Goal: Book appointment/travel/reservation

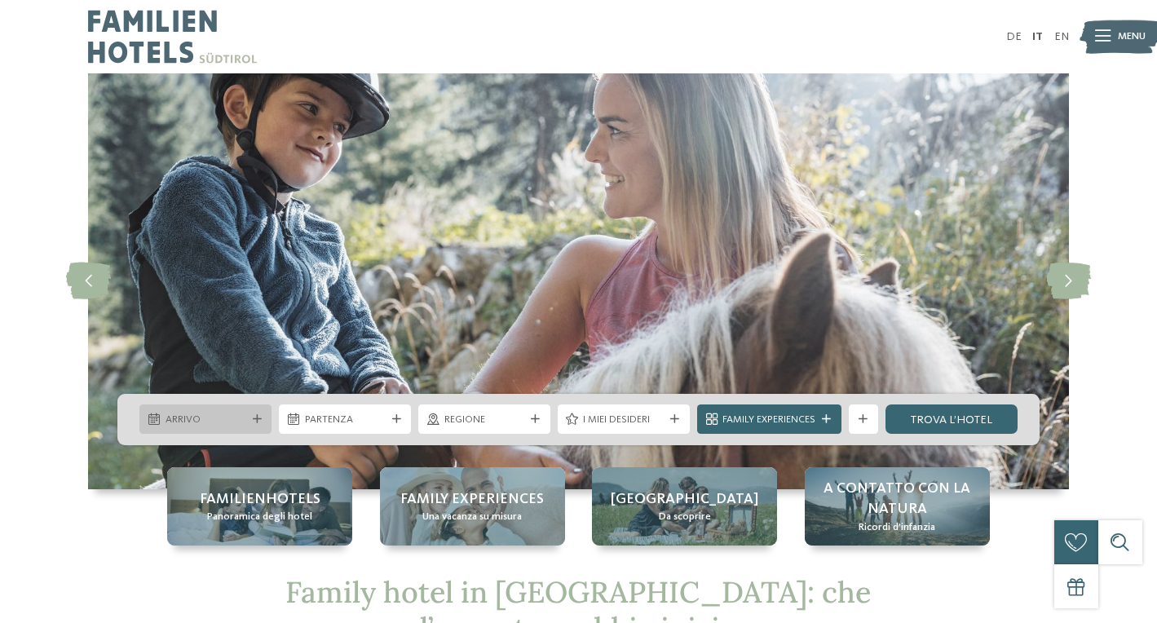
click at [258, 417] on icon at bounding box center [257, 419] width 9 height 9
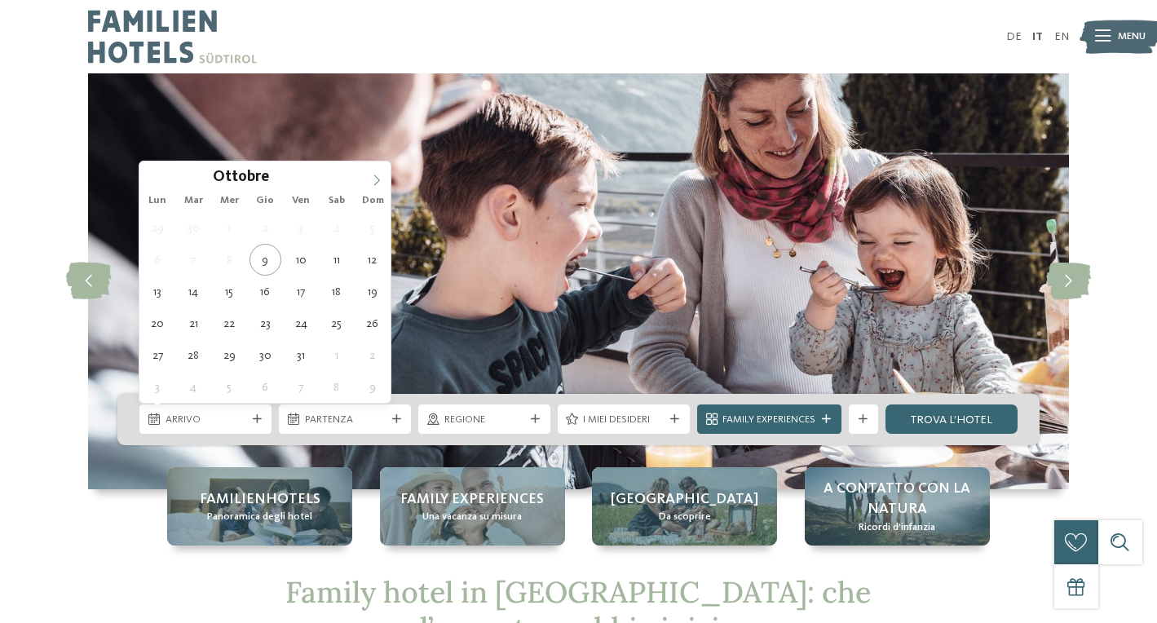
click at [377, 180] on icon at bounding box center [376, 179] width 11 height 11
type div "28.12.2025"
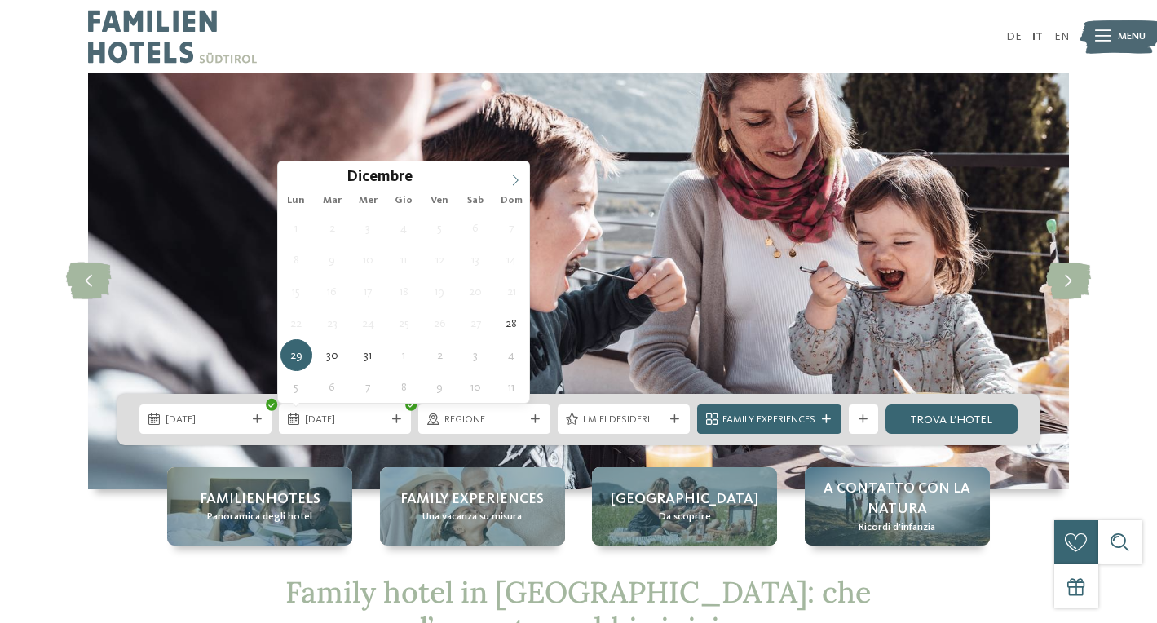
type input "****"
click at [517, 173] on span at bounding box center [515, 175] width 28 height 28
type div "04.01.2026"
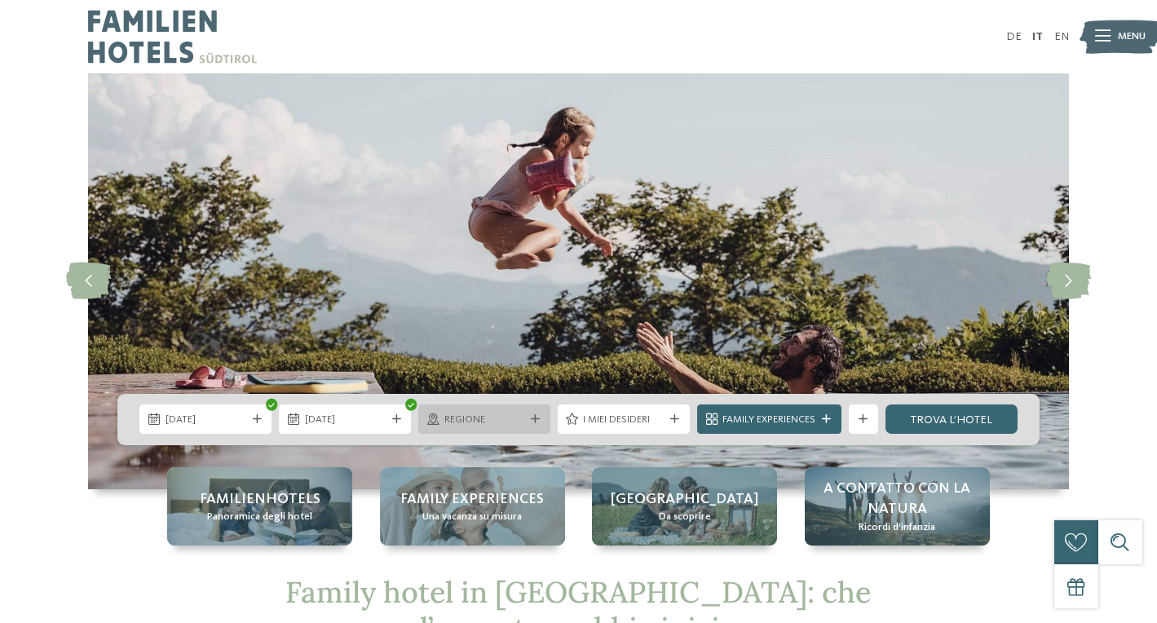
click at [501, 418] on span "Regione" at bounding box center [484, 419] width 81 height 15
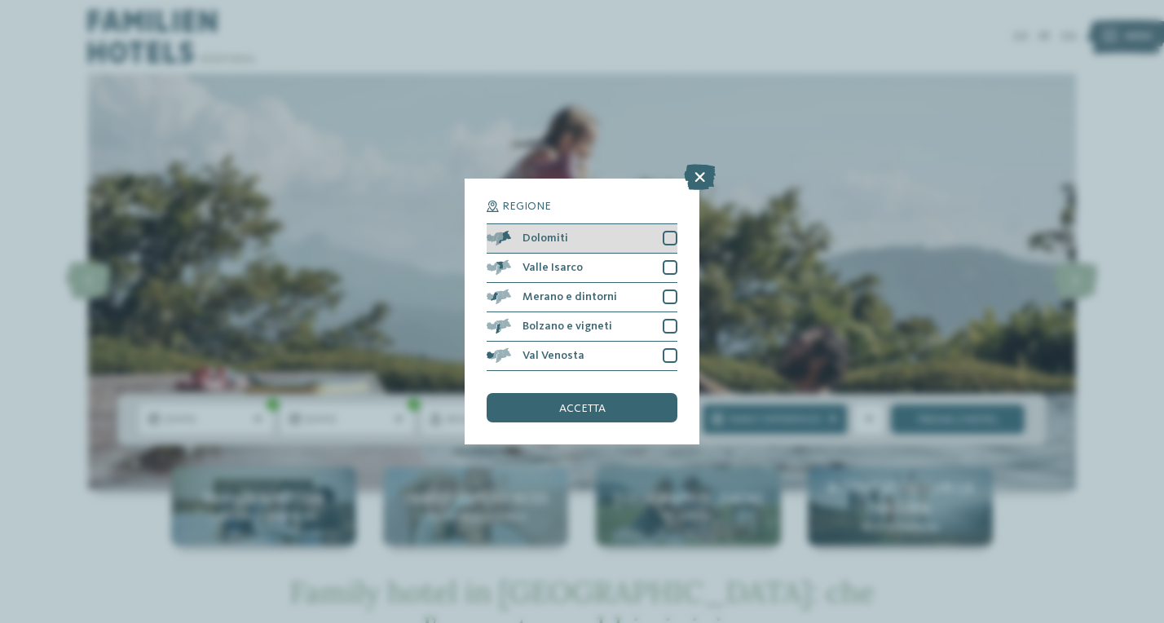
click at [602, 224] on div "Dolomiti" at bounding box center [582, 238] width 191 height 29
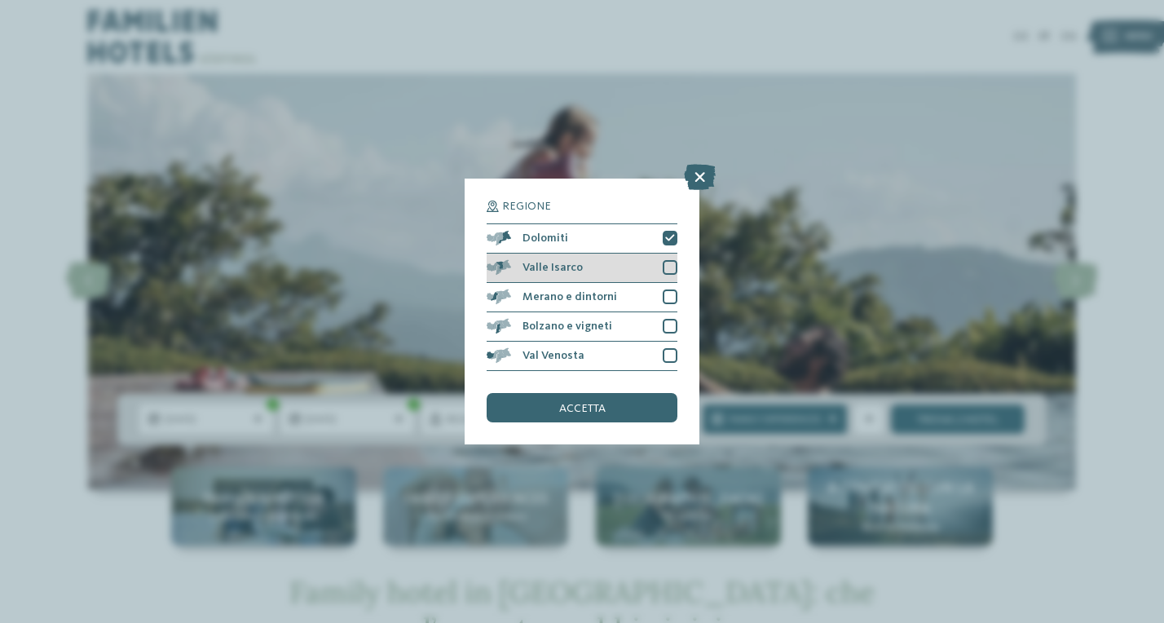
click at [599, 254] on div "Valle Isarco" at bounding box center [582, 268] width 191 height 29
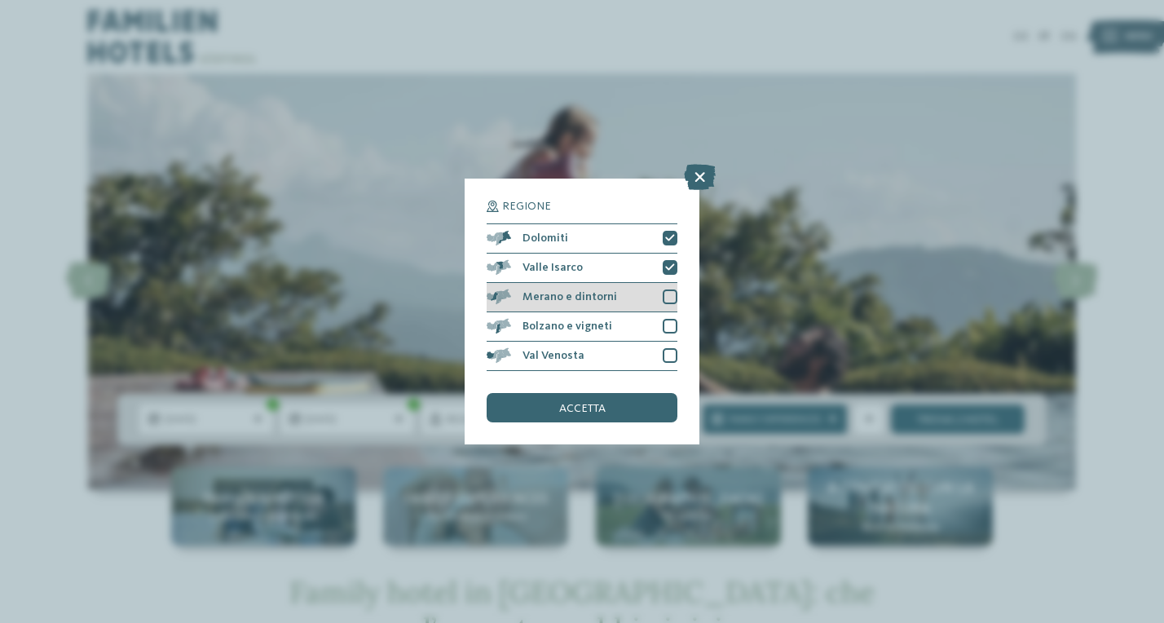
click at [593, 283] on div "Merano e dintorni" at bounding box center [582, 297] width 191 height 29
click at [589, 283] on div "Merano e dintorni" at bounding box center [582, 297] width 191 height 29
click at [588, 312] on div "Bolzano e vigneti" at bounding box center [582, 326] width 191 height 29
click at [588, 291] on span "Merano e dintorni" at bounding box center [570, 296] width 95 height 11
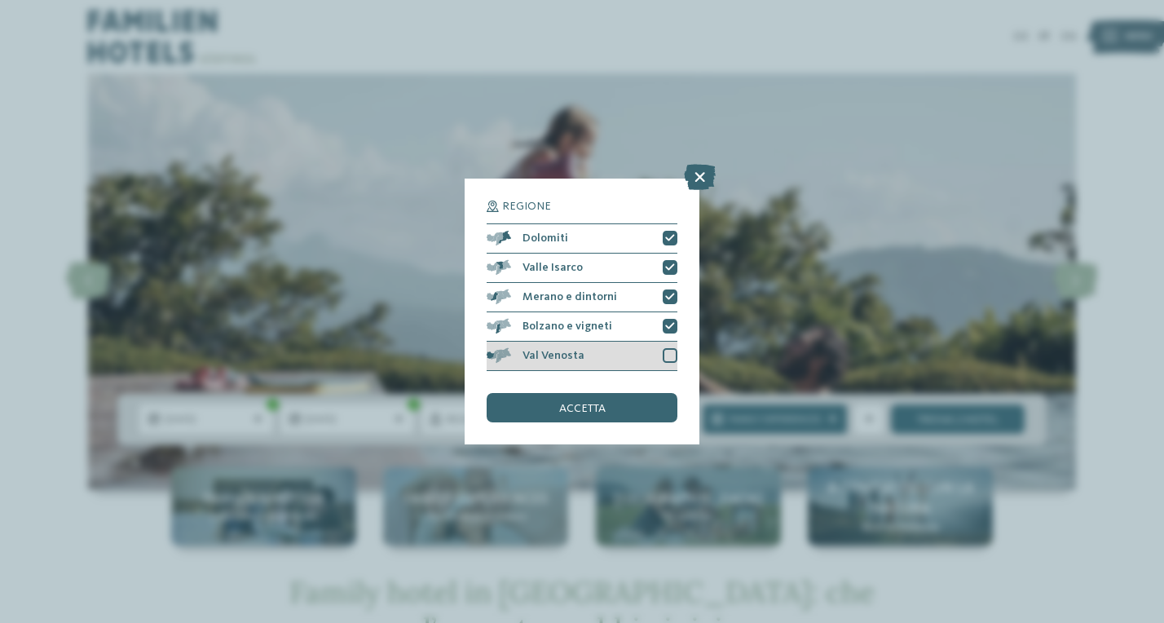
click at [573, 350] on span "Val Venosta" at bounding box center [554, 355] width 62 height 11
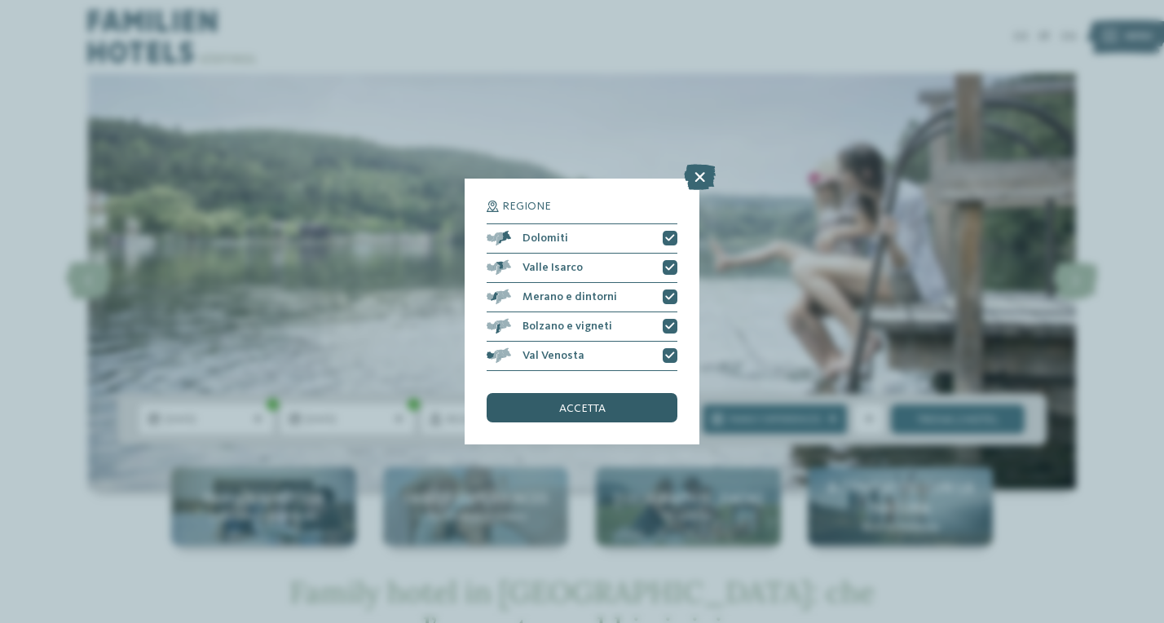
click at [585, 403] on span "accetta" at bounding box center [582, 408] width 46 height 11
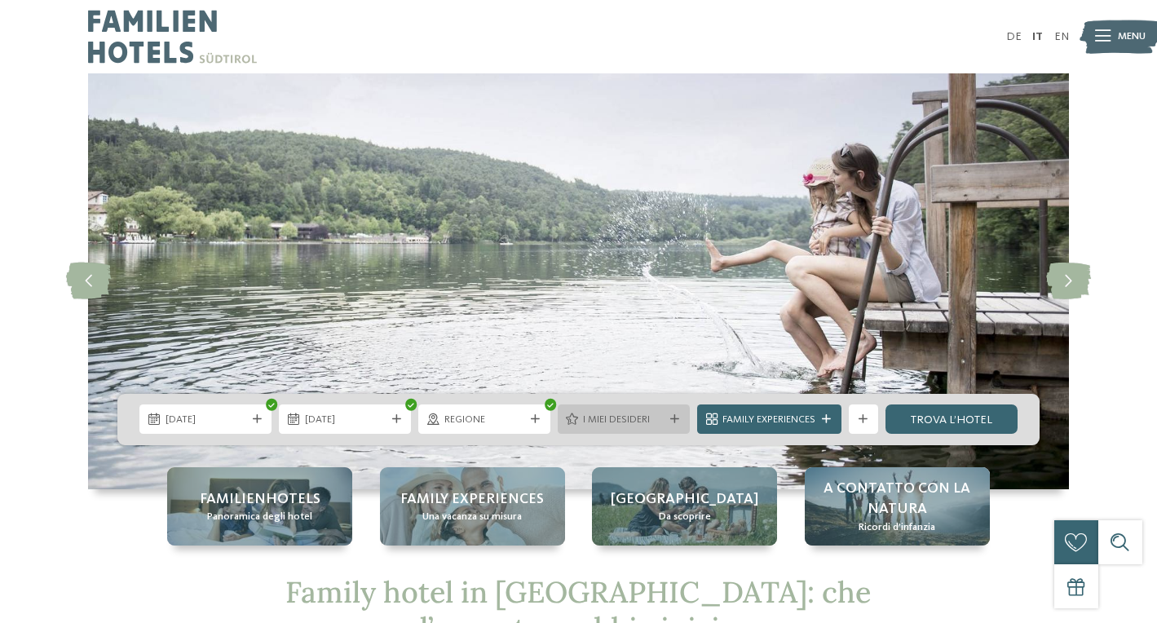
click at [654, 421] on span "I miei desideri" at bounding box center [623, 419] width 81 height 15
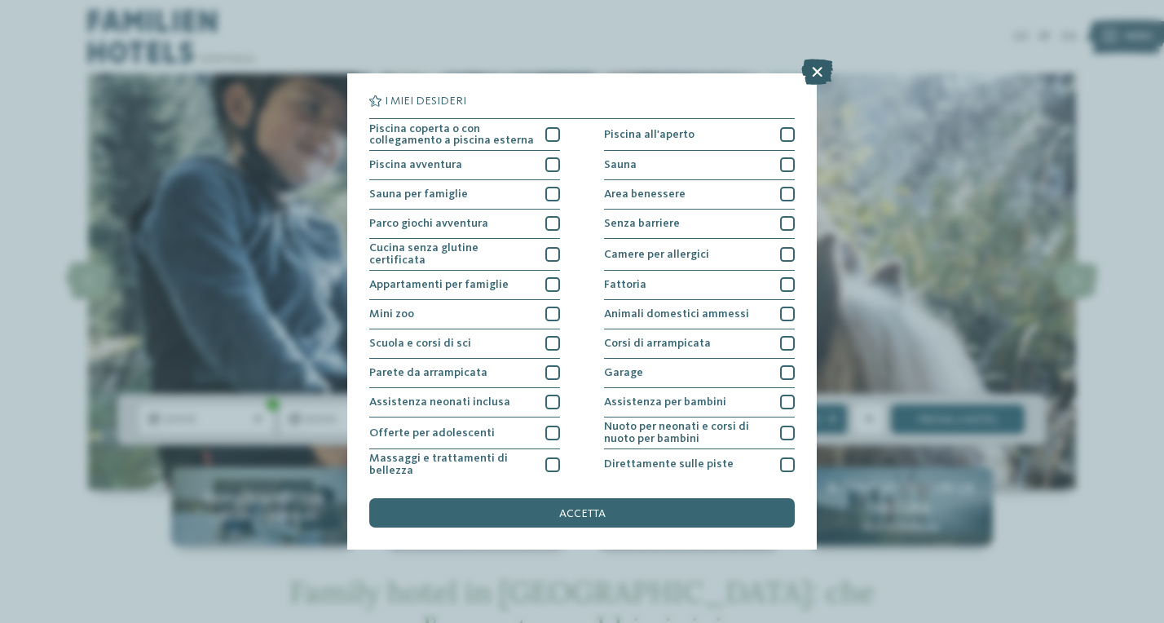
click at [819, 71] on icon at bounding box center [817, 72] width 32 height 26
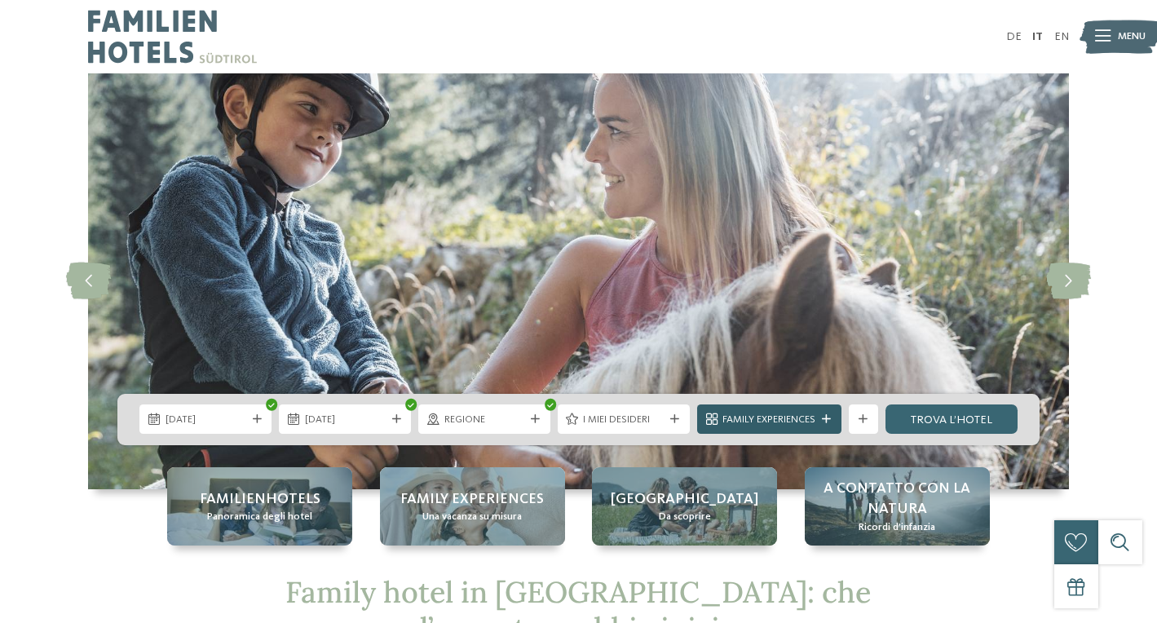
click at [792, 421] on span "Family Experiences" at bounding box center [768, 419] width 93 height 15
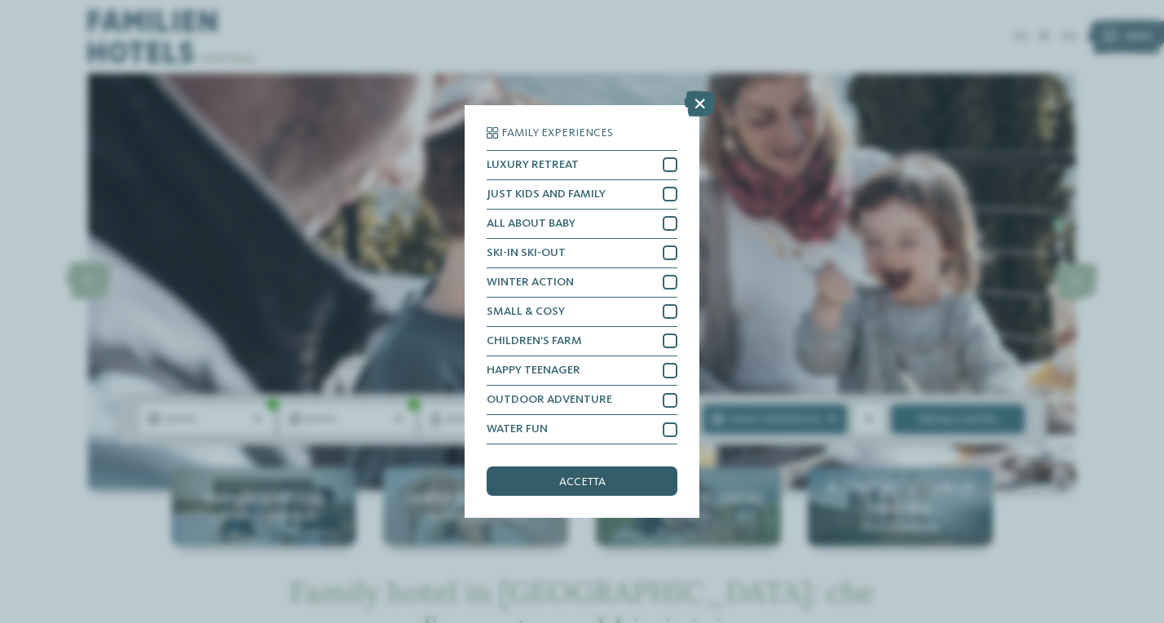
click at [600, 476] on span "accetta" at bounding box center [582, 481] width 46 height 11
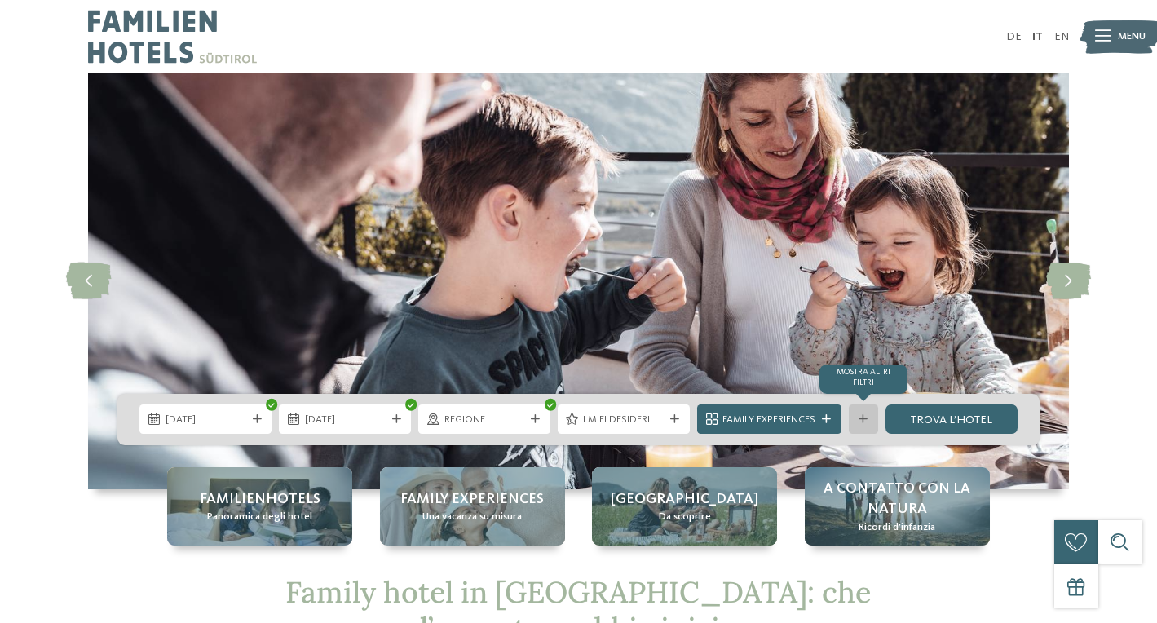
click at [870, 427] on div "mostra altri filtri" at bounding box center [863, 418] width 29 height 29
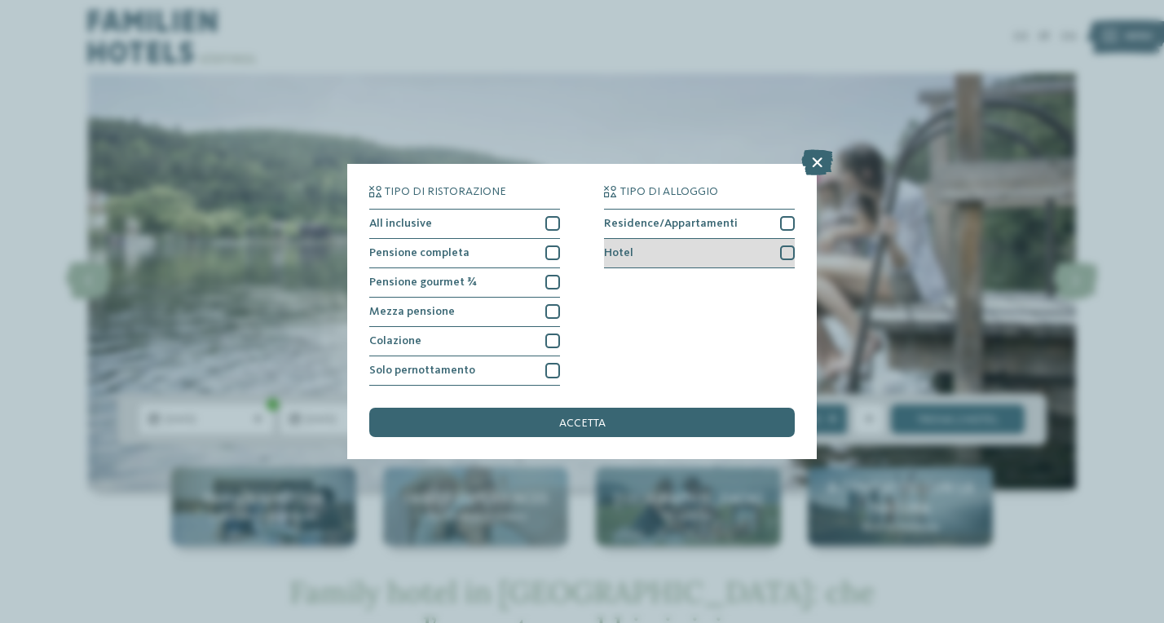
click at [788, 245] on div at bounding box center [787, 252] width 15 height 15
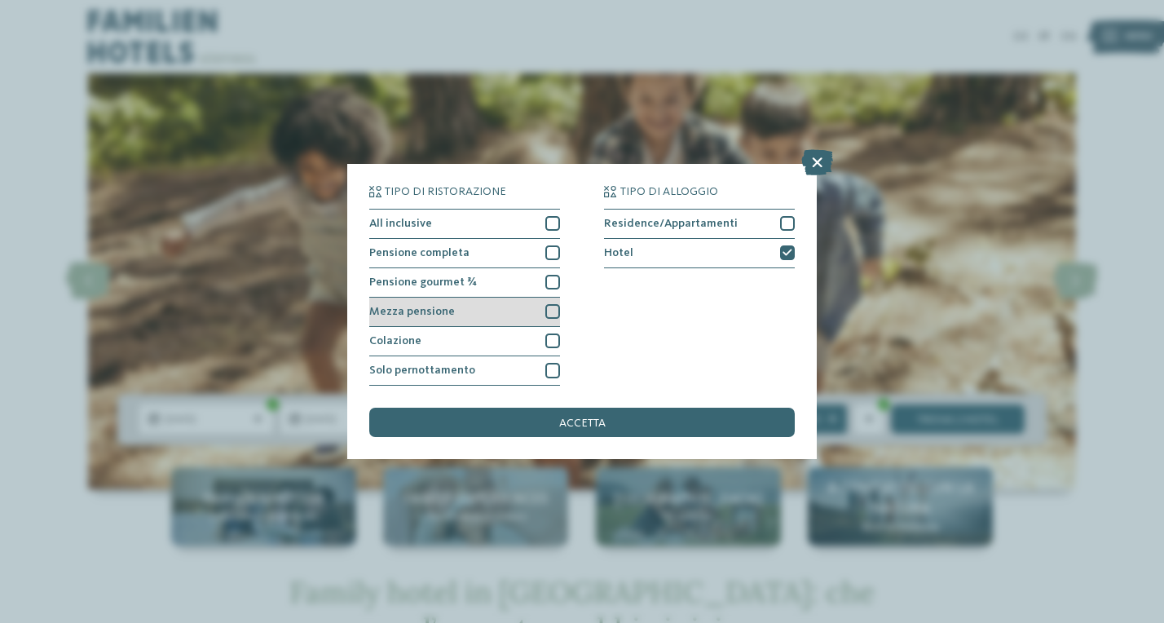
click at [552, 304] on div at bounding box center [552, 311] width 15 height 15
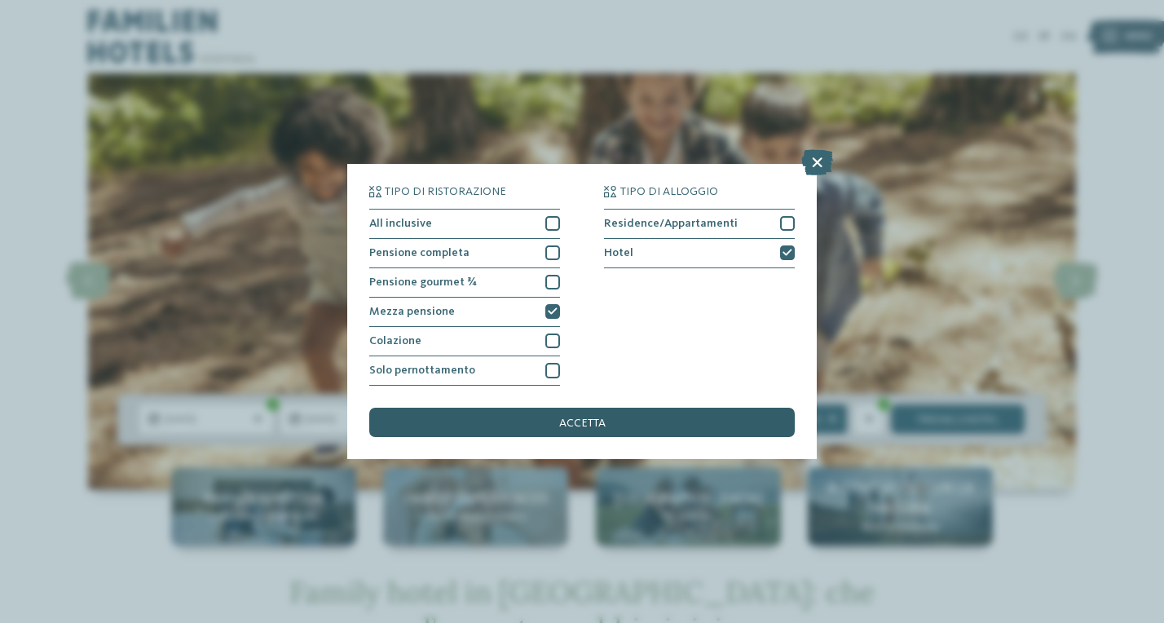
click at [598, 417] on span "accetta" at bounding box center [582, 422] width 46 height 11
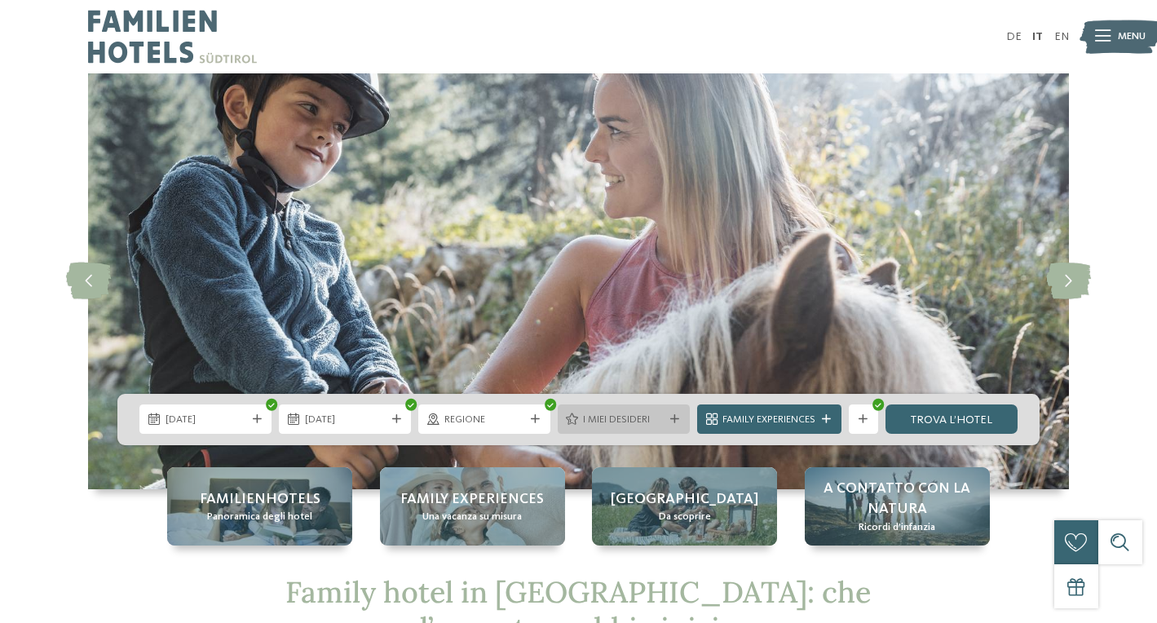
click at [647, 424] on span "I miei desideri" at bounding box center [623, 419] width 81 height 15
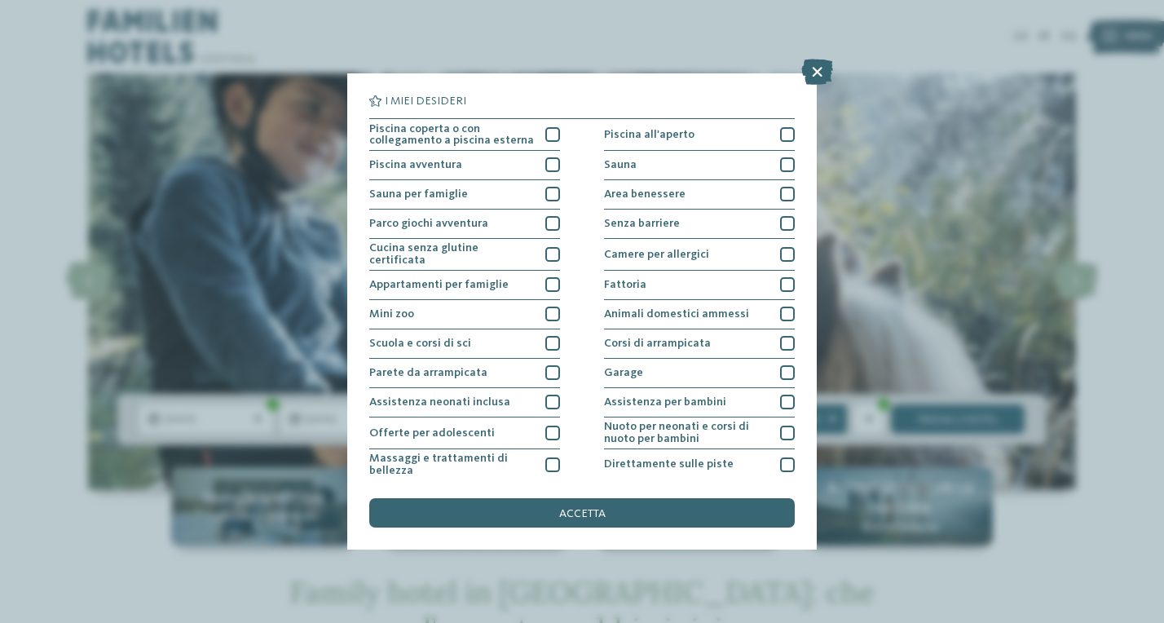
click at [647, 424] on div "I miei desideri Piscina coperta o con collegamento a piscina esterna Piscina al…" at bounding box center [582, 311] width 1164 height 623
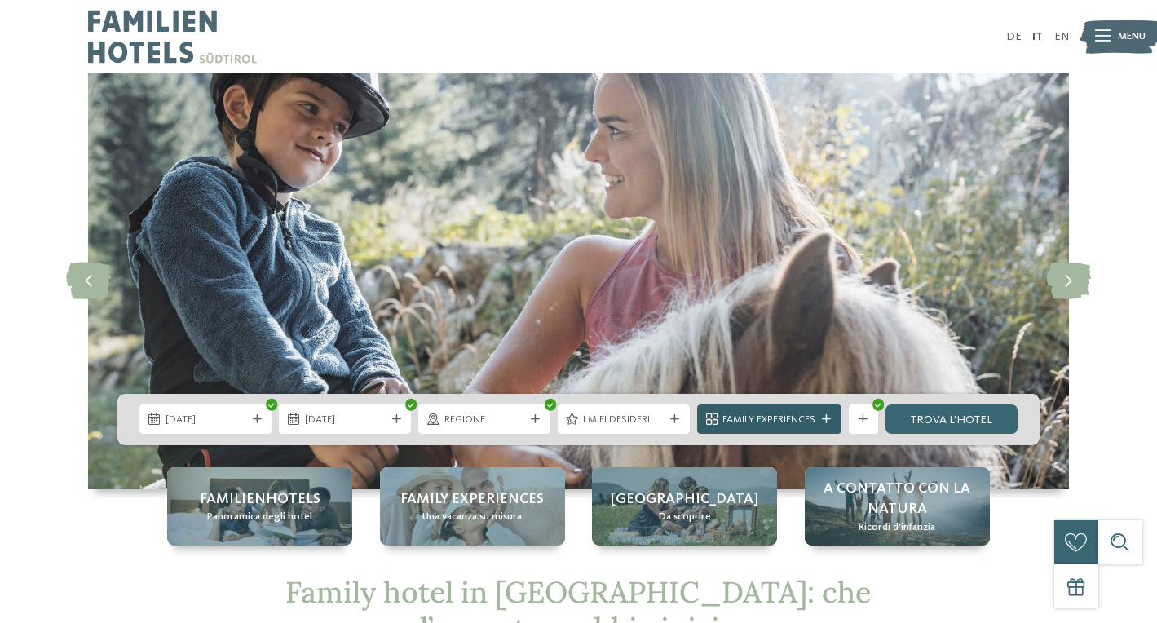
click at [739, 410] on div "Family Experiences" at bounding box center [769, 418] width 144 height 29
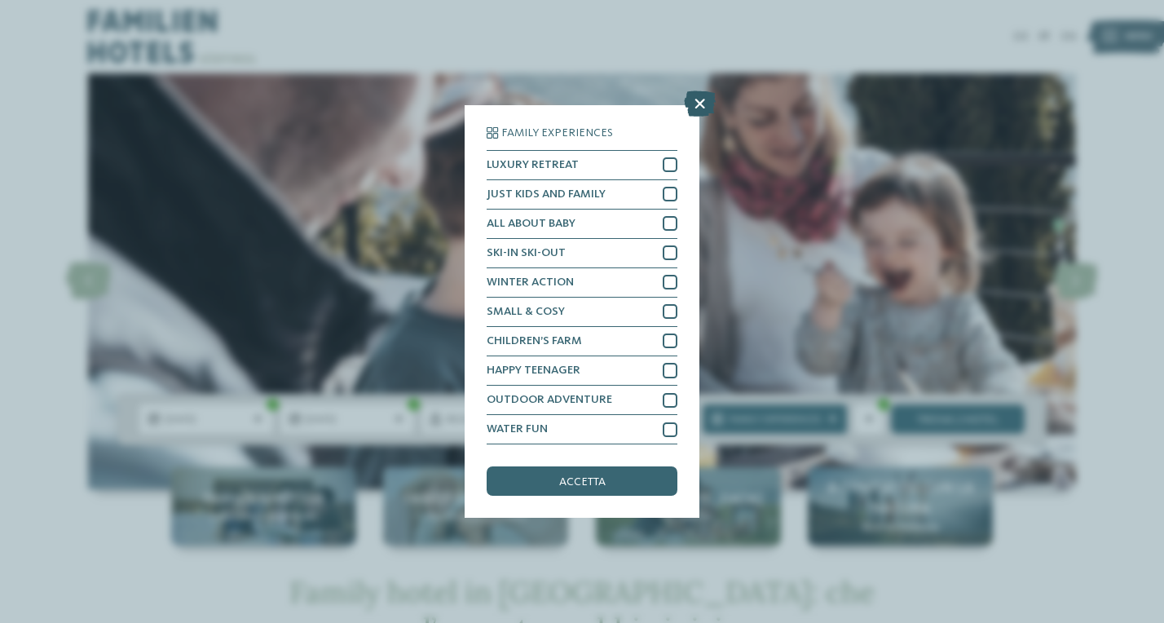
click at [700, 90] on icon at bounding box center [700, 103] width 32 height 26
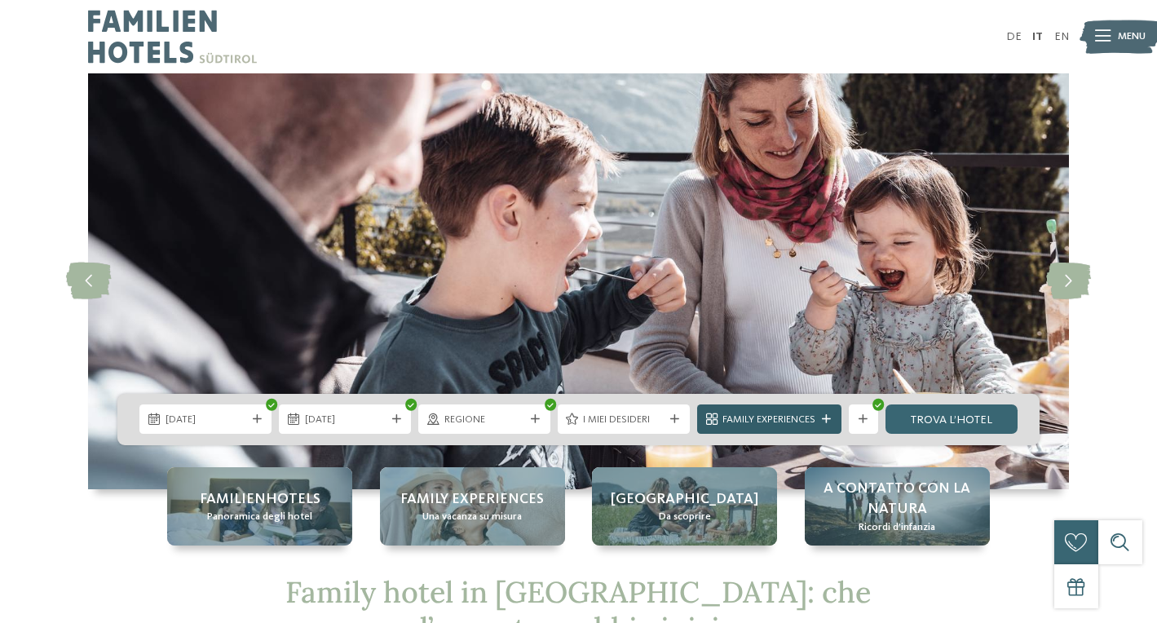
click at [819, 422] on div at bounding box center [826, 419] width 15 height 9
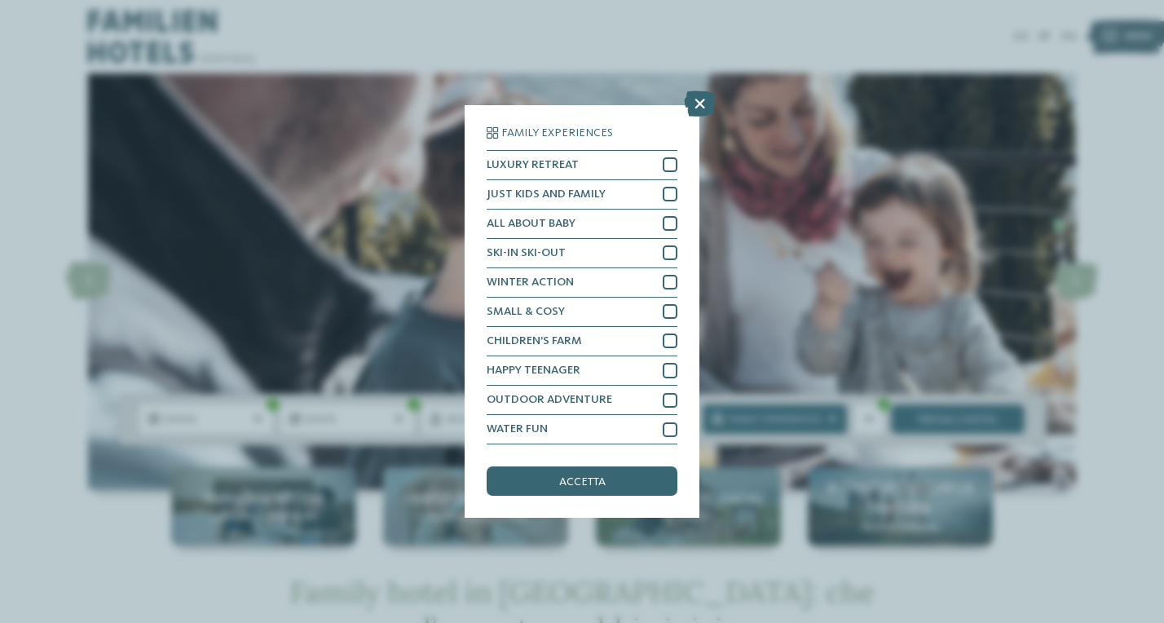
click at [822, 425] on div "Family Experiences LUXURY RETREAT JUST KIDS AND FAMILY" at bounding box center [582, 311] width 1164 height 623
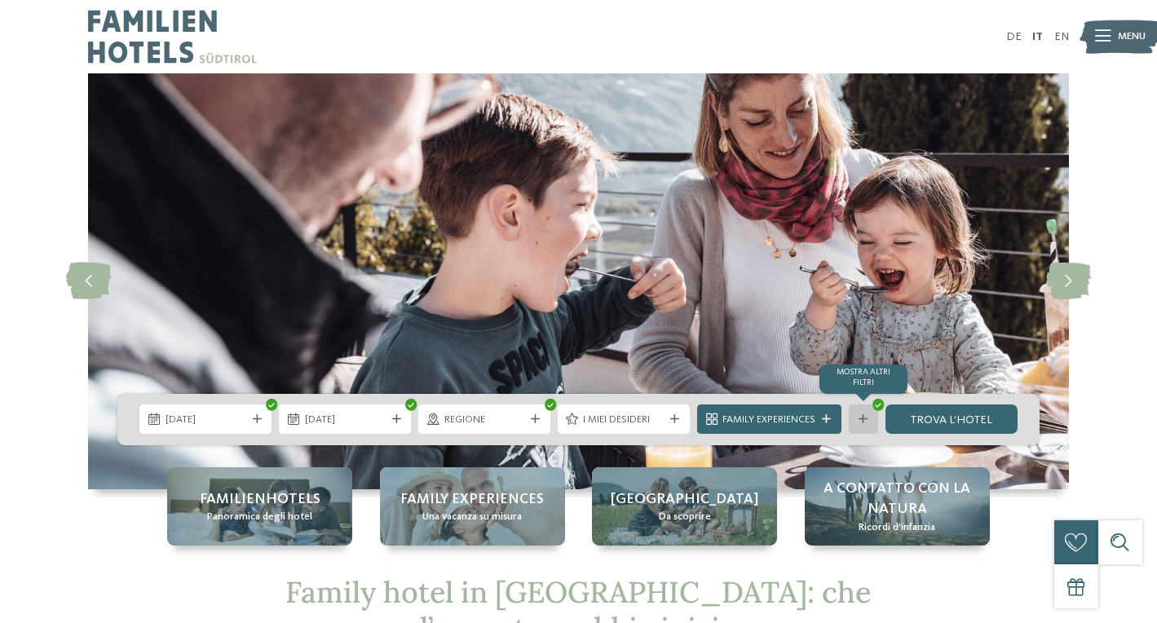
click at [859, 421] on icon at bounding box center [862, 419] width 9 height 9
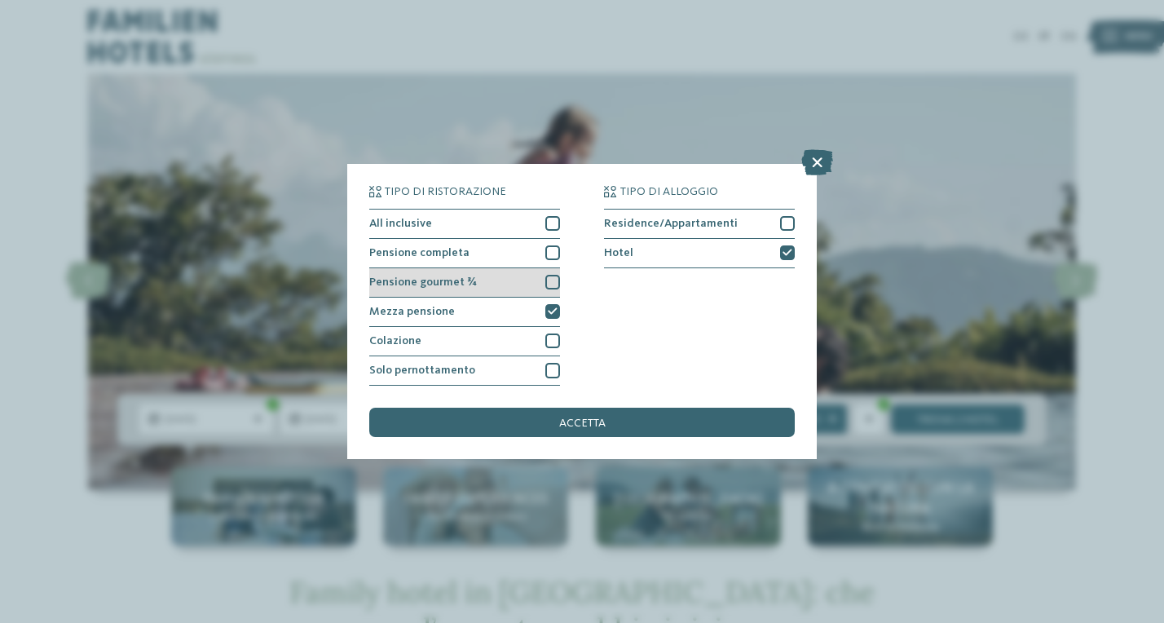
click at [548, 275] on div at bounding box center [552, 282] width 15 height 15
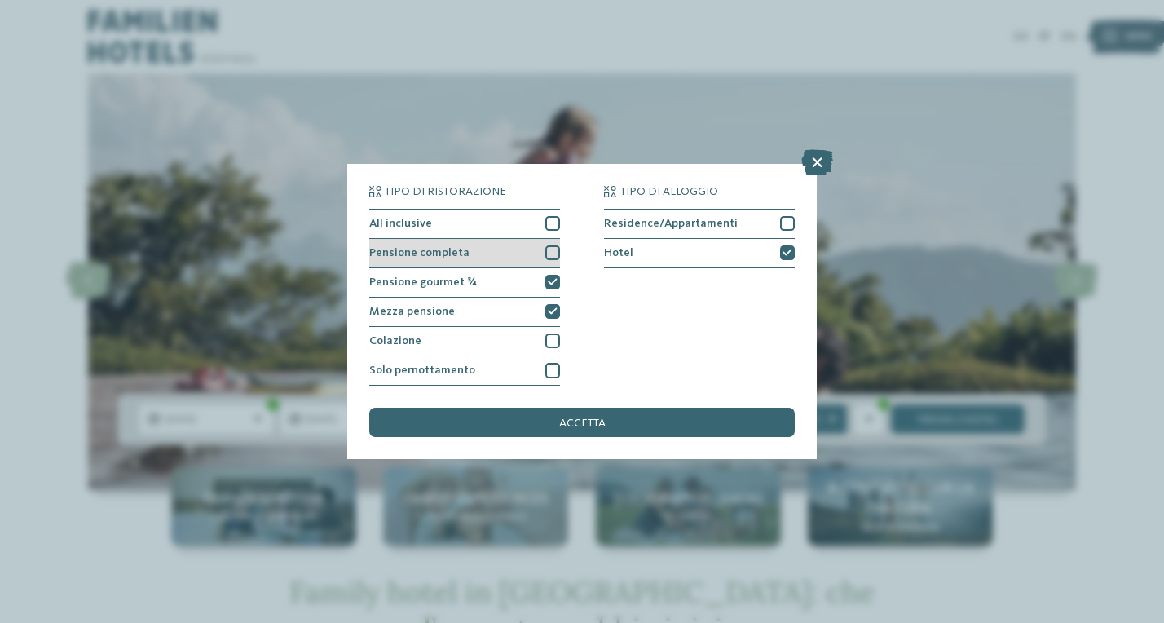
click at [554, 245] on div at bounding box center [552, 252] width 15 height 15
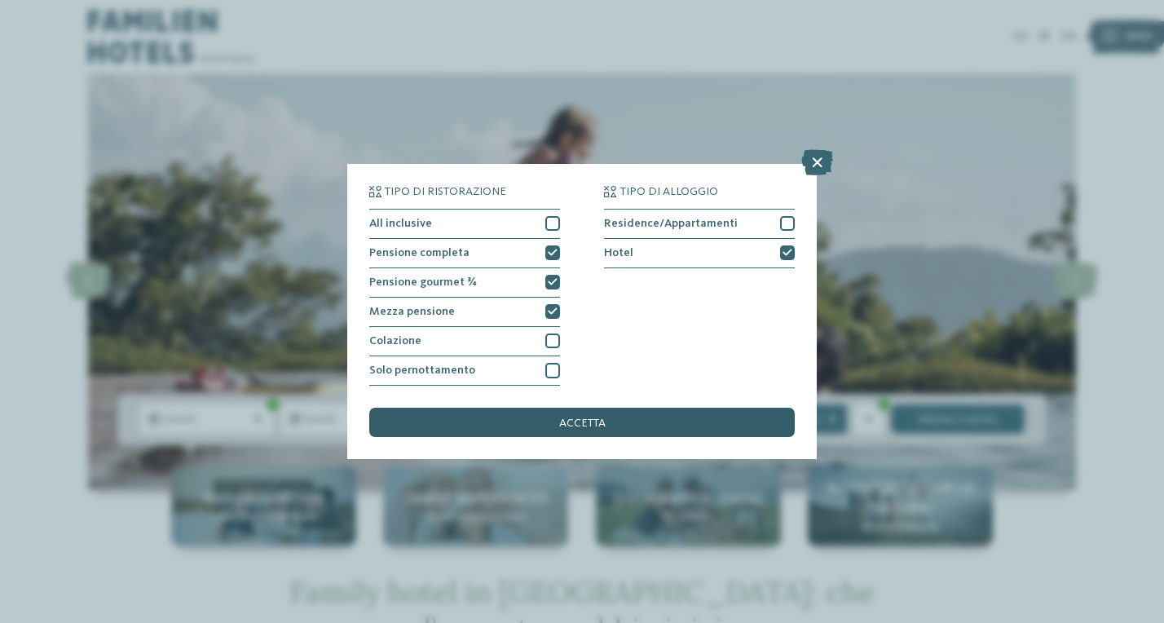
click at [580, 417] on span "accetta" at bounding box center [582, 422] width 46 height 11
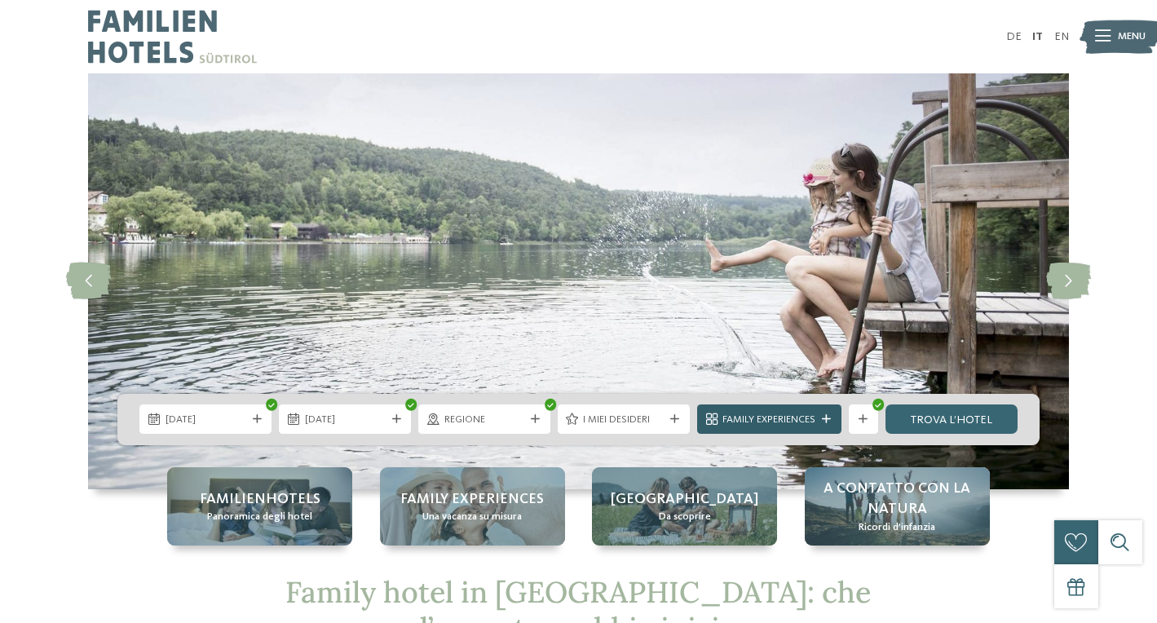
click at [770, 414] on span "Family Experiences" at bounding box center [768, 419] width 93 height 15
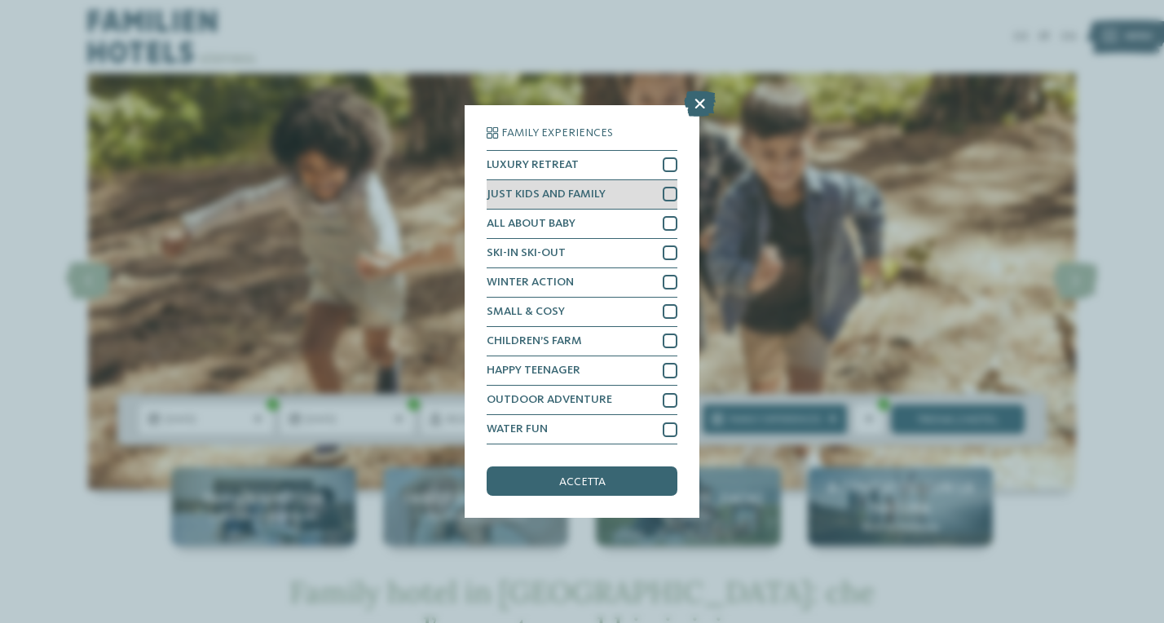
click at [670, 187] on div at bounding box center [670, 194] width 15 height 15
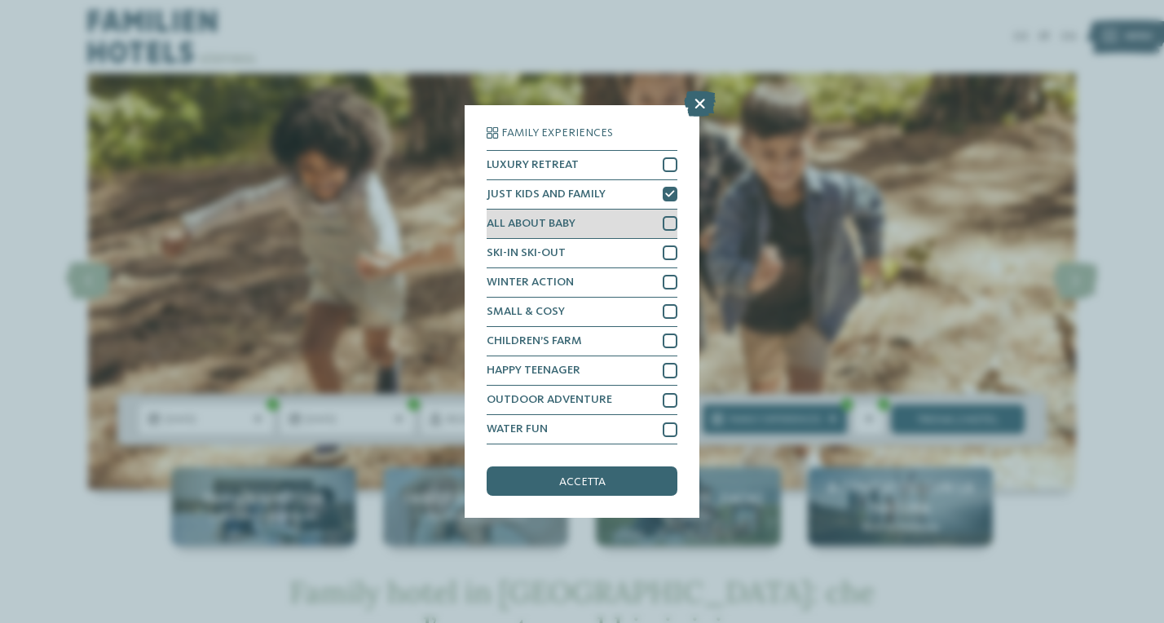
click at [668, 210] on div "ALL ABOUT BABY" at bounding box center [582, 224] width 191 height 29
click at [603, 476] on span "accetta" at bounding box center [582, 481] width 46 height 11
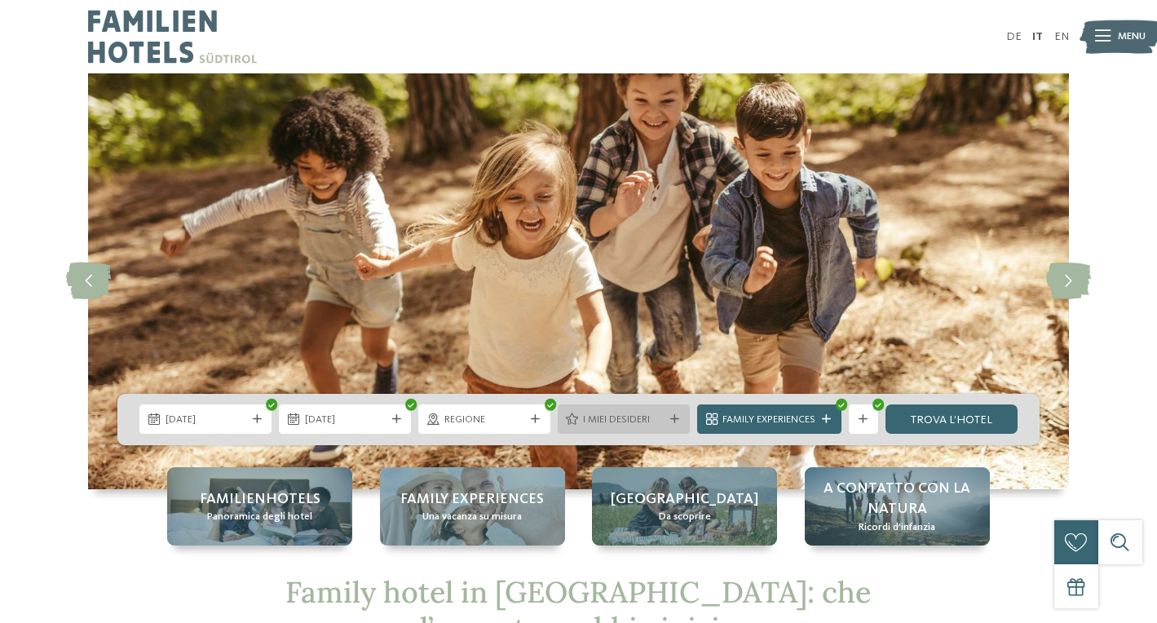
click at [634, 417] on span "I miei desideri" at bounding box center [623, 419] width 81 height 15
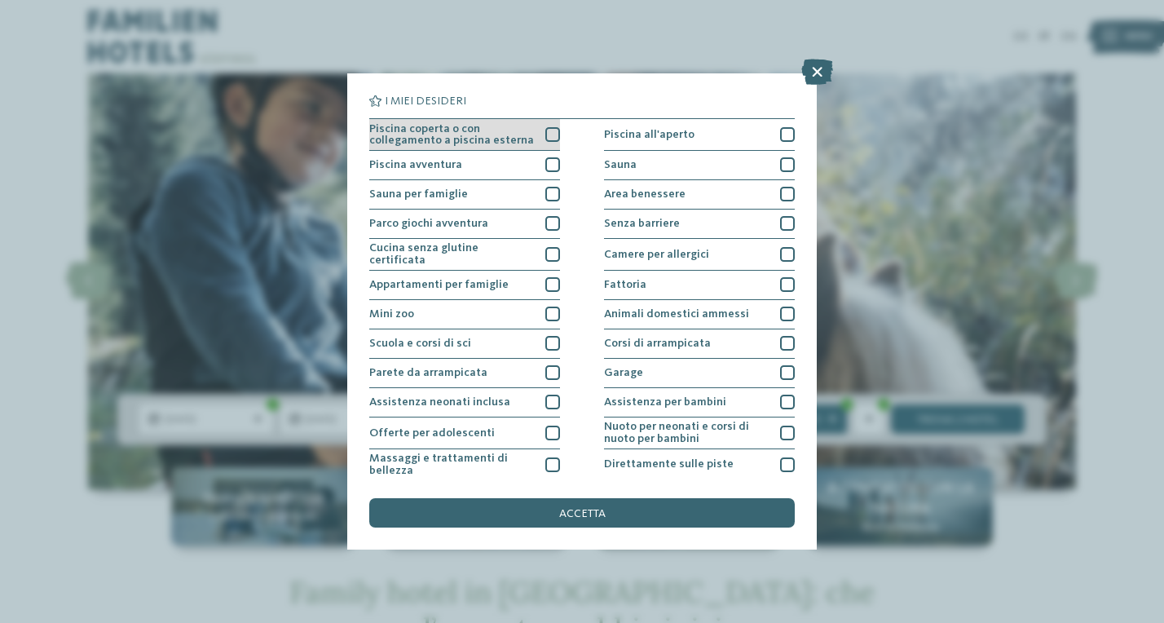
click at [550, 133] on div at bounding box center [552, 134] width 15 height 15
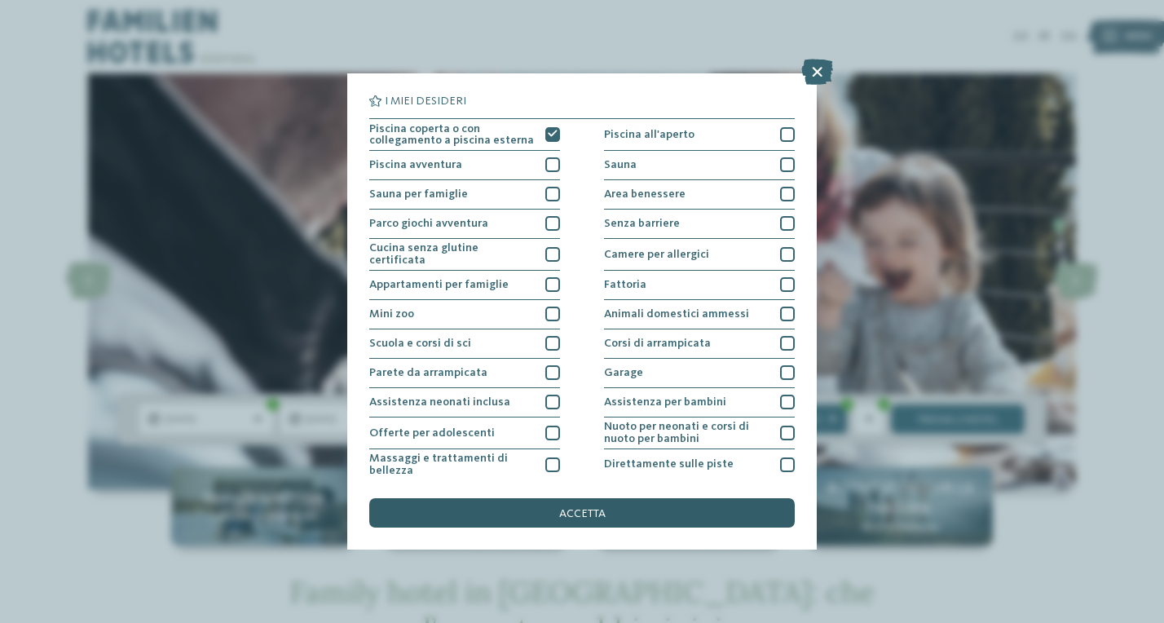
click at [593, 508] on span "accetta" at bounding box center [582, 513] width 46 height 11
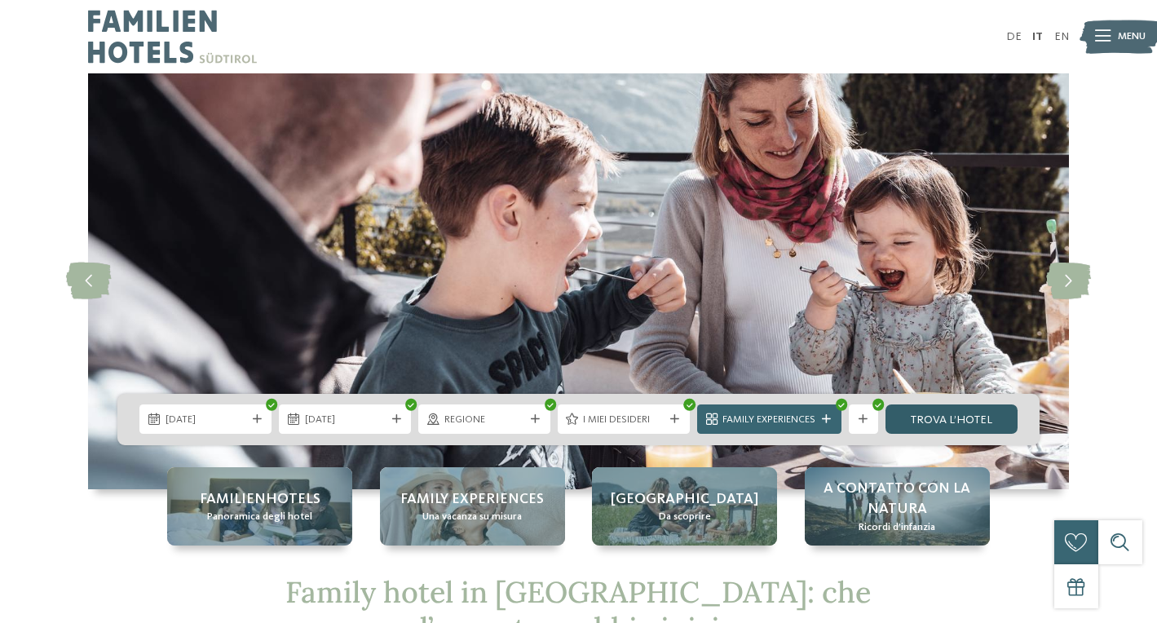
click at [939, 426] on link "trova l’hotel" at bounding box center [951, 418] width 132 height 29
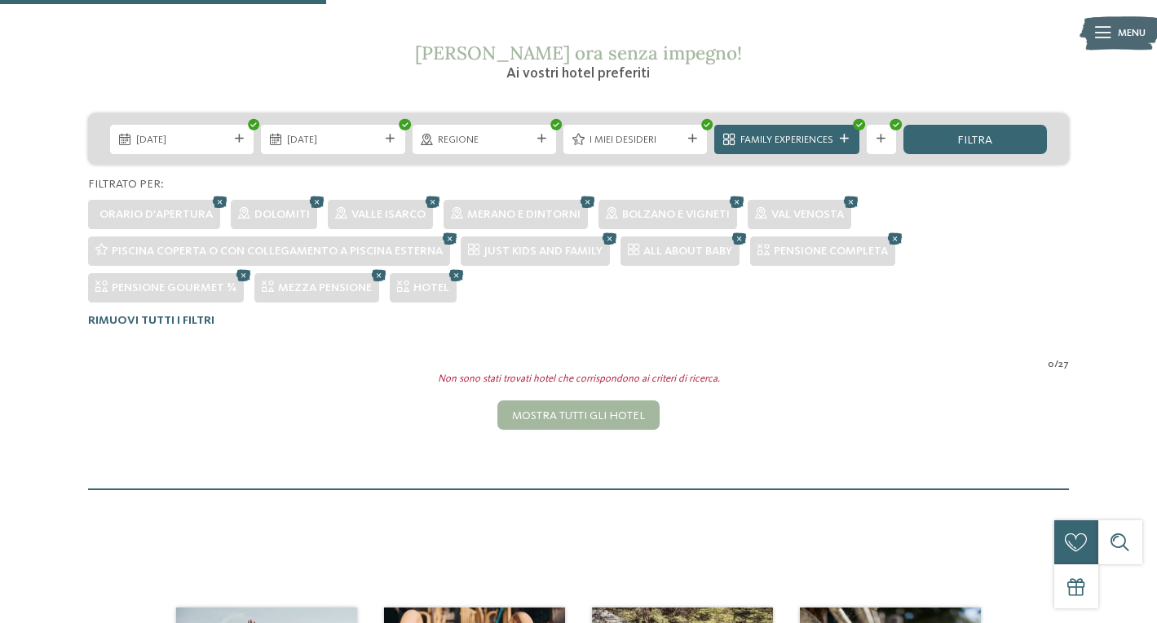
scroll to position [263, 0]
click at [906, 238] on icon at bounding box center [895, 239] width 22 height 20
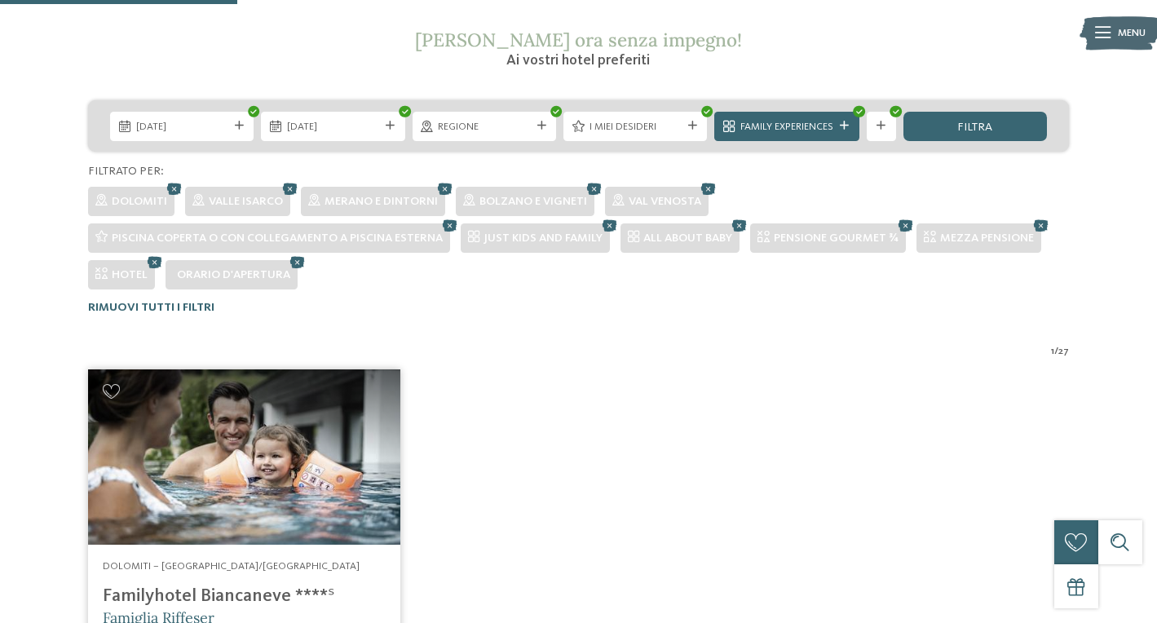
scroll to position [272, 0]
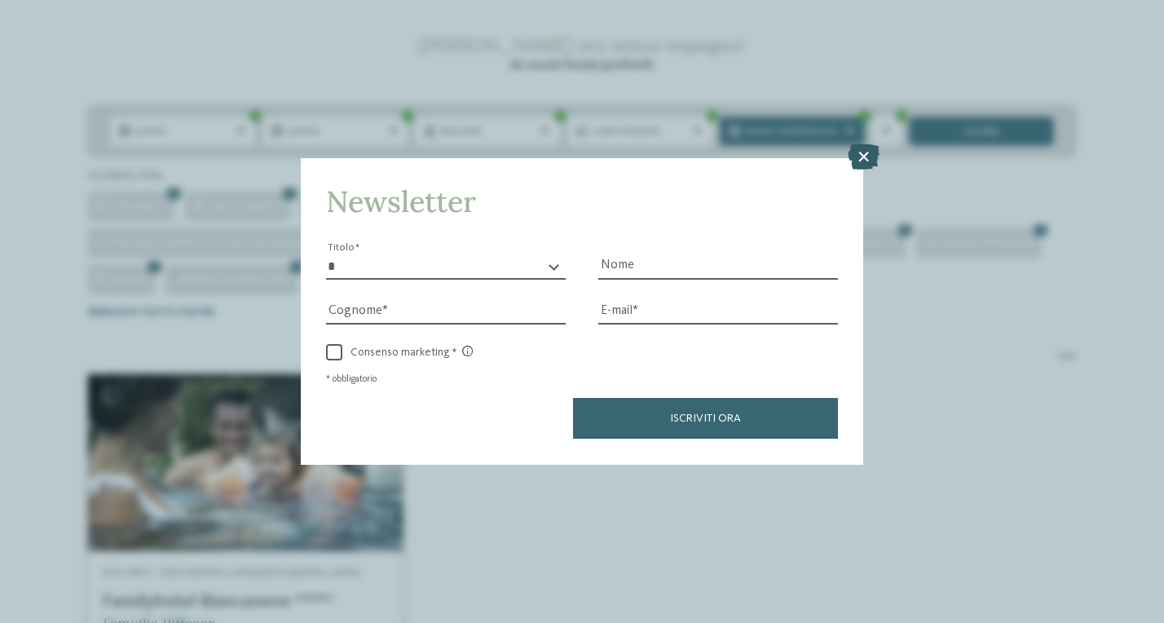
click at [858, 144] on icon at bounding box center [864, 157] width 32 height 26
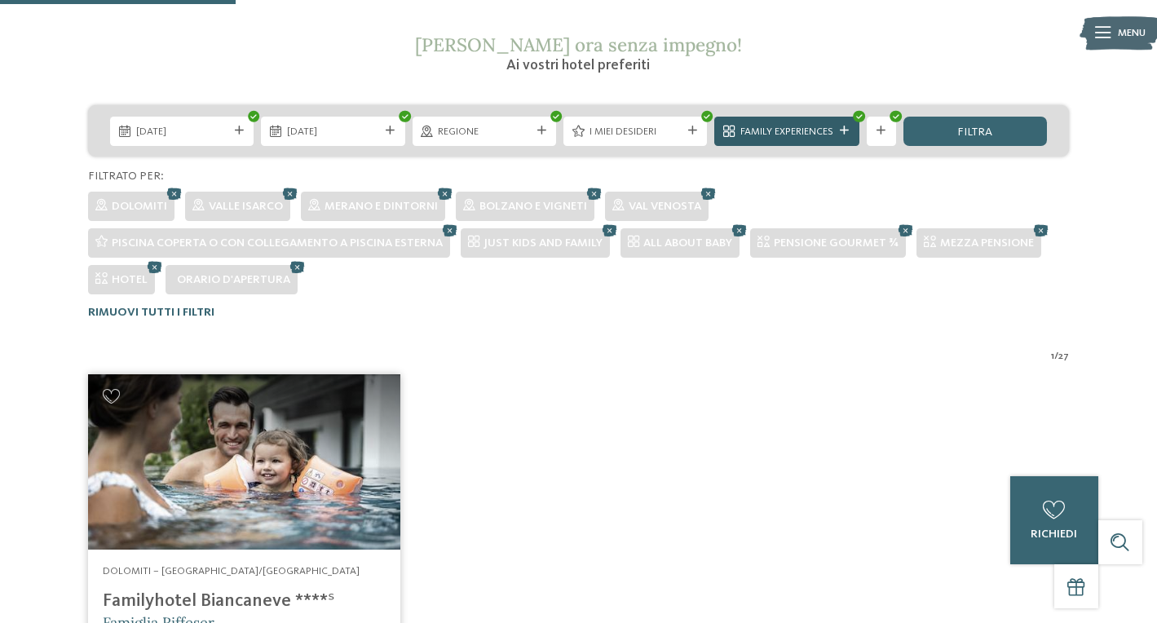
click at [839, 130] on div at bounding box center [844, 130] width 15 height 9
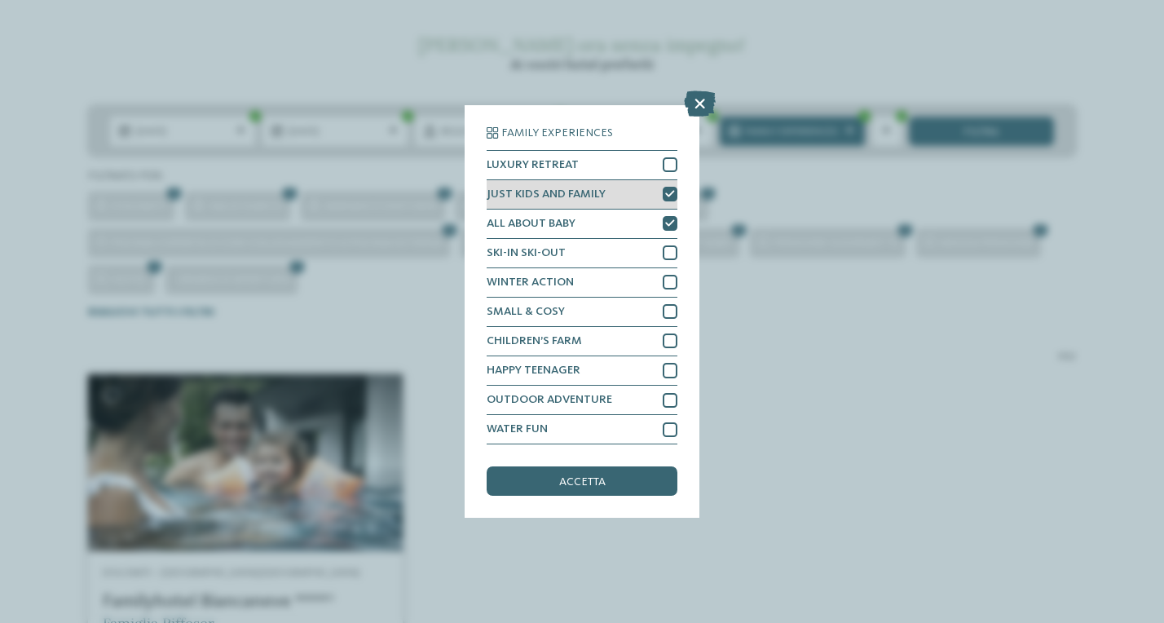
click at [669, 190] on icon at bounding box center [670, 194] width 10 height 9
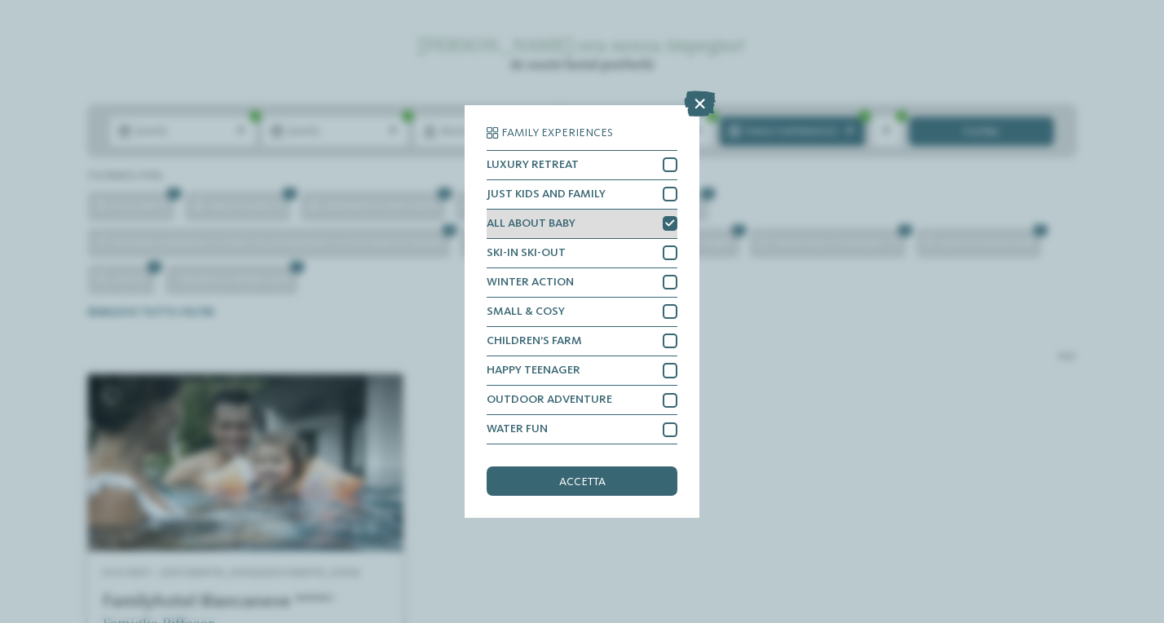
click at [668, 216] on div at bounding box center [670, 223] width 15 height 15
click at [704, 90] on icon at bounding box center [700, 103] width 32 height 26
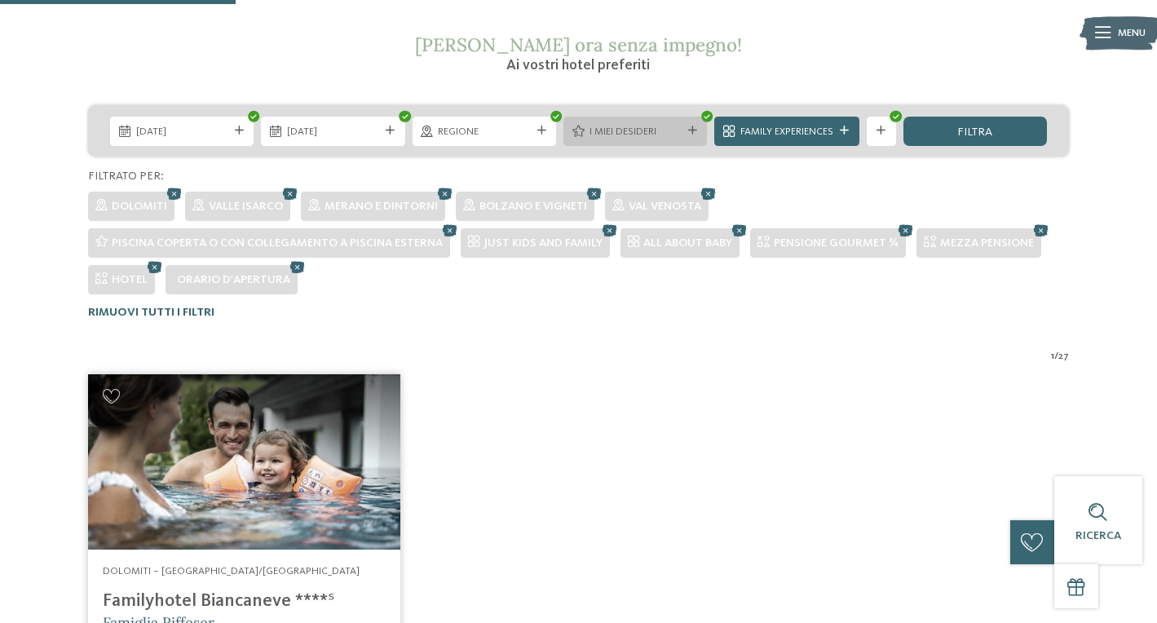
click at [676, 130] on span "I miei desideri" at bounding box center [635, 132] width 92 height 15
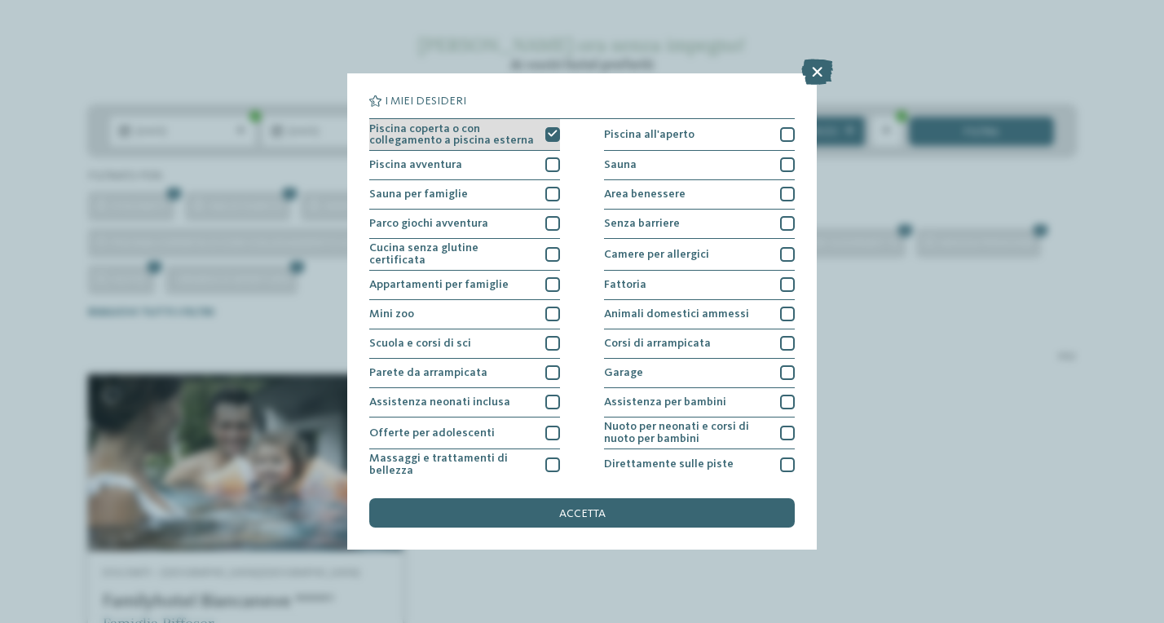
click at [552, 130] on icon at bounding box center [553, 134] width 10 height 9
click at [815, 71] on icon at bounding box center [817, 72] width 32 height 26
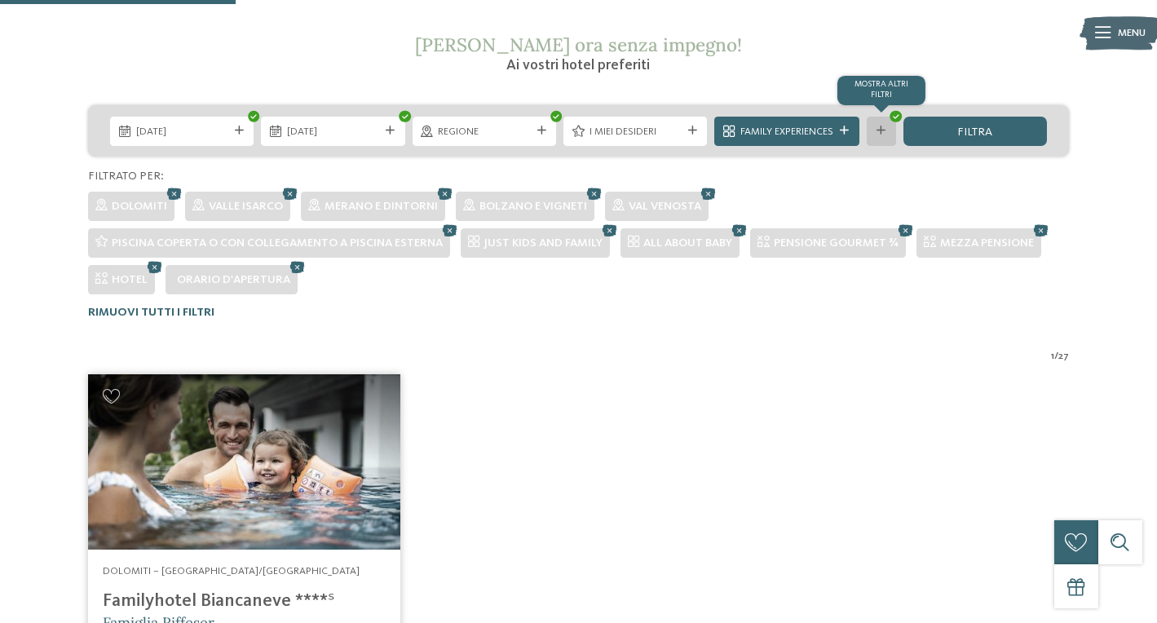
click at [884, 135] on div "mostra altri filtri" at bounding box center [881, 131] width 29 height 29
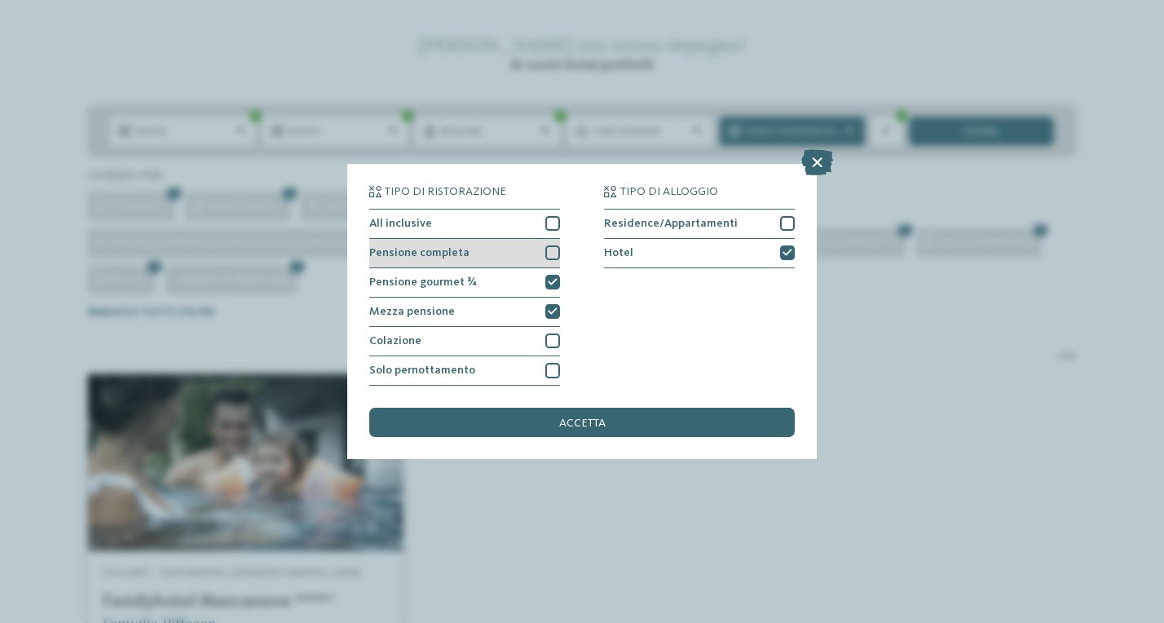
click at [554, 245] on div at bounding box center [552, 252] width 15 height 15
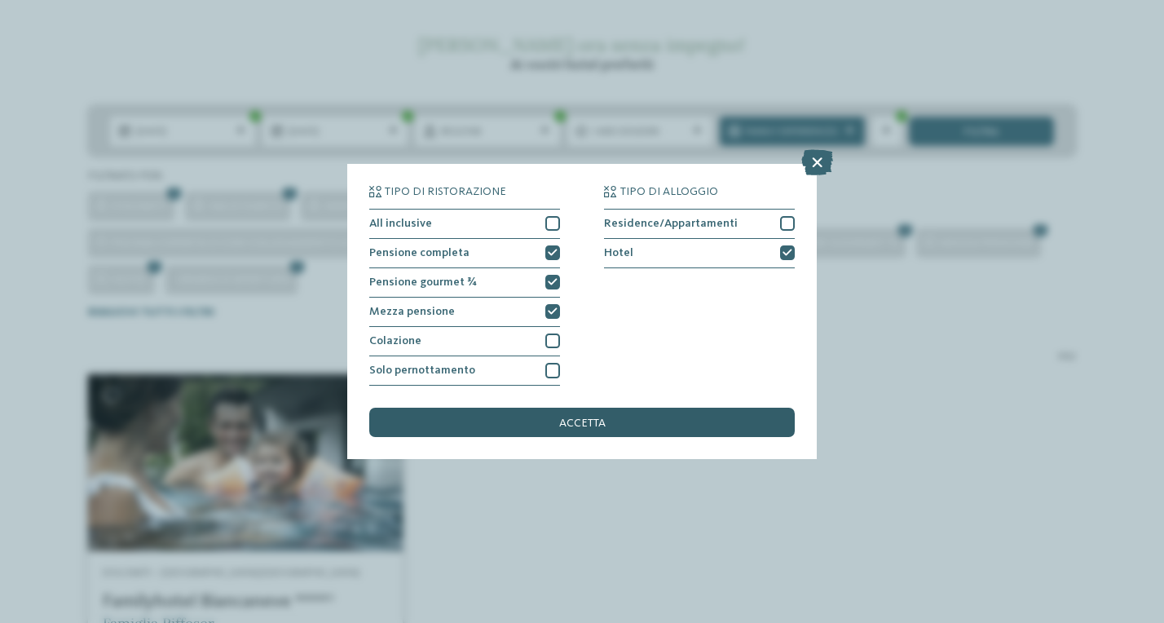
click at [584, 417] on span "accetta" at bounding box center [582, 422] width 46 height 11
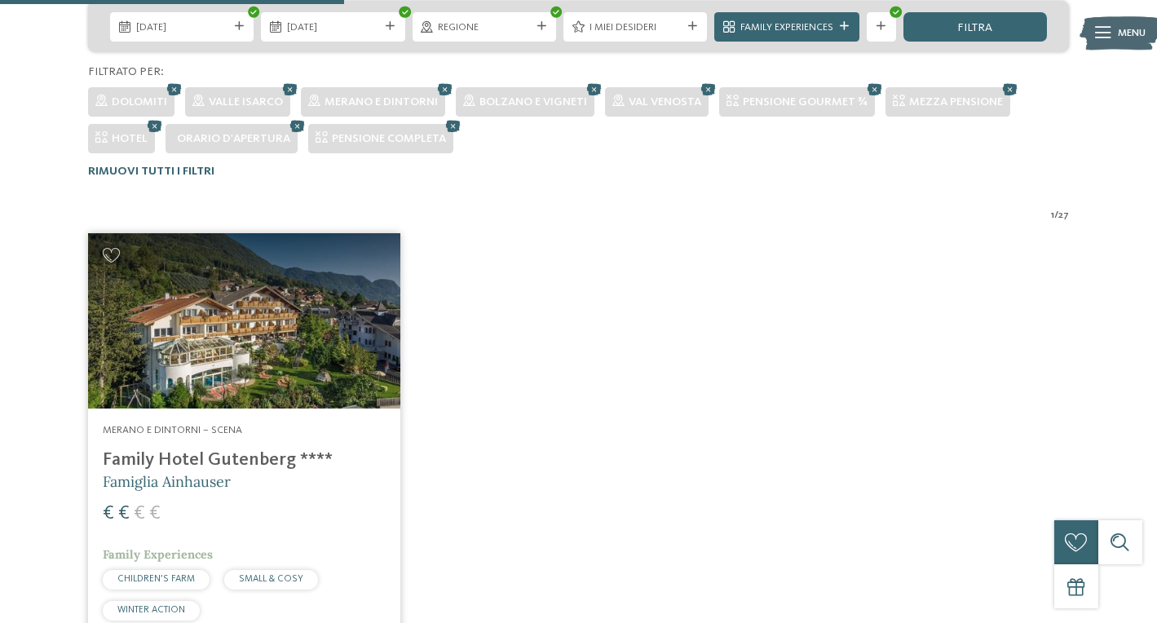
scroll to position [379, 0]
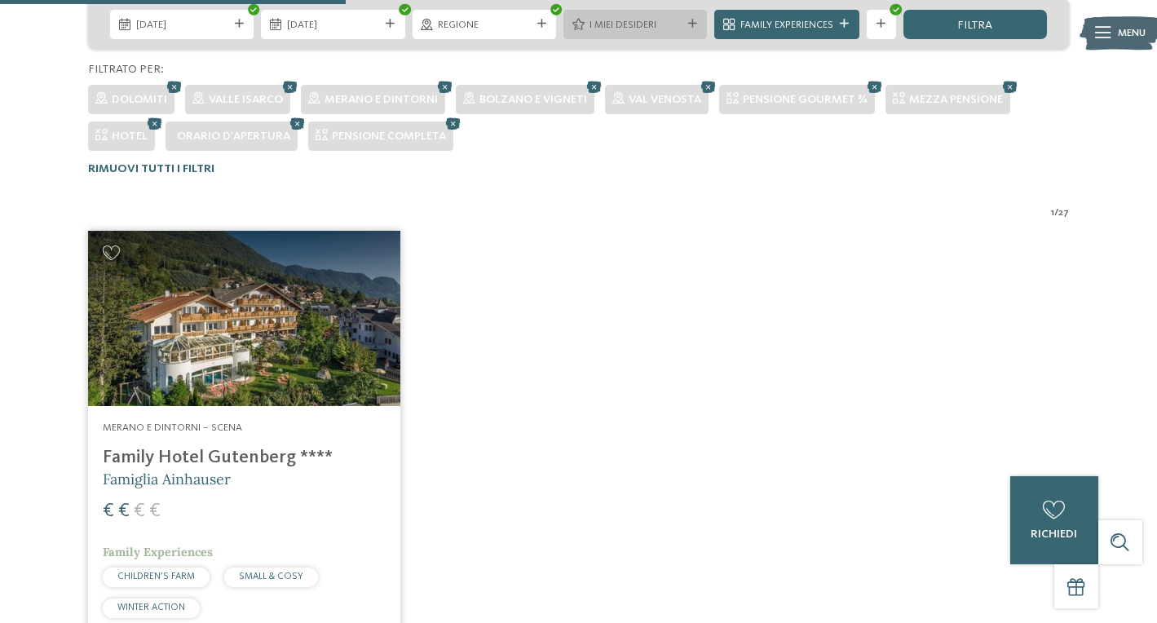
click at [685, 23] on div at bounding box center [692, 24] width 15 height 9
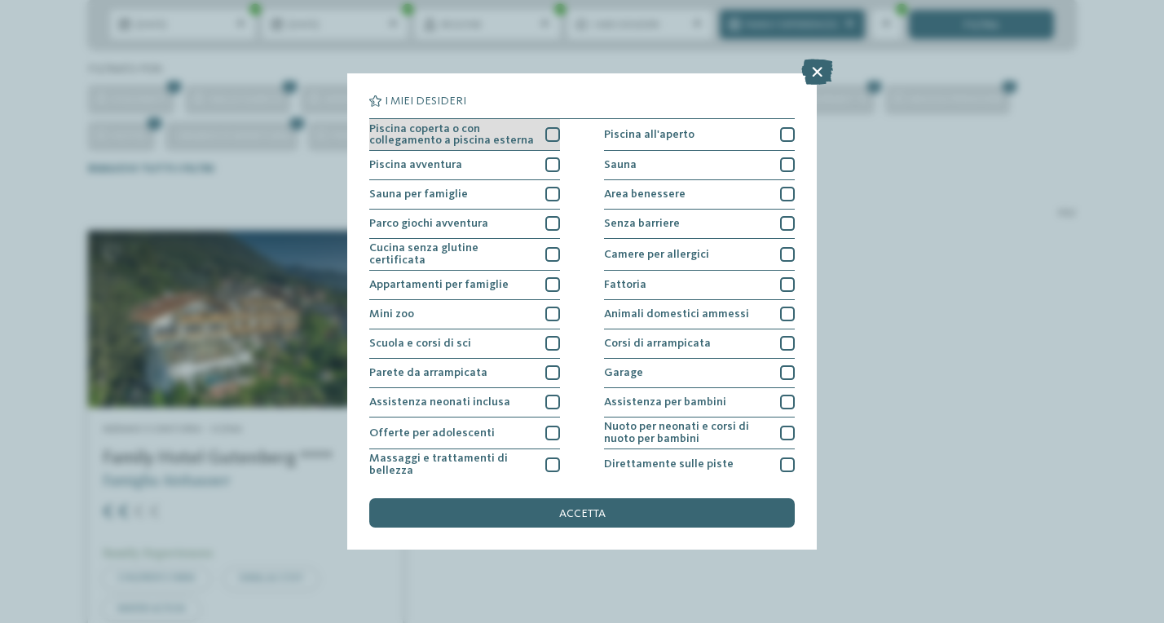
click at [553, 133] on div at bounding box center [552, 134] width 15 height 15
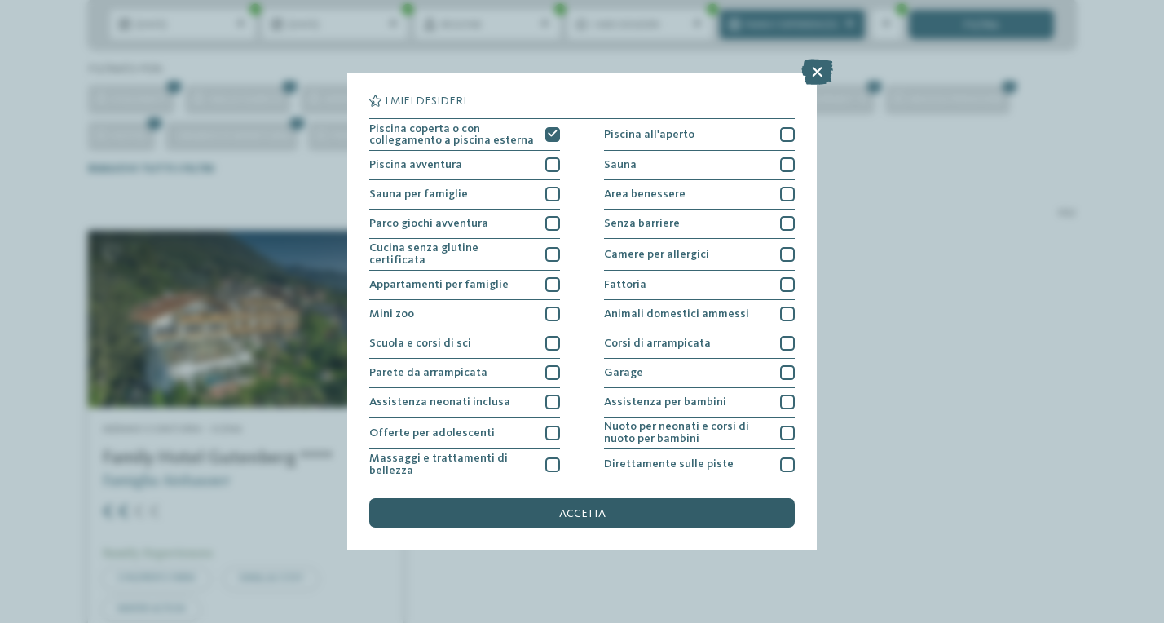
click at [556, 498] on div "accetta" at bounding box center [582, 512] width 426 height 29
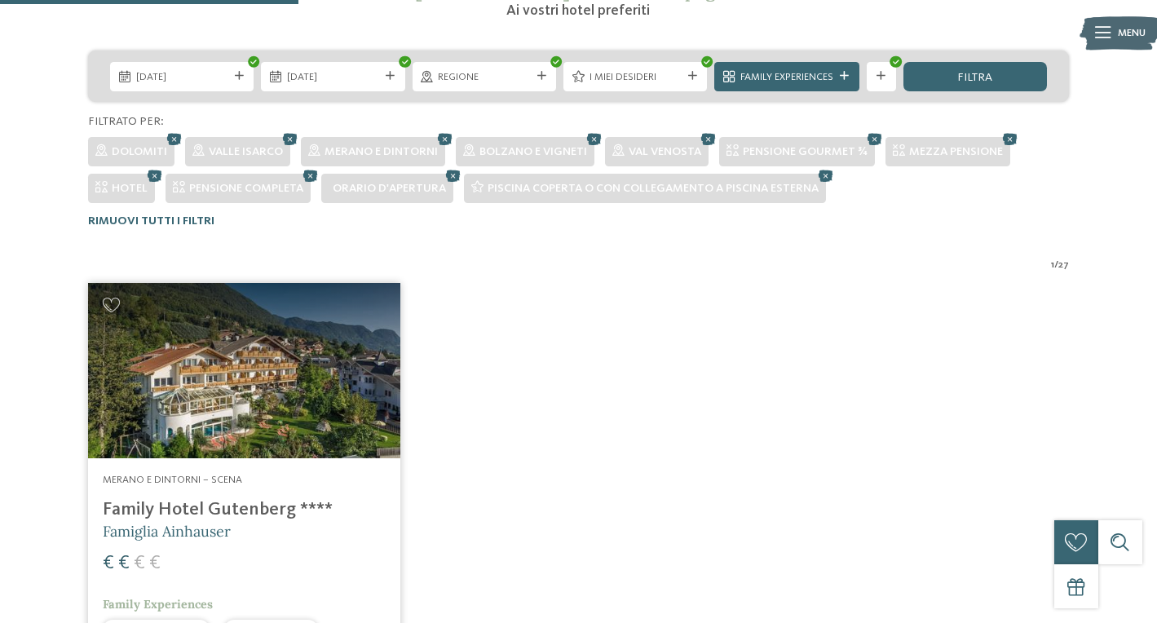
scroll to position [327, 0]
click at [825, 71] on span "Family Experiences" at bounding box center [786, 77] width 93 height 15
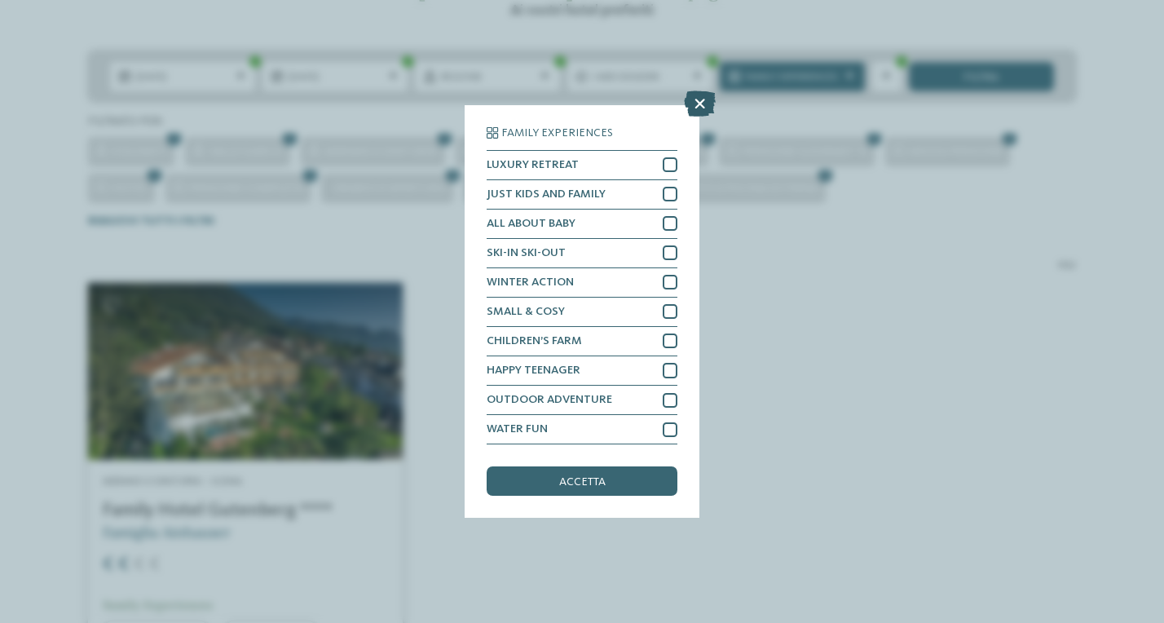
click at [699, 90] on icon at bounding box center [700, 103] width 32 height 26
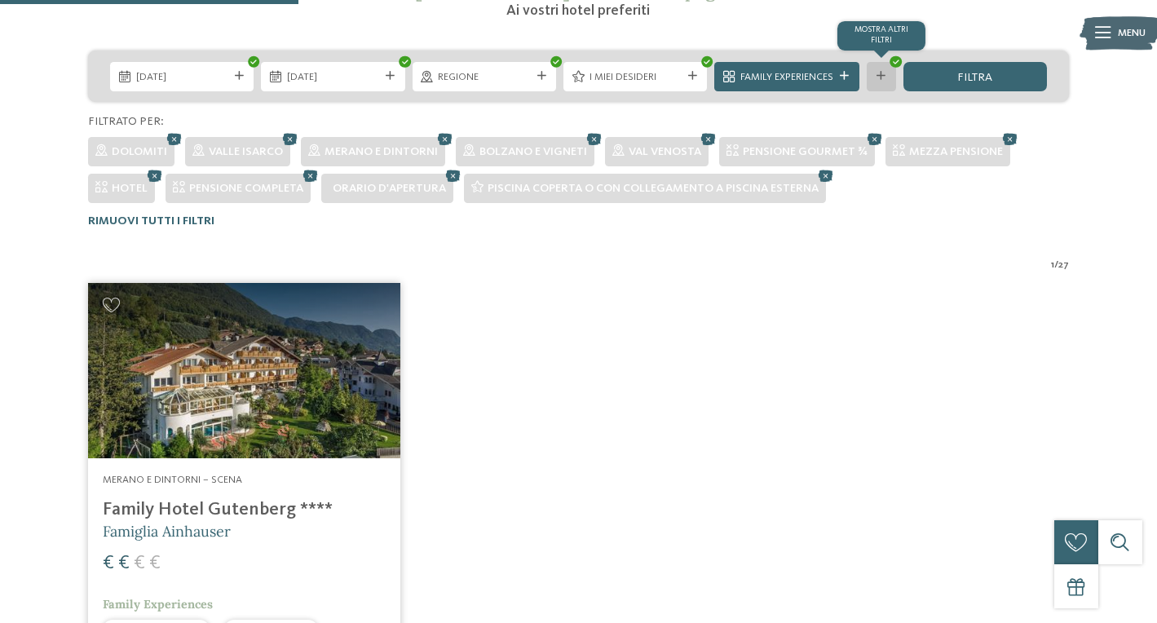
click at [875, 73] on div at bounding box center [881, 76] width 15 height 9
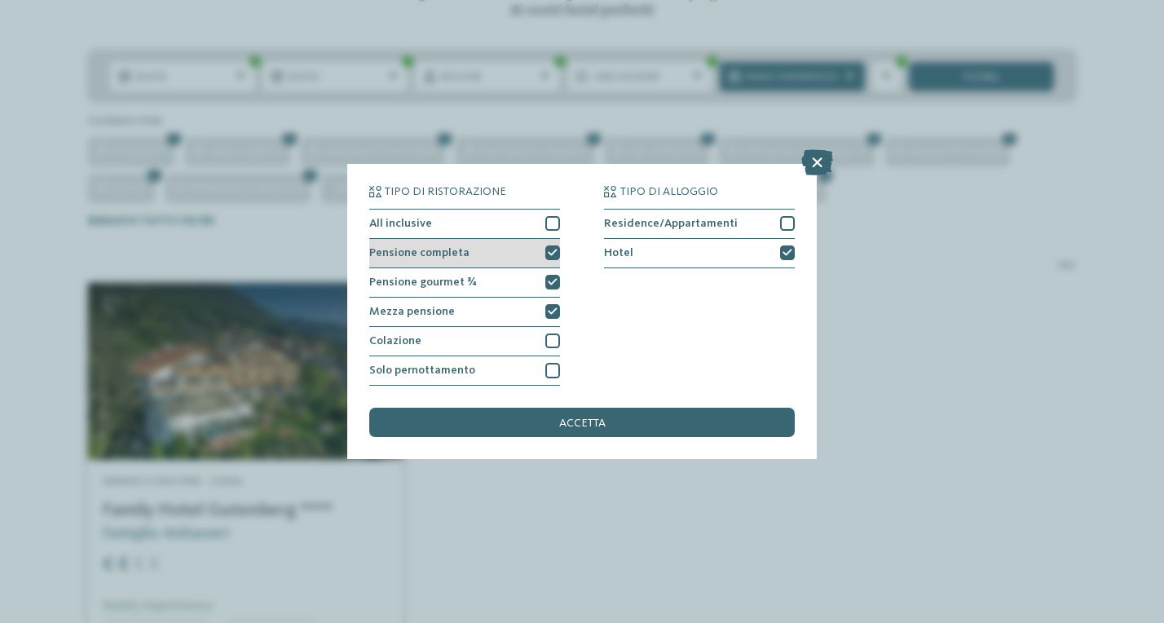
click at [552, 249] on icon at bounding box center [553, 253] width 10 height 9
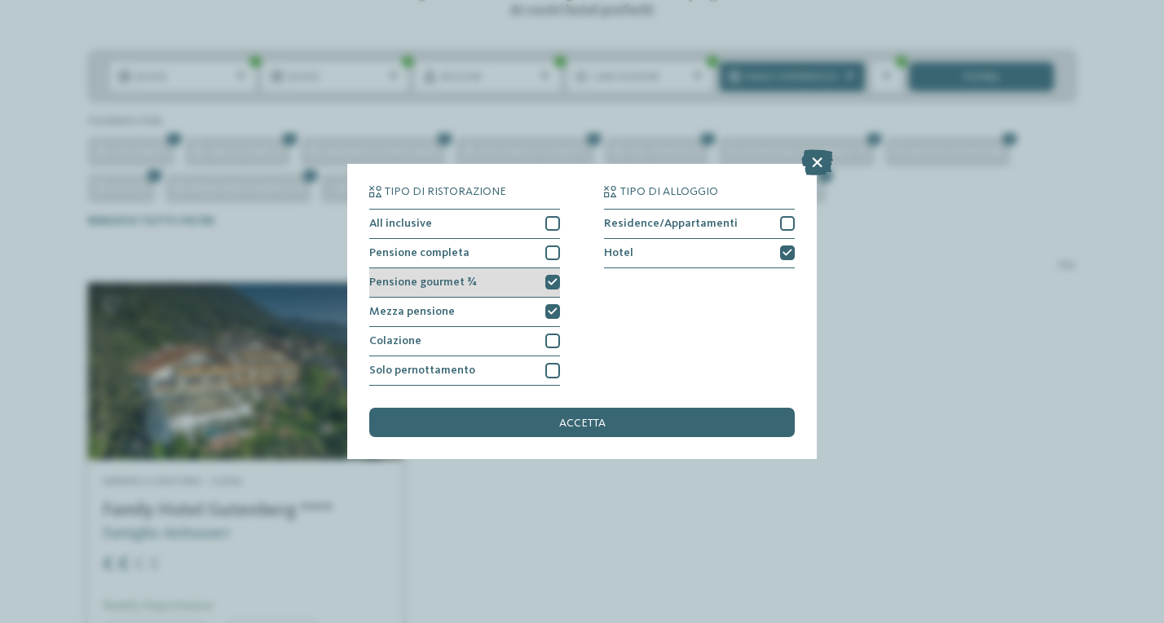
click at [552, 278] on icon at bounding box center [553, 282] width 10 height 9
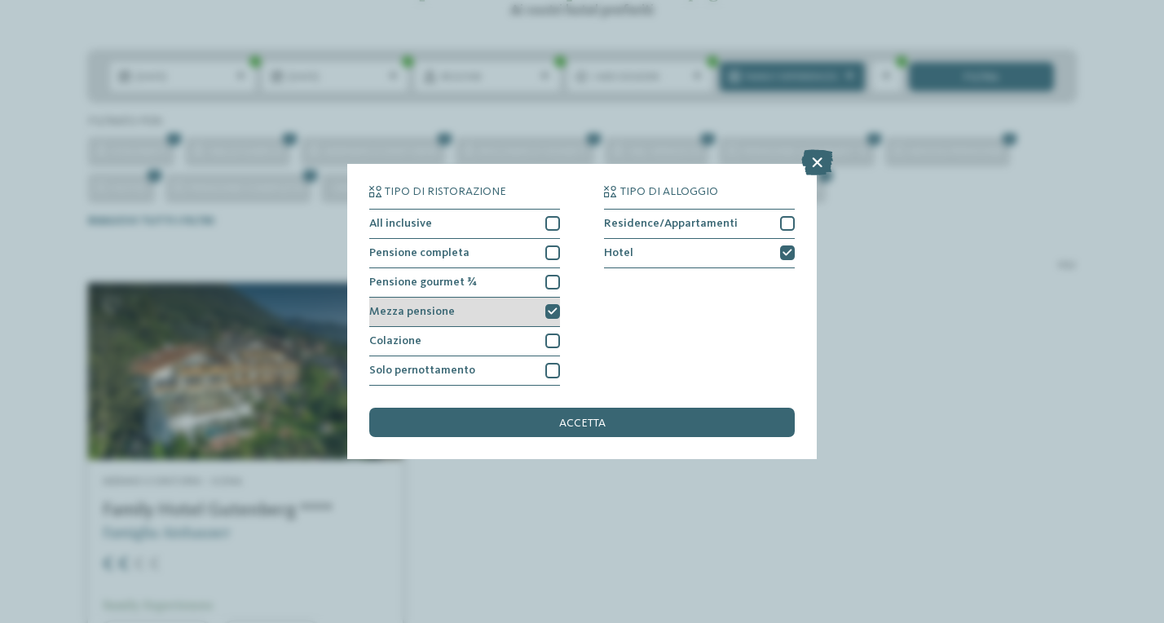
click at [550, 307] on icon at bounding box center [553, 311] width 10 height 9
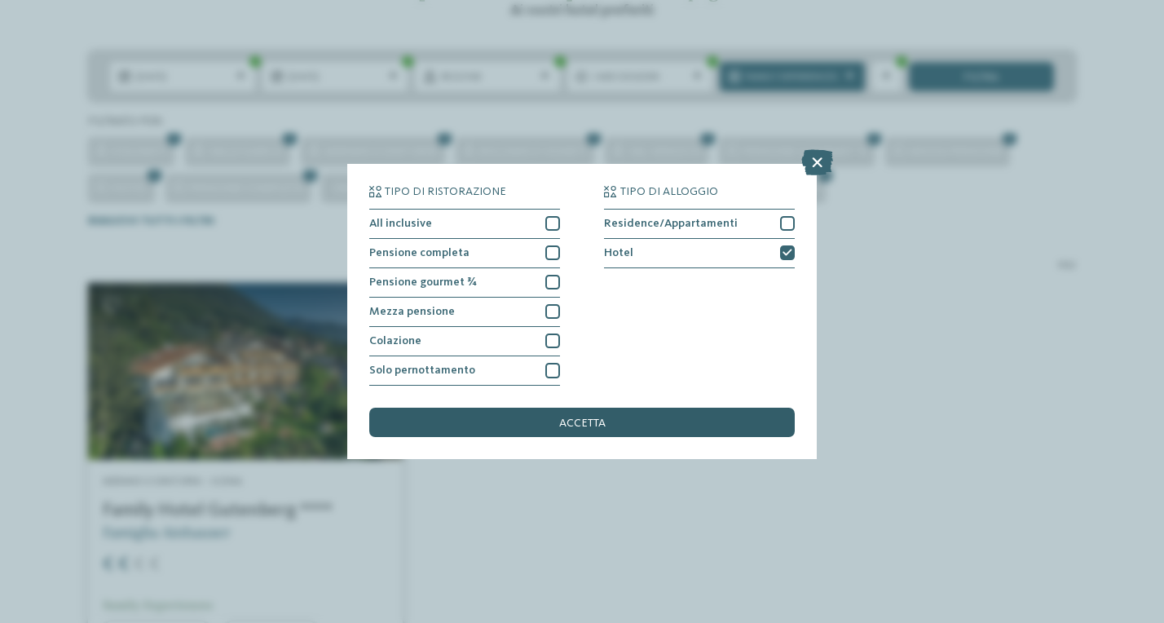
click at [564, 417] on span "accetta" at bounding box center [582, 422] width 46 height 11
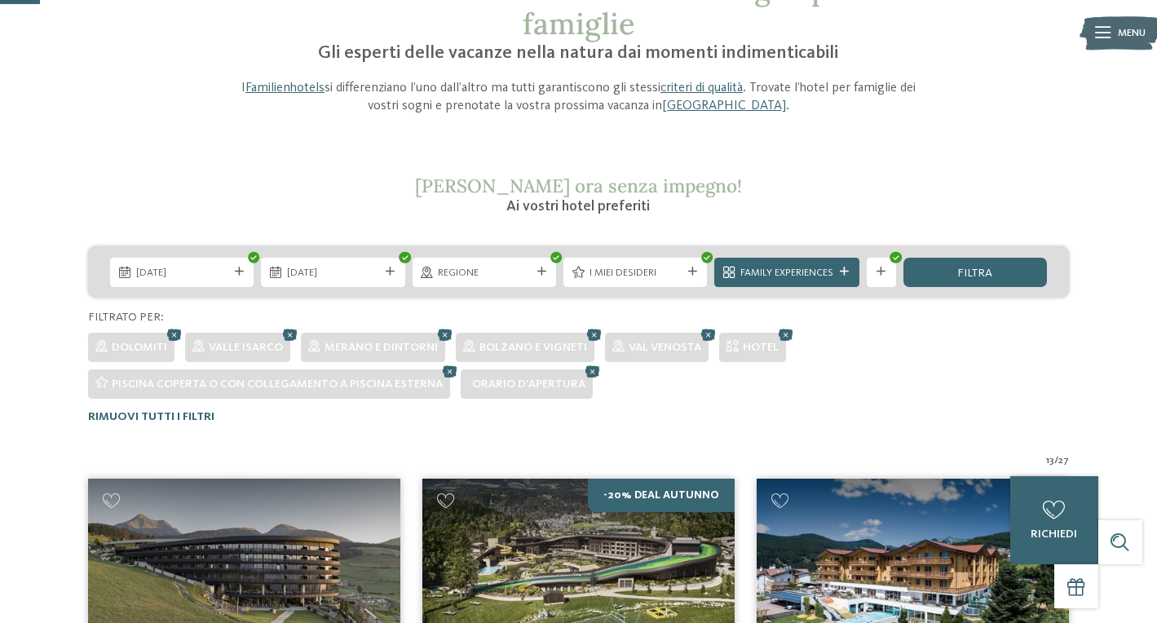
scroll to position [110, 0]
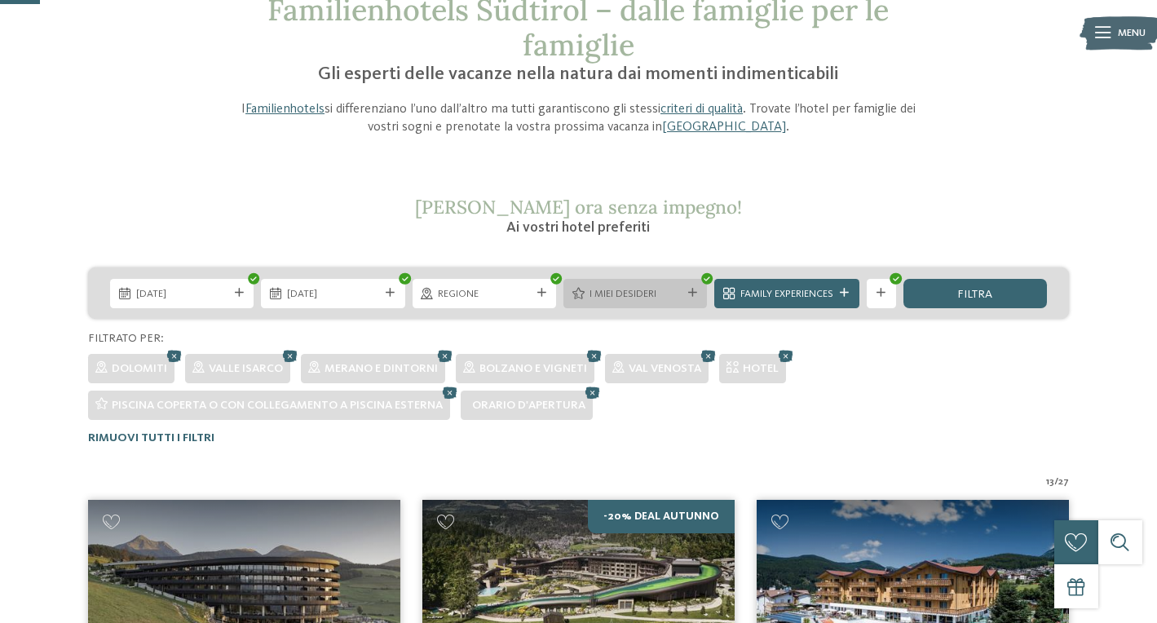
click at [693, 289] on icon at bounding box center [692, 293] width 9 height 9
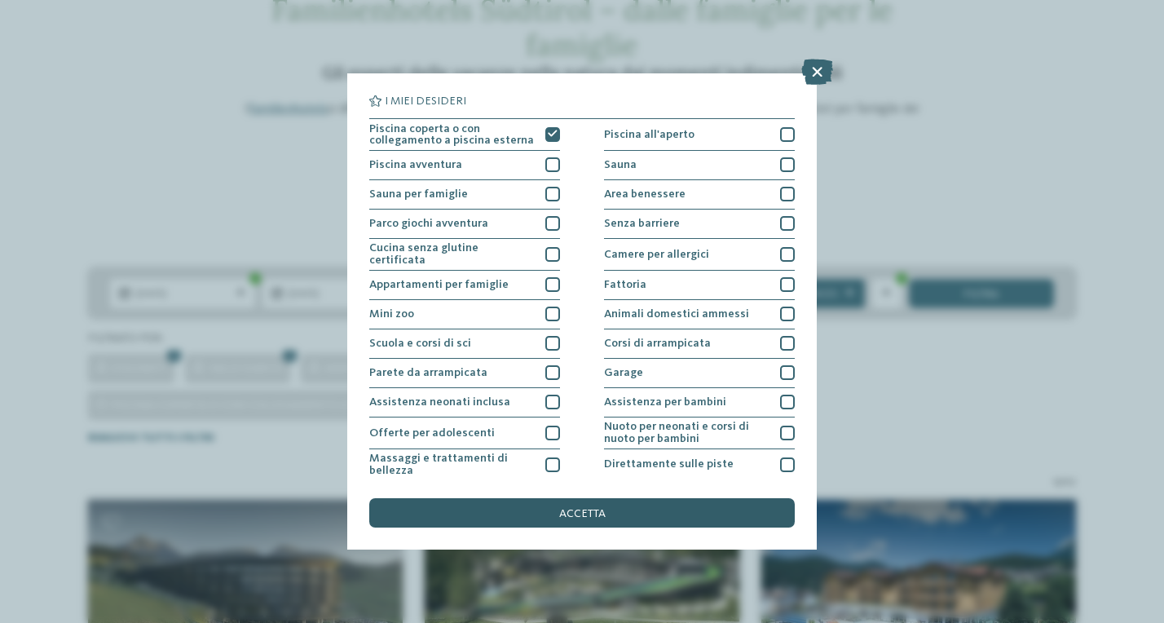
click at [670, 498] on div "accetta" at bounding box center [582, 512] width 426 height 29
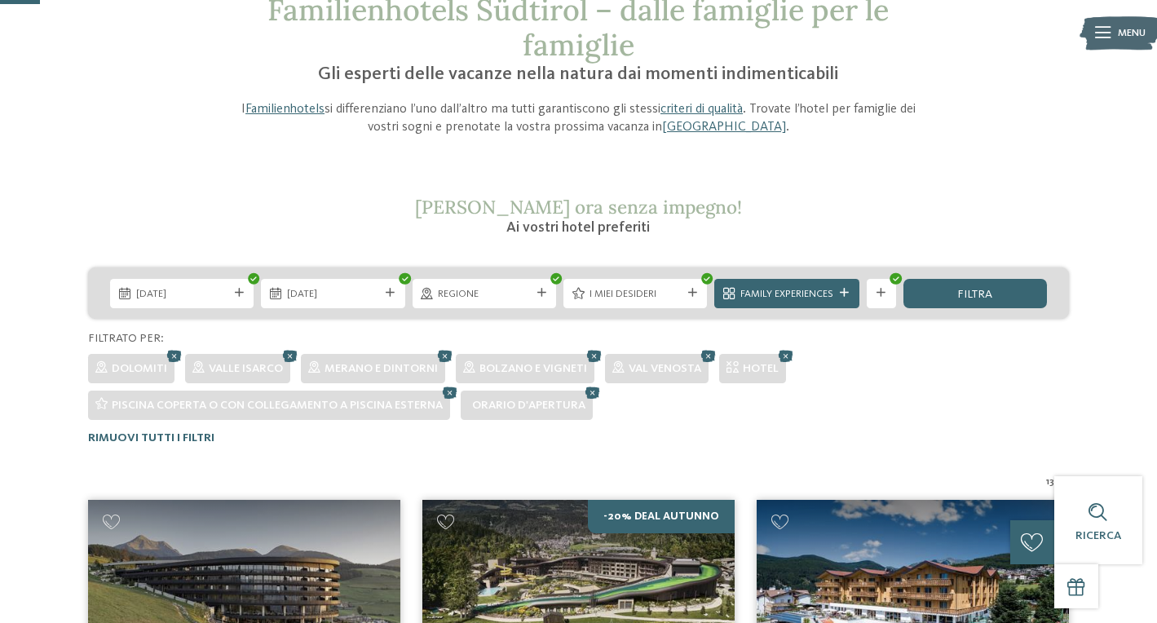
scroll to position [451, 0]
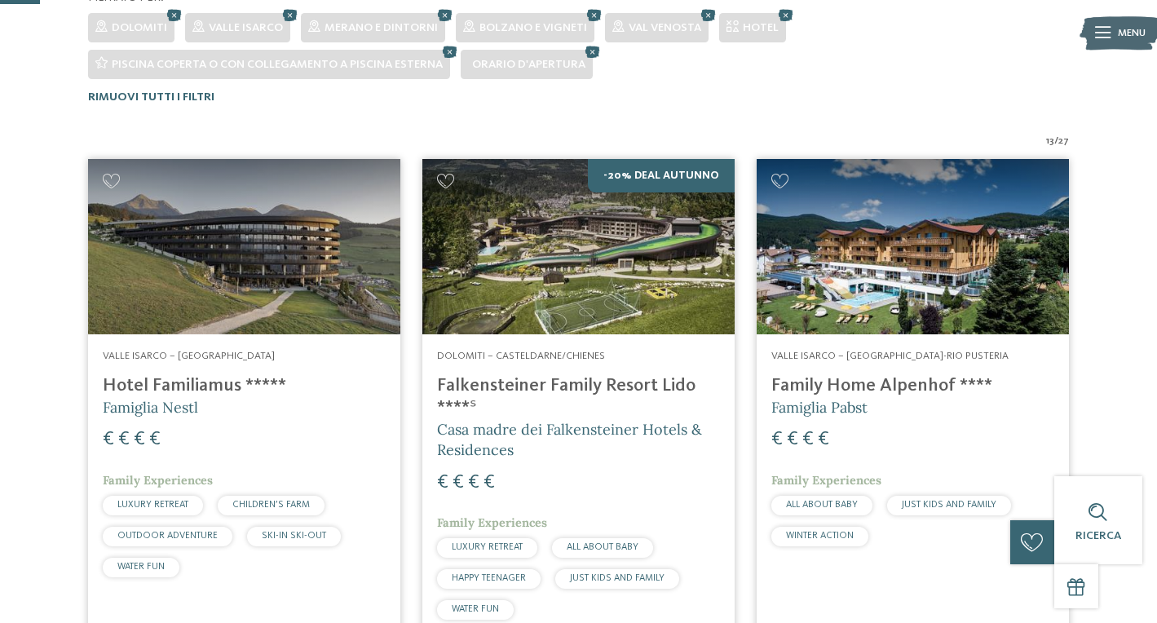
click at [823, 298] on img at bounding box center [913, 246] width 312 height 175
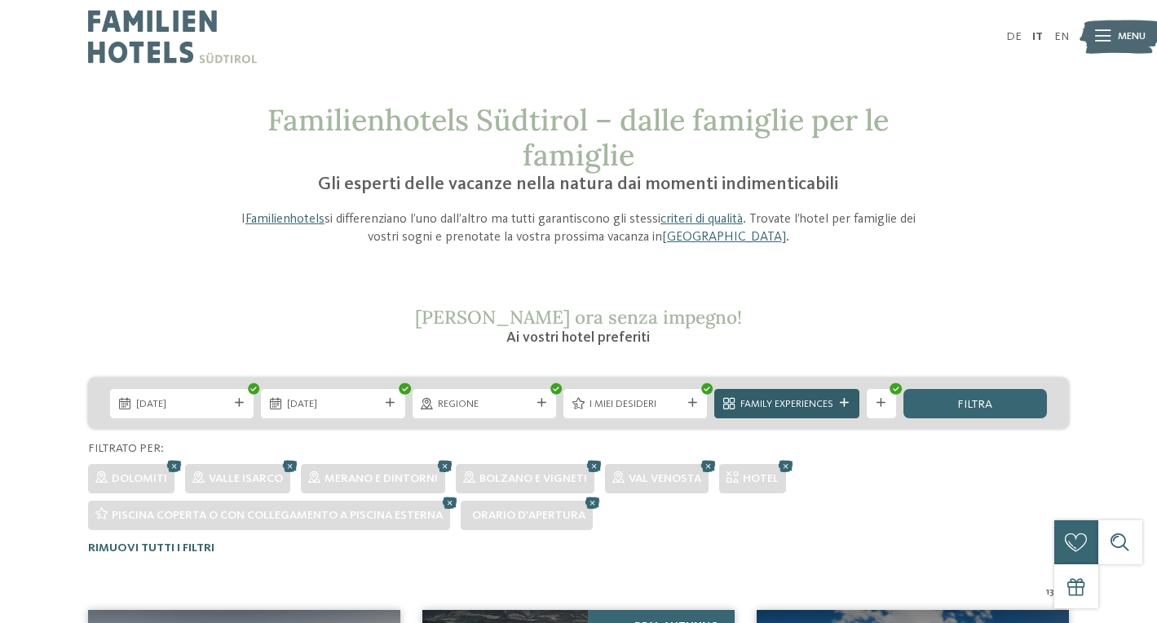
click at [829, 406] on span "Family Experiences" at bounding box center [786, 404] width 93 height 15
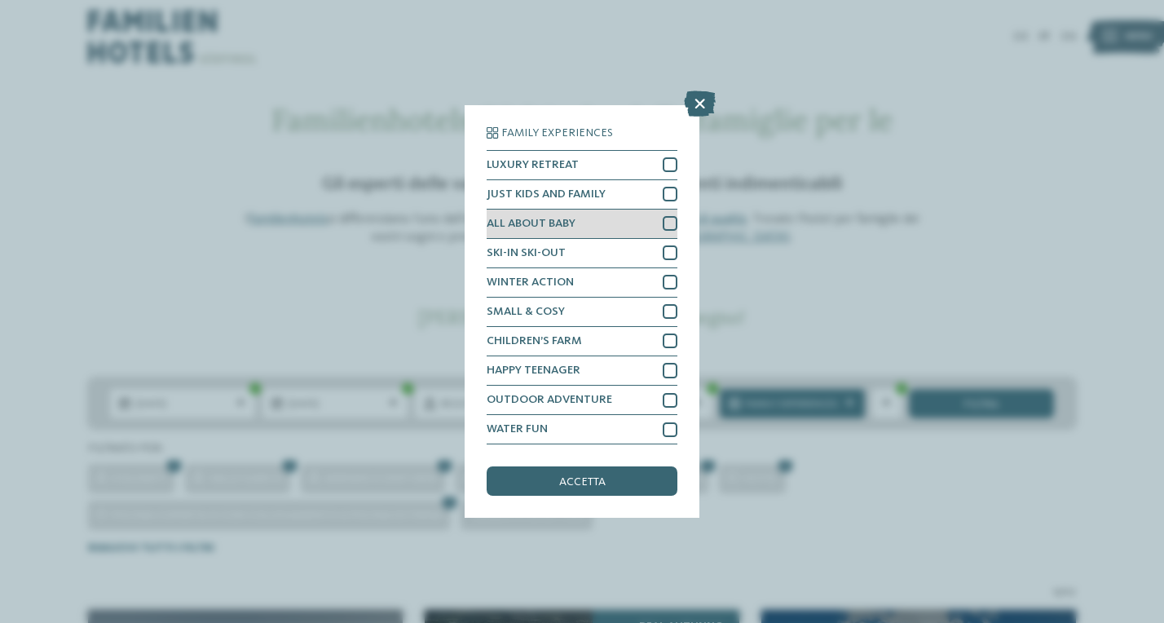
click at [673, 216] on div at bounding box center [670, 223] width 15 height 15
click at [673, 219] on icon at bounding box center [670, 223] width 10 height 9
click at [699, 90] on icon at bounding box center [700, 103] width 32 height 26
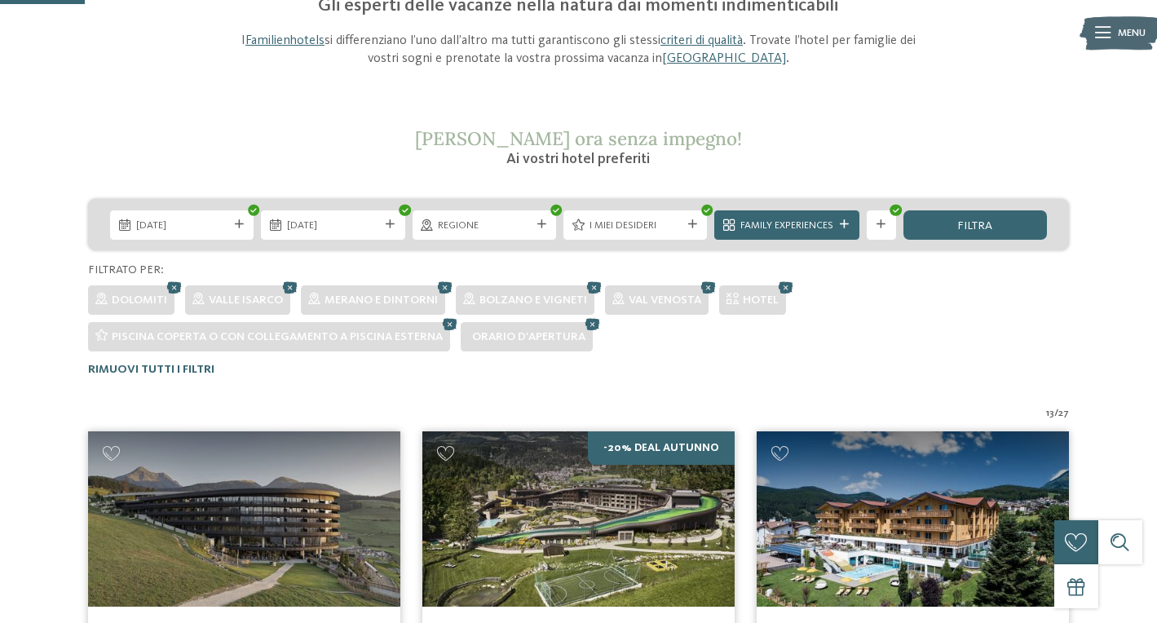
scroll to position [248, 0]
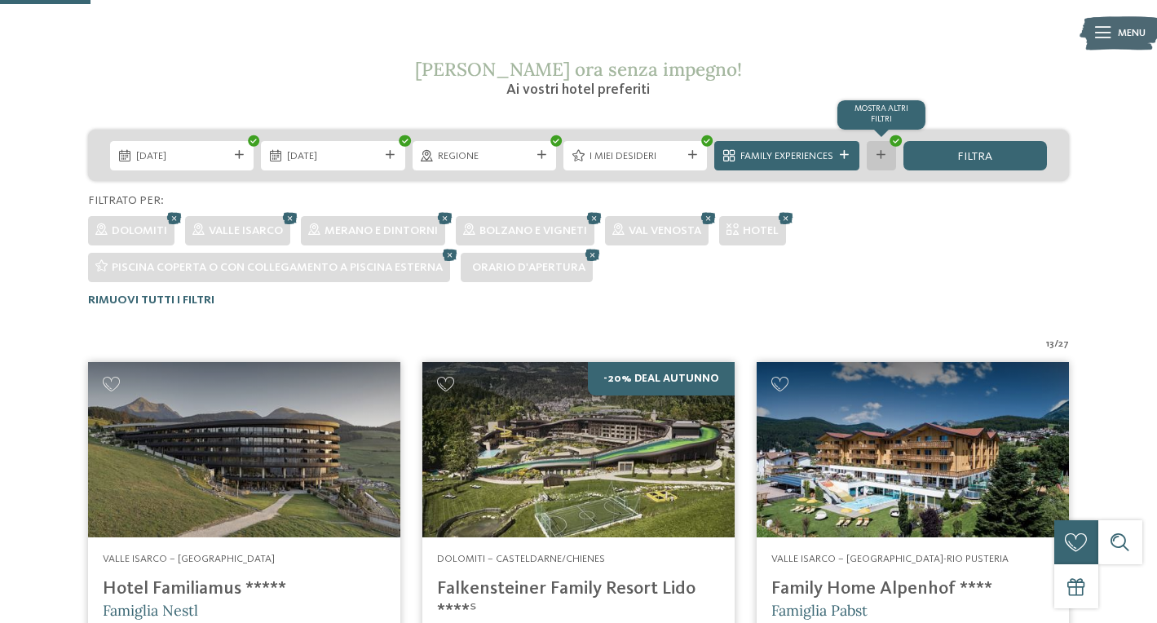
click at [874, 157] on div at bounding box center [881, 155] width 15 height 9
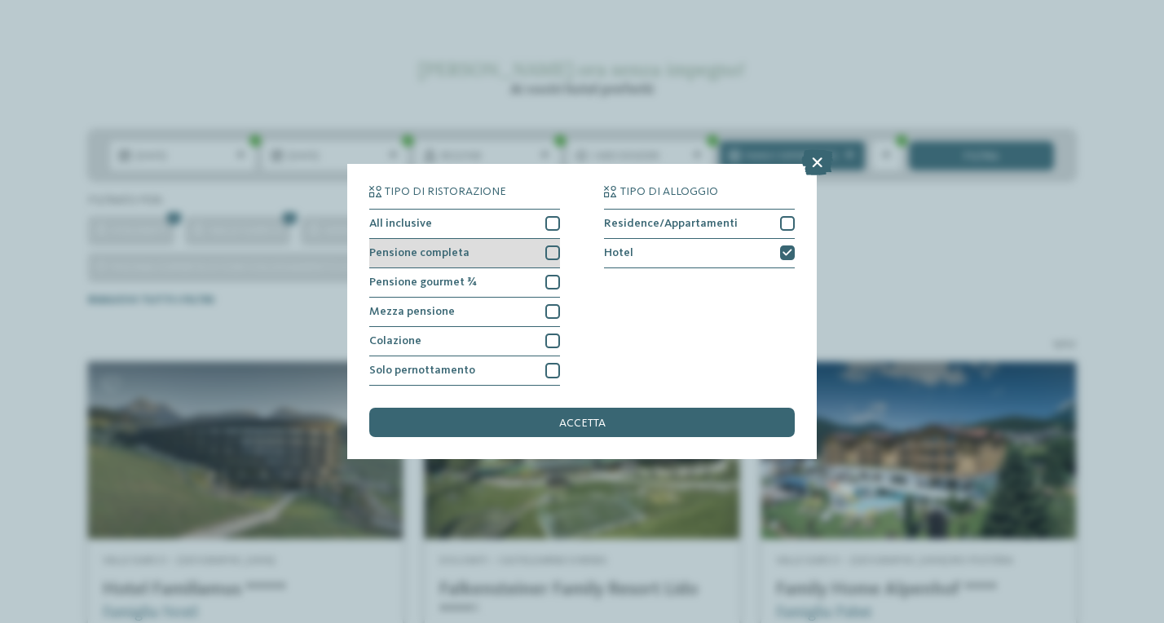
click at [554, 245] on div at bounding box center [552, 252] width 15 height 15
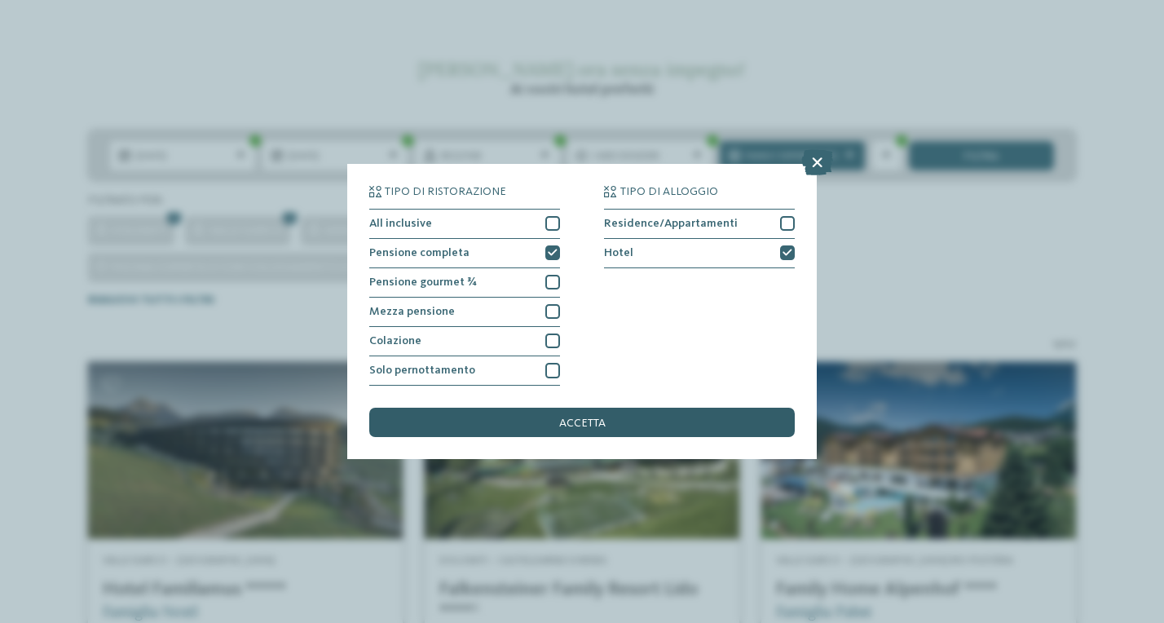
click at [580, 417] on span "accetta" at bounding box center [582, 422] width 46 height 11
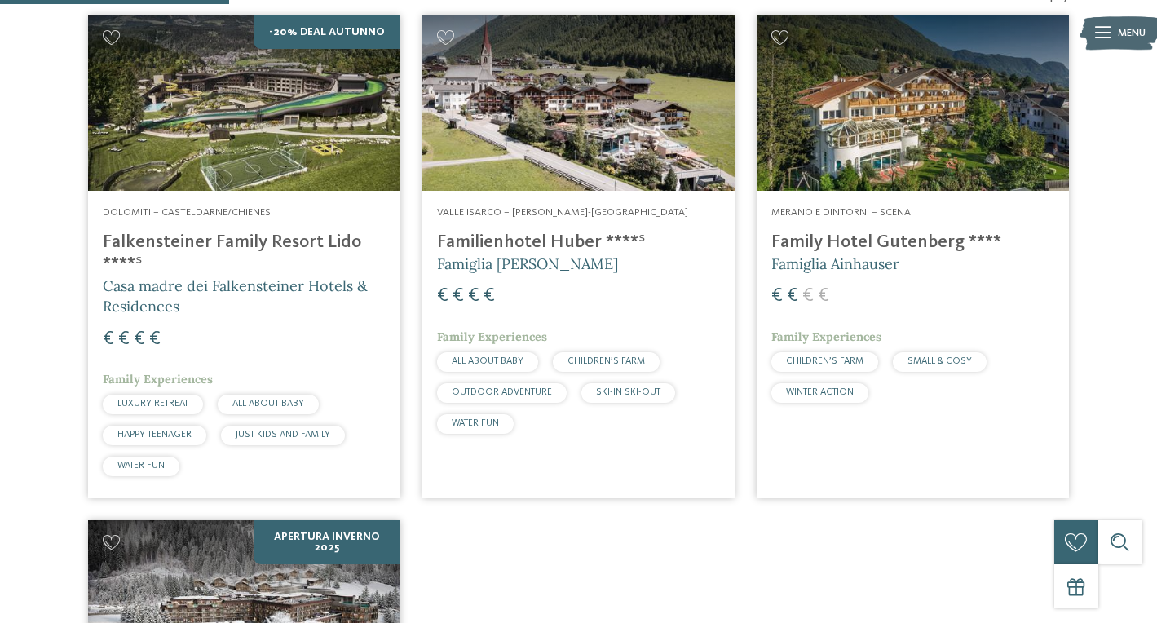
scroll to position [183, 0]
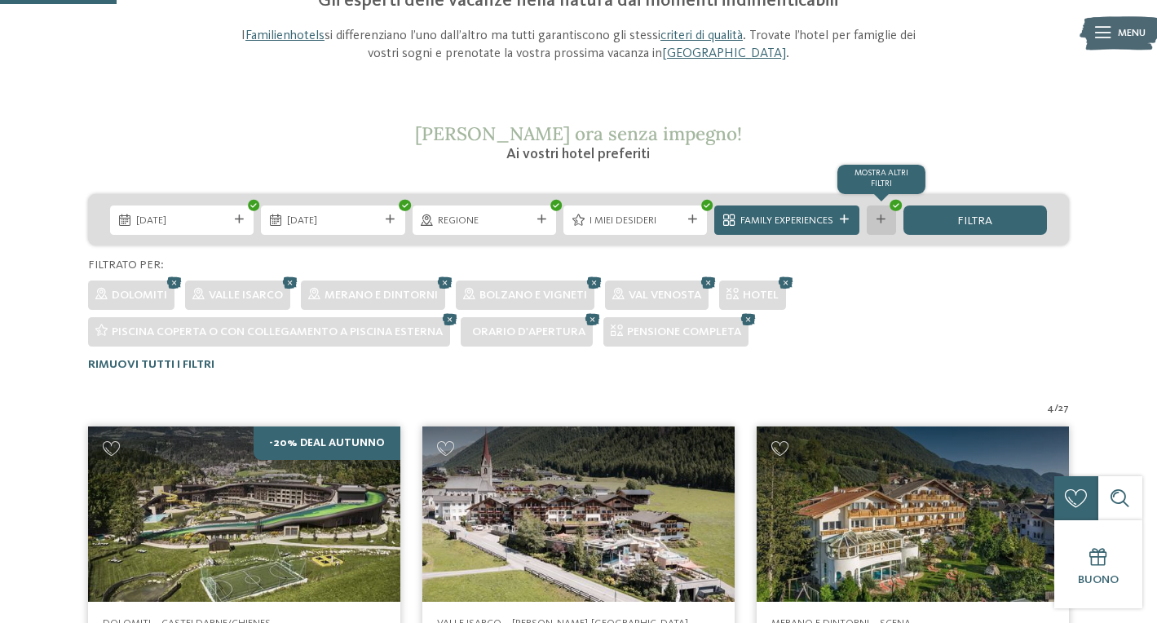
click at [885, 223] on div "mostra altri filtri" at bounding box center [881, 219] width 29 height 29
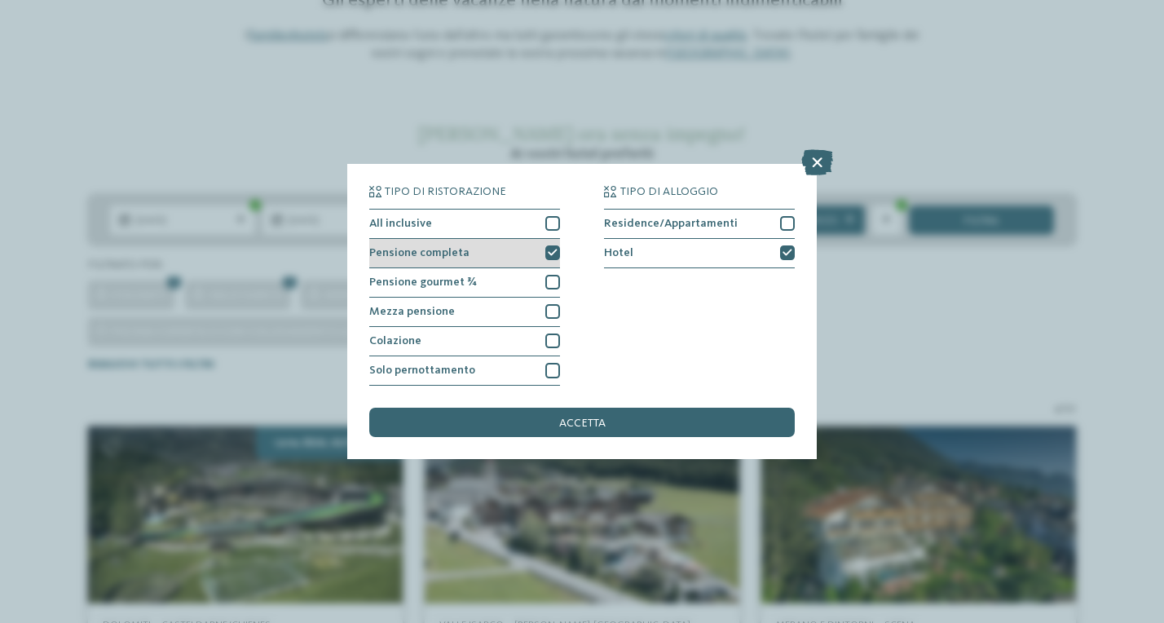
click at [554, 249] on icon at bounding box center [553, 253] width 10 height 9
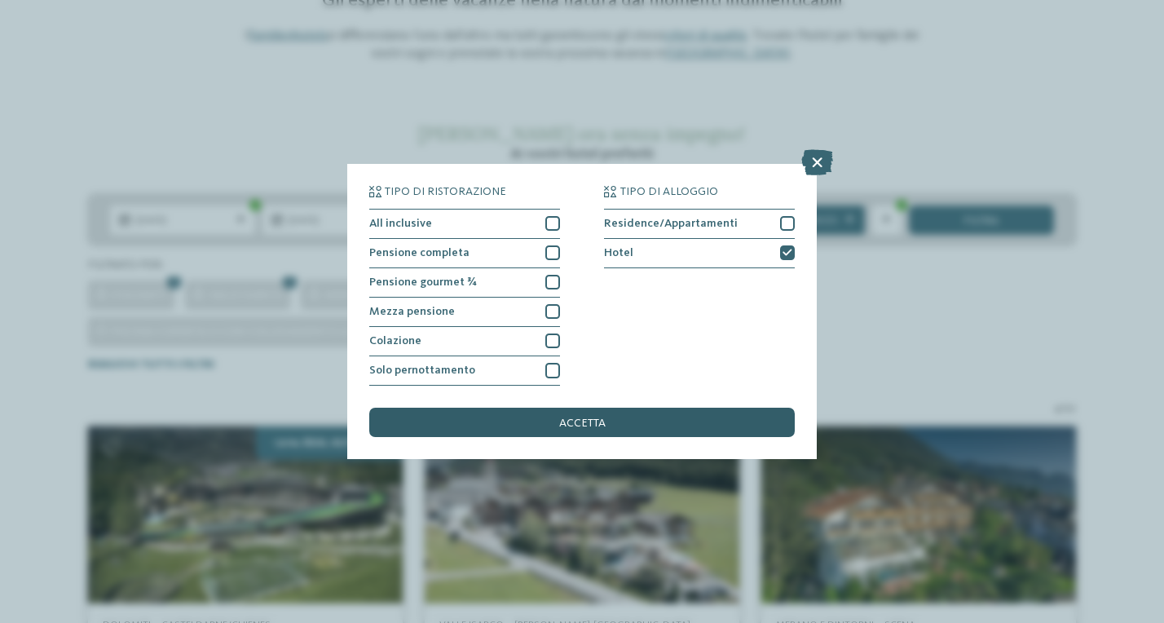
click at [578, 417] on span "accetta" at bounding box center [582, 422] width 46 height 11
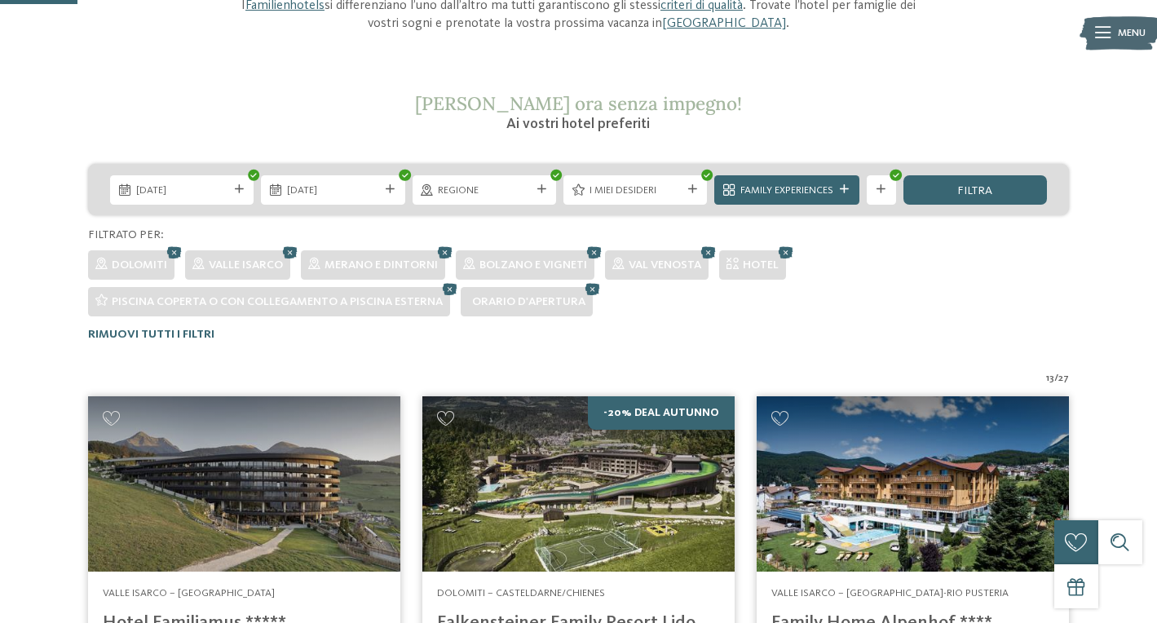
scroll to position [218, 0]
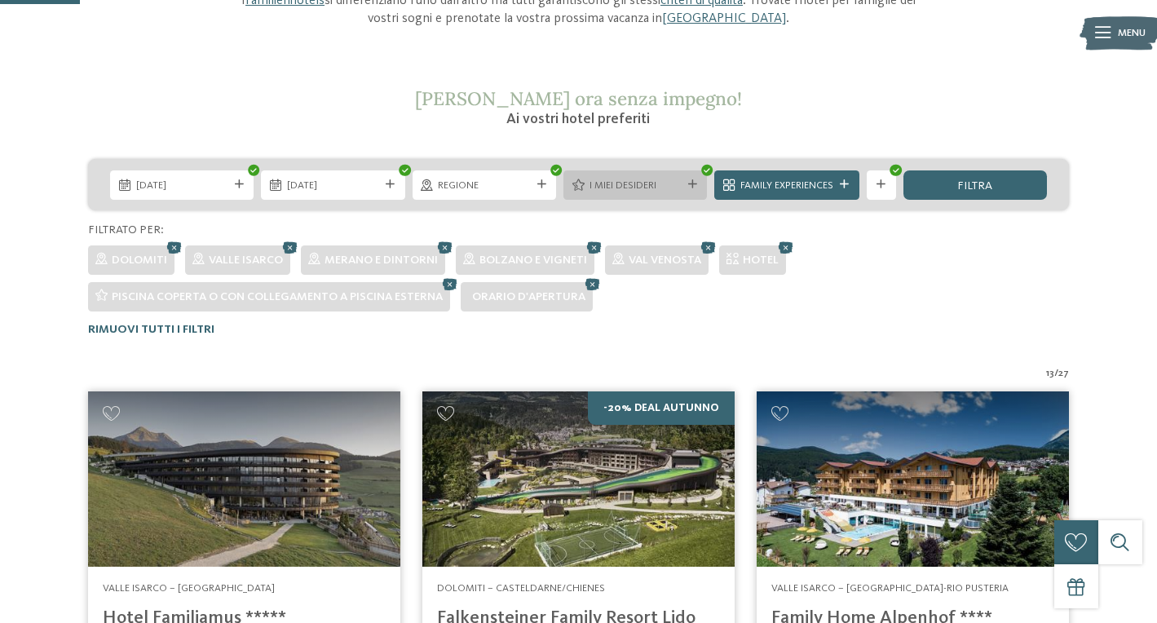
click at [629, 180] on span "I miei desideri" at bounding box center [635, 186] width 92 height 15
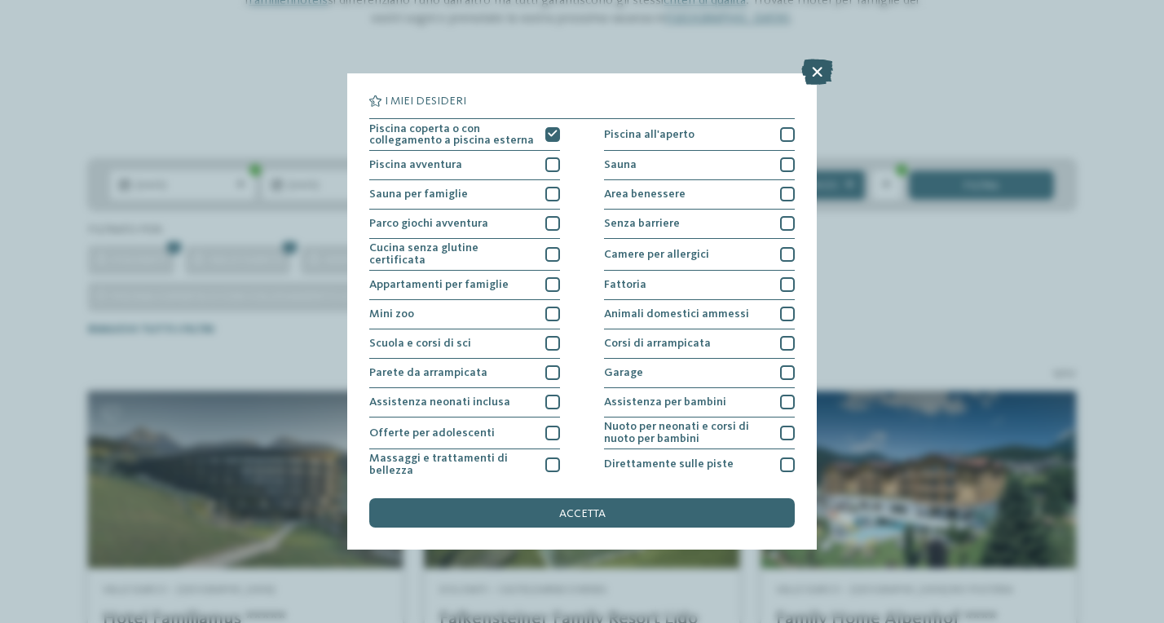
click at [812, 77] on icon at bounding box center [817, 72] width 32 height 26
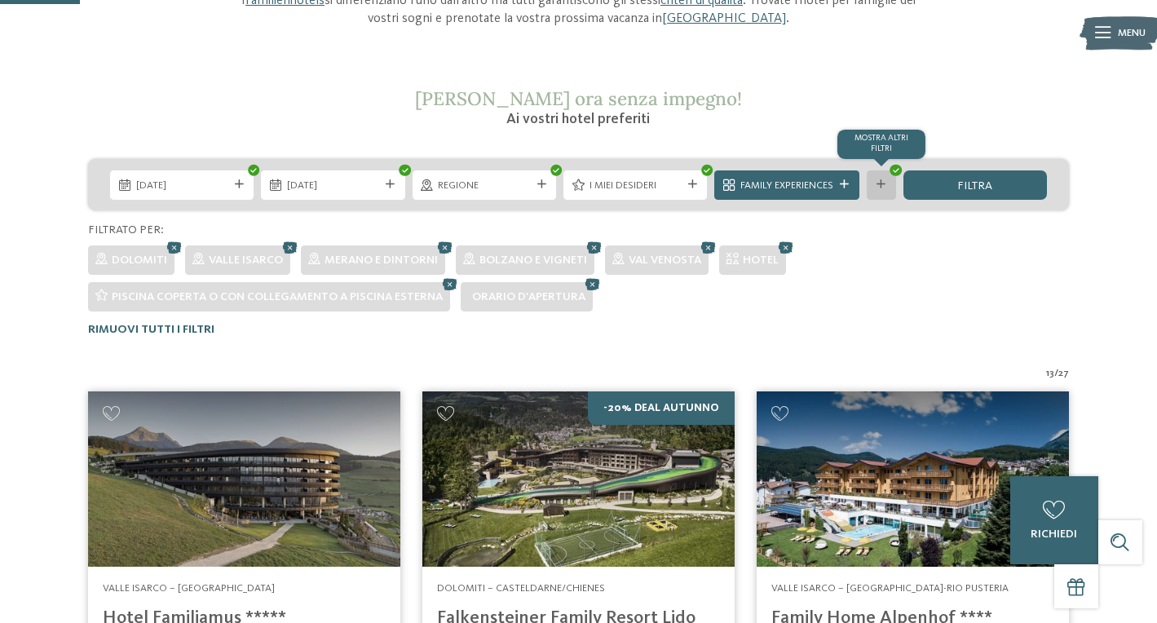
click at [885, 180] on icon at bounding box center [880, 184] width 9 height 9
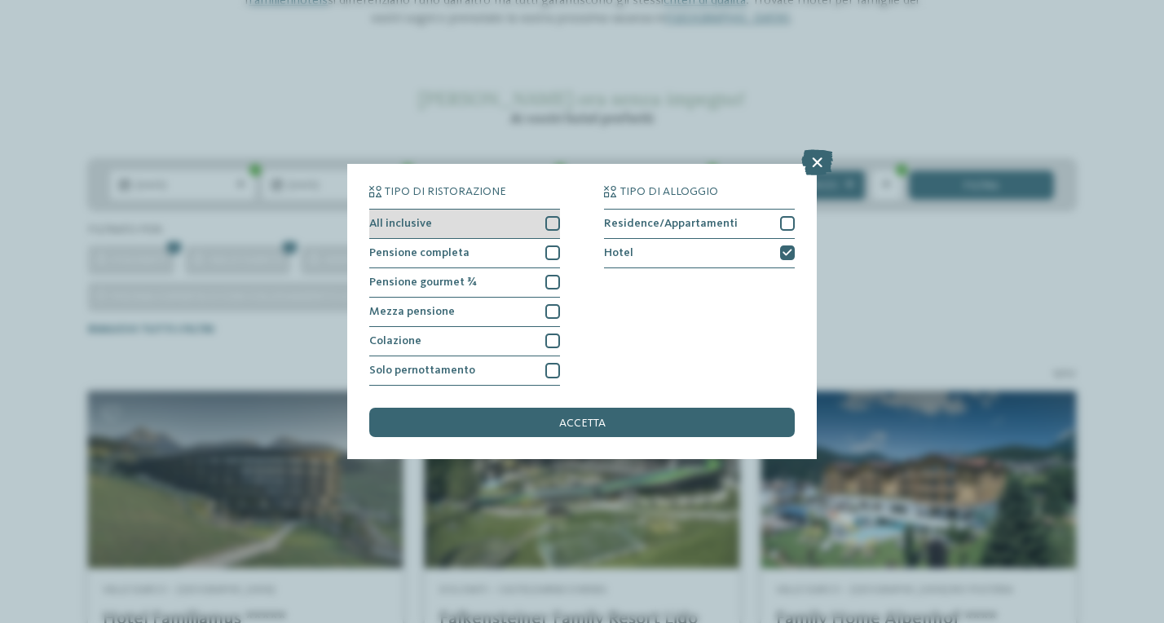
click at [552, 216] on div at bounding box center [552, 223] width 15 height 15
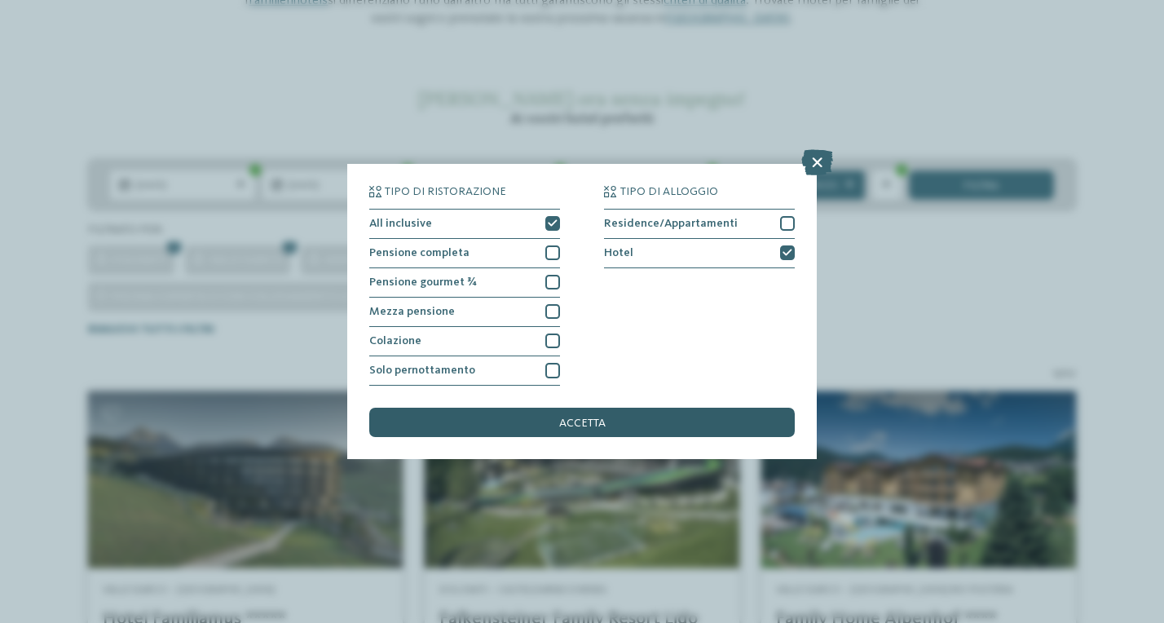
click at [574, 417] on span "accetta" at bounding box center [582, 422] width 46 height 11
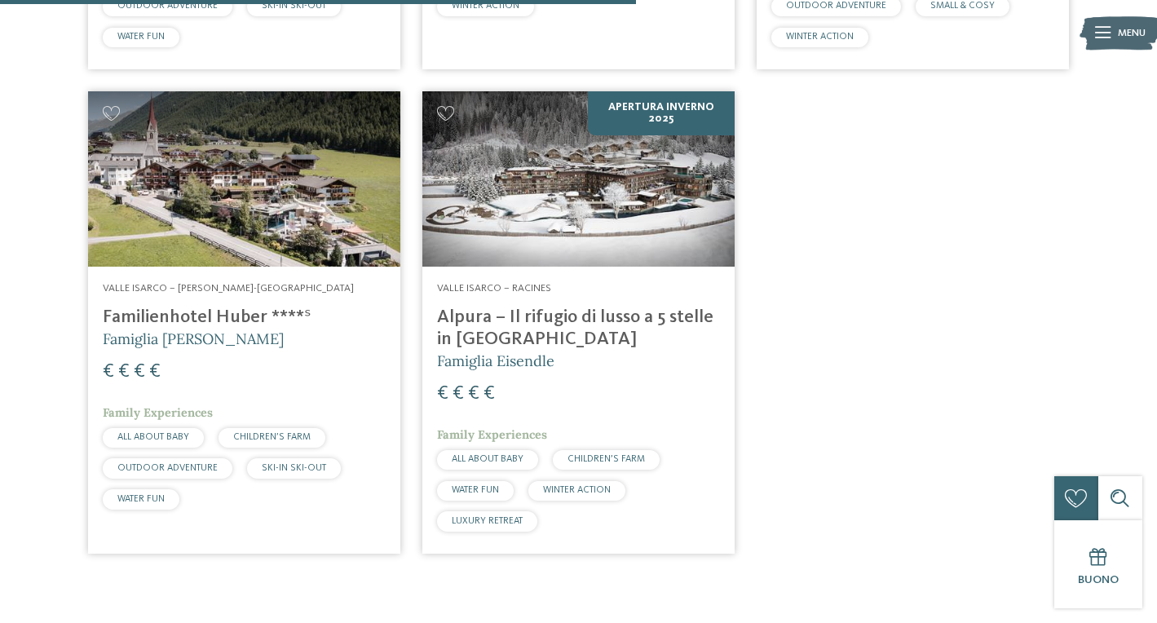
scroll to position [969, 0]
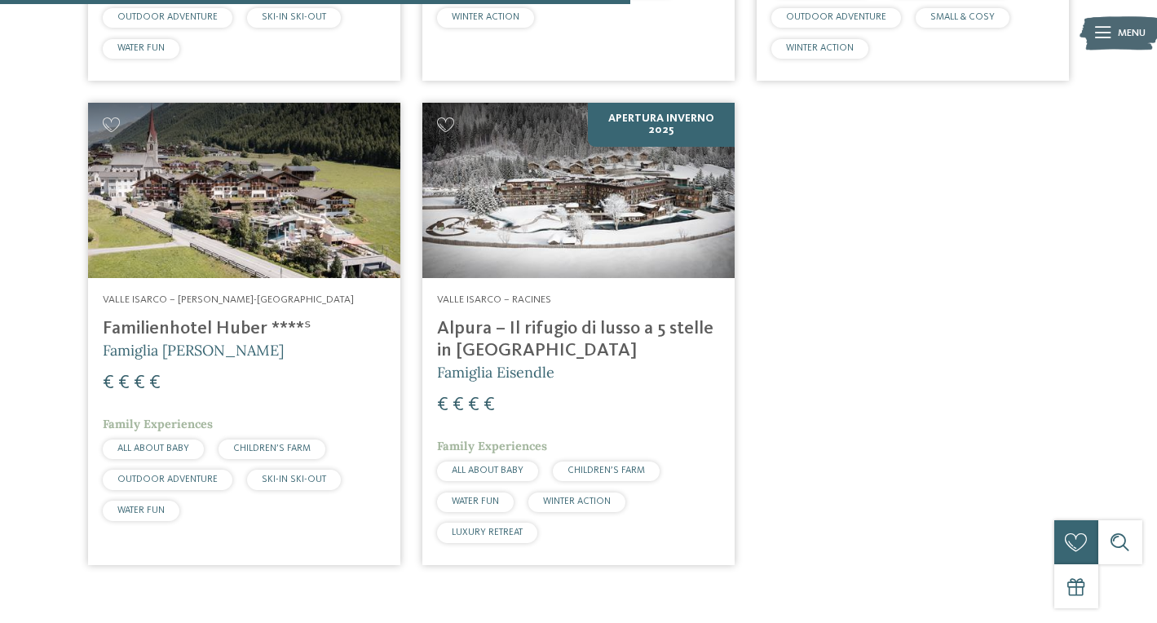
click at [564, 332] on h4 "Alpura – Il rifugio di lusso a 5 stelle in [GEOGRAPHIC_DATA]" at bounding box center [578, 340] width 283 height 44
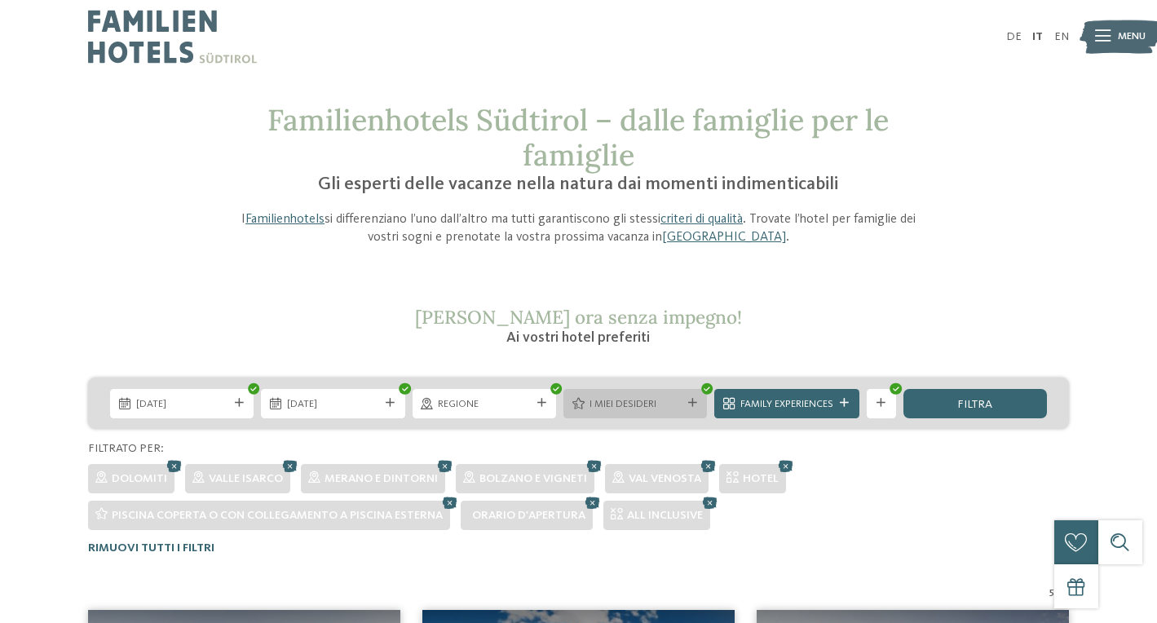
click at [698, 403] on div "I miei desideri" at bounding box center [634, 403] width 143 height 29
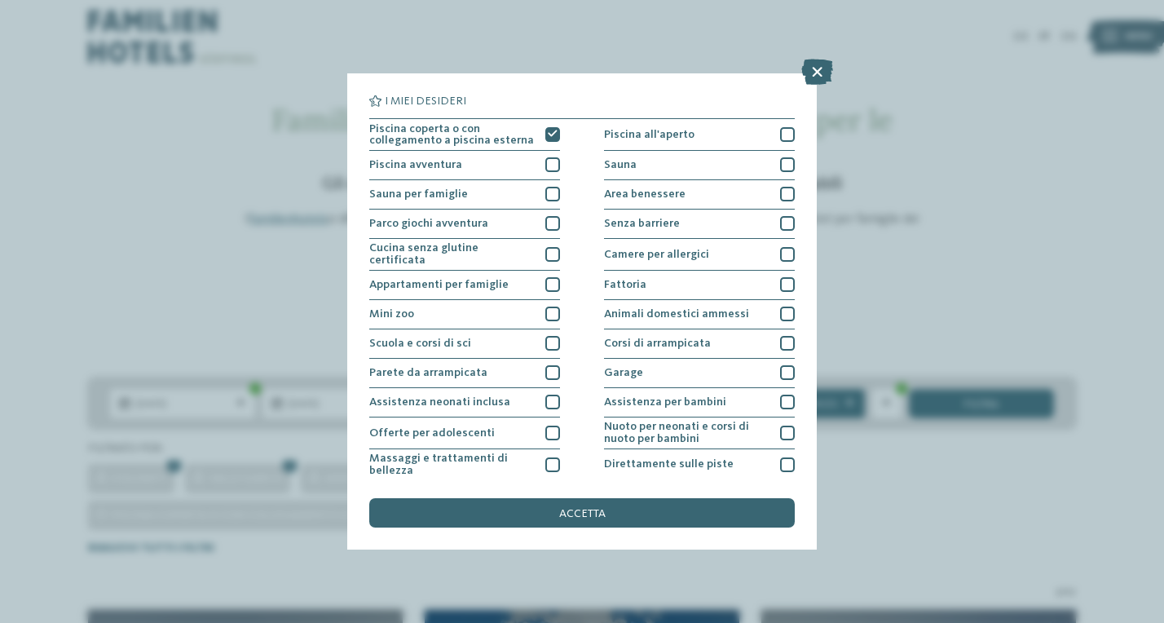
click at [698, 403] on div "I miei desideri Piscina coperta o con collegamento a piscina esterna Piscina al…" at bounding box center [582, 311] width 1164 height 623
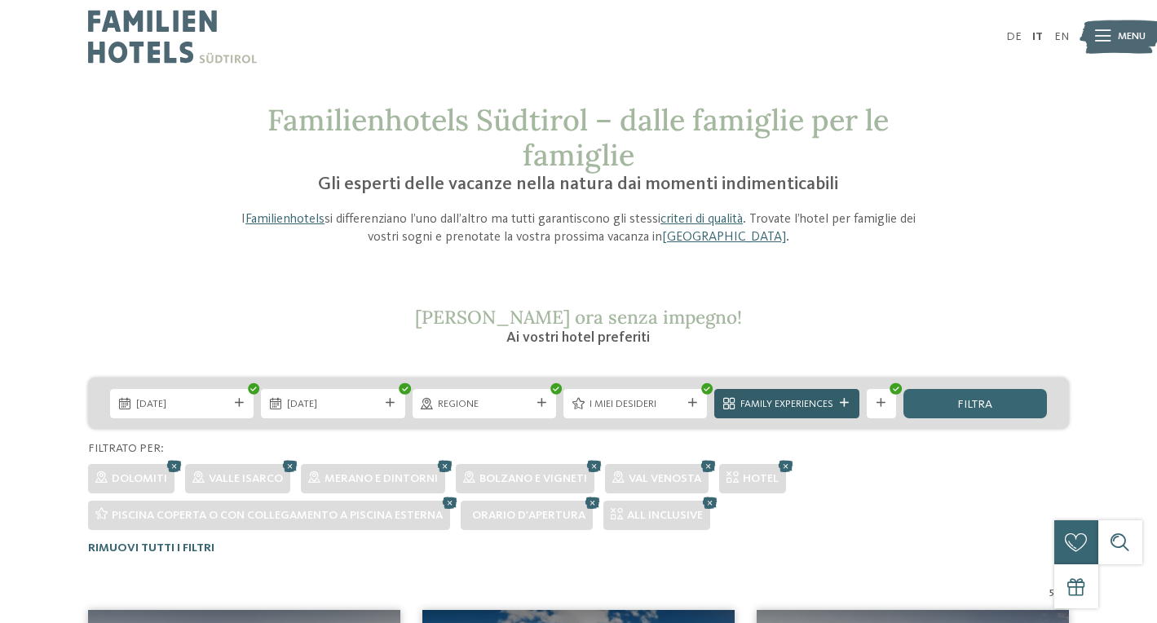
click at [837, 399] on div at bounding box center [844, 403] width 15 height 9
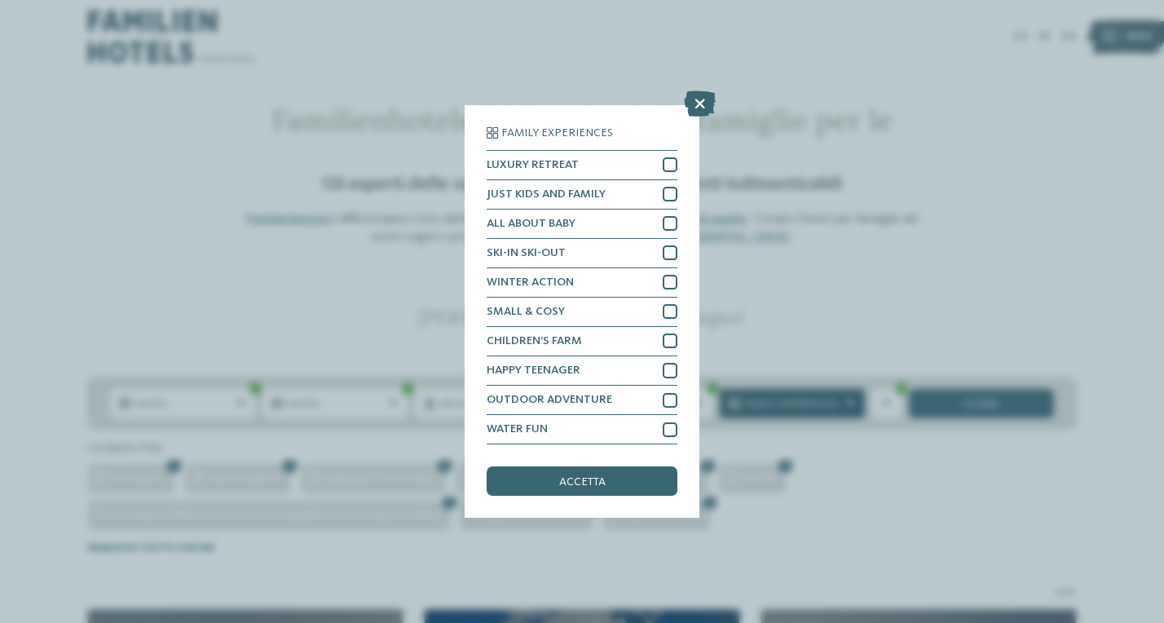
click at [837, 399] on div "Family Experiences LUXURY RETREAT JUST KIDS AND FAMILY" at bounding box center [582, 311] width 1164 height 623
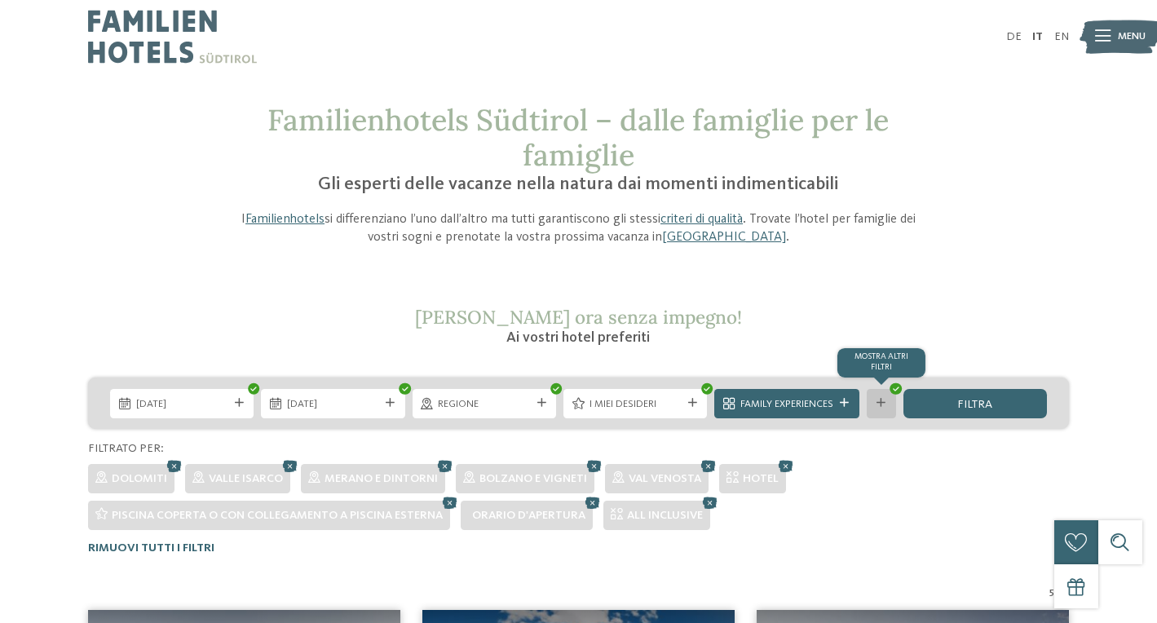
click at [883, 407] on div "mostra altri filtri" at bounding box center [881, 403] width 29 height 29
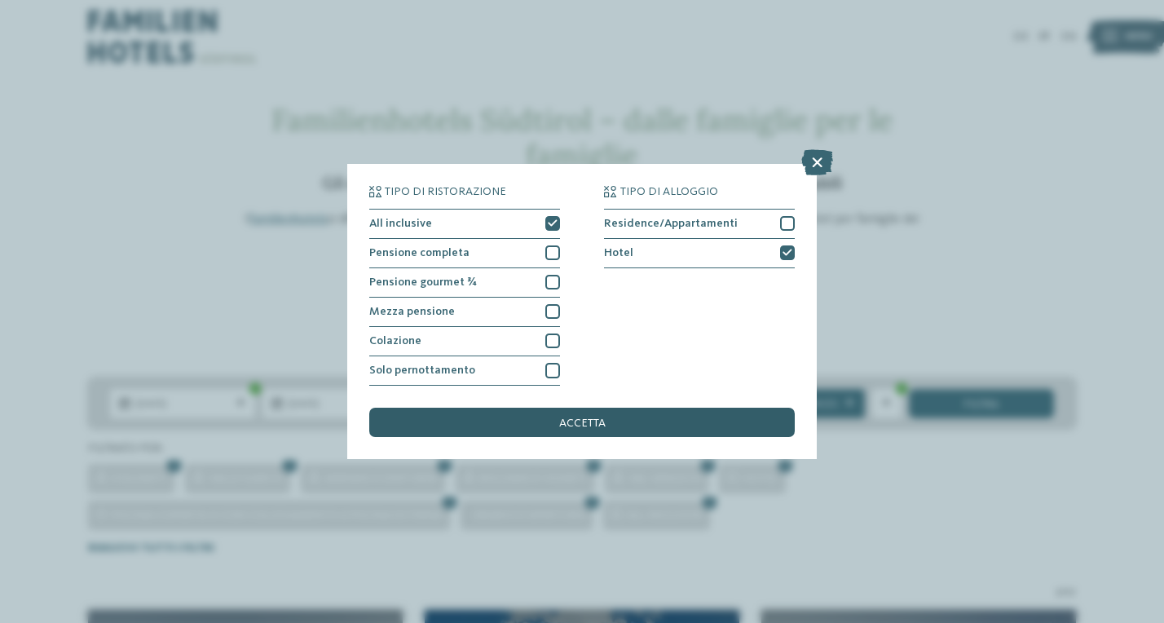
click at [605, 417] on span "accetta" at bounding box center [582, 422] width 46 height 11
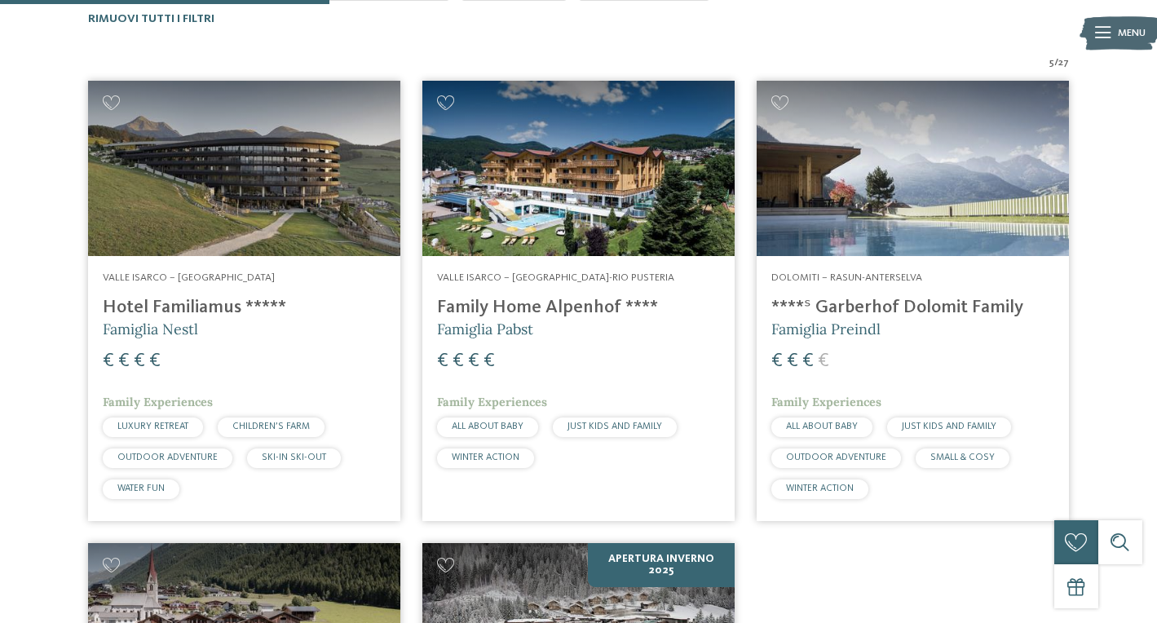
scroll to position [499, 0]
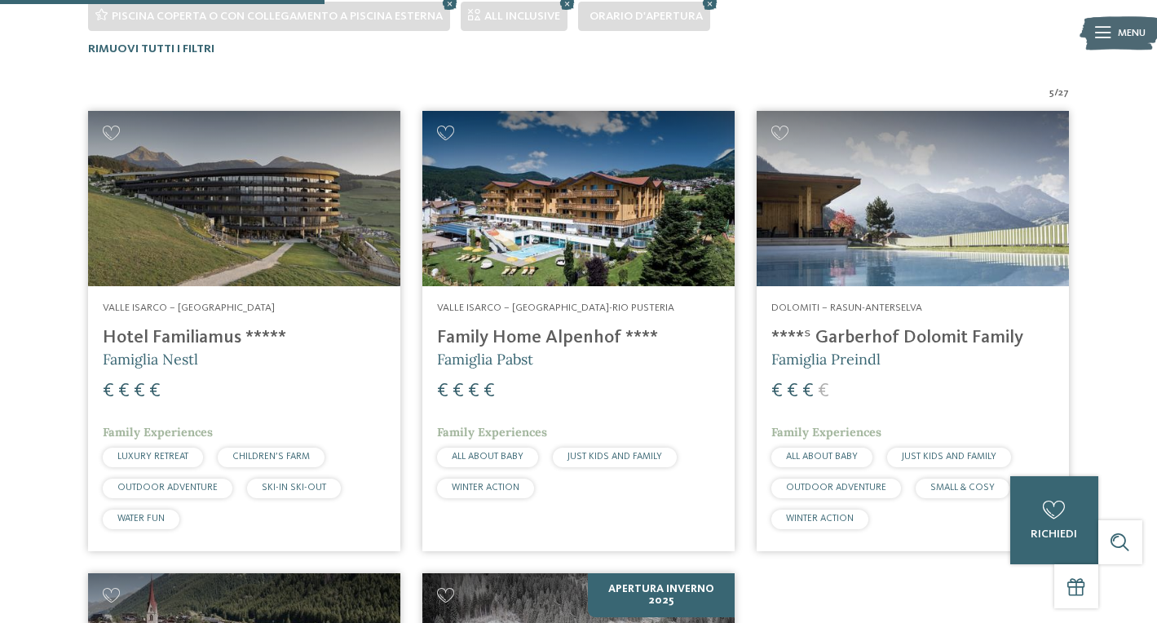
click at [253, 349] on h5 "Famiglia Nestl" at bounding box center [244, 359] width 283 height 20
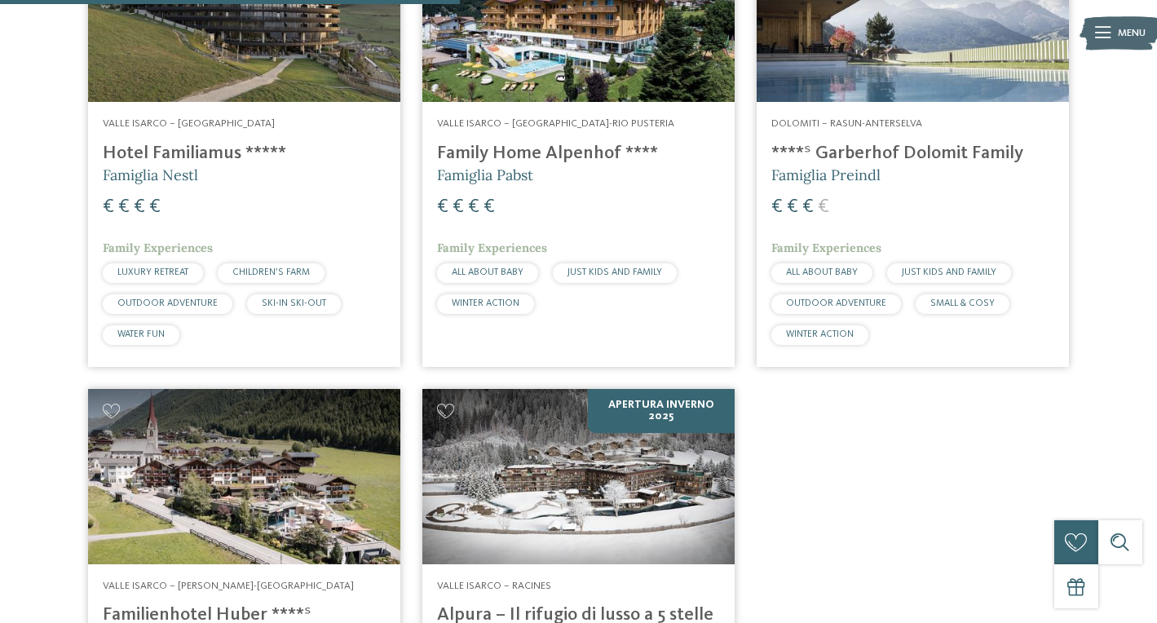
scroll to position [656, 0]
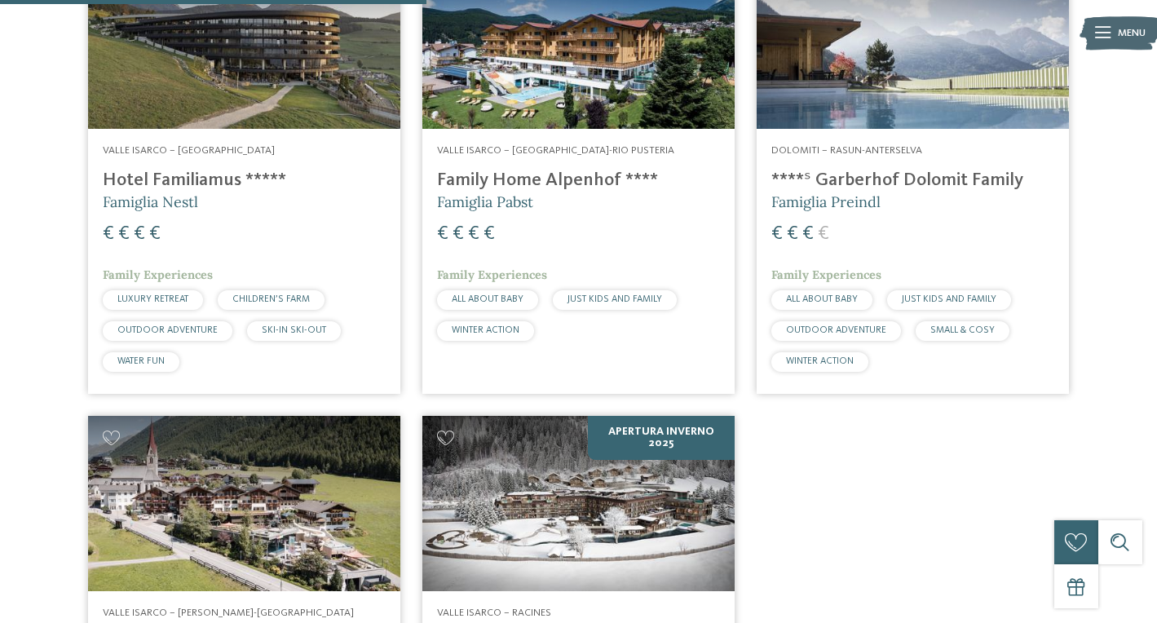
click at [567, 232] on div "€ € € €" at bounding box center [578, 234] width 283 height 27
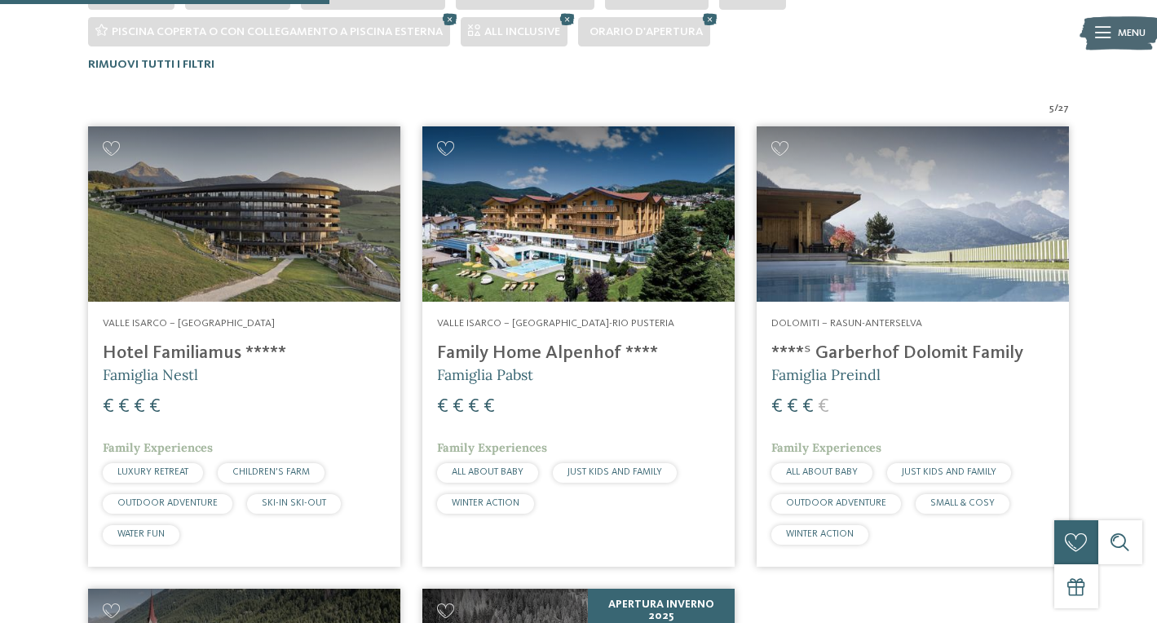
scroll to position [506, 0]
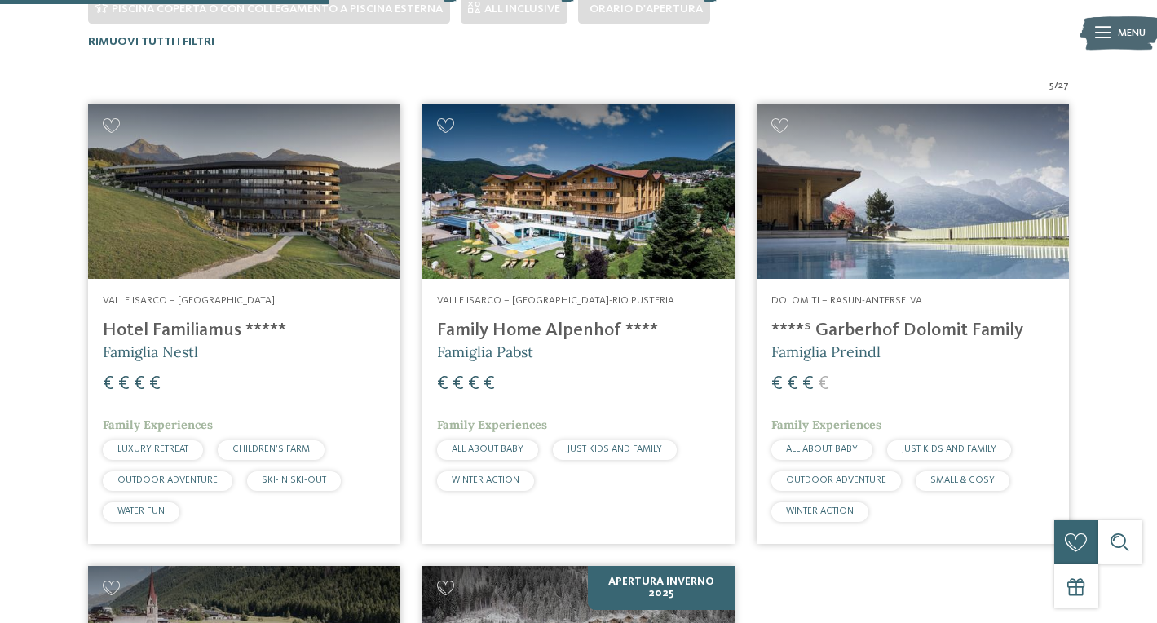
click at [888, 342] on h5 "Famiglia Preindl" at bounding box center [912, 352] width 283 height 20
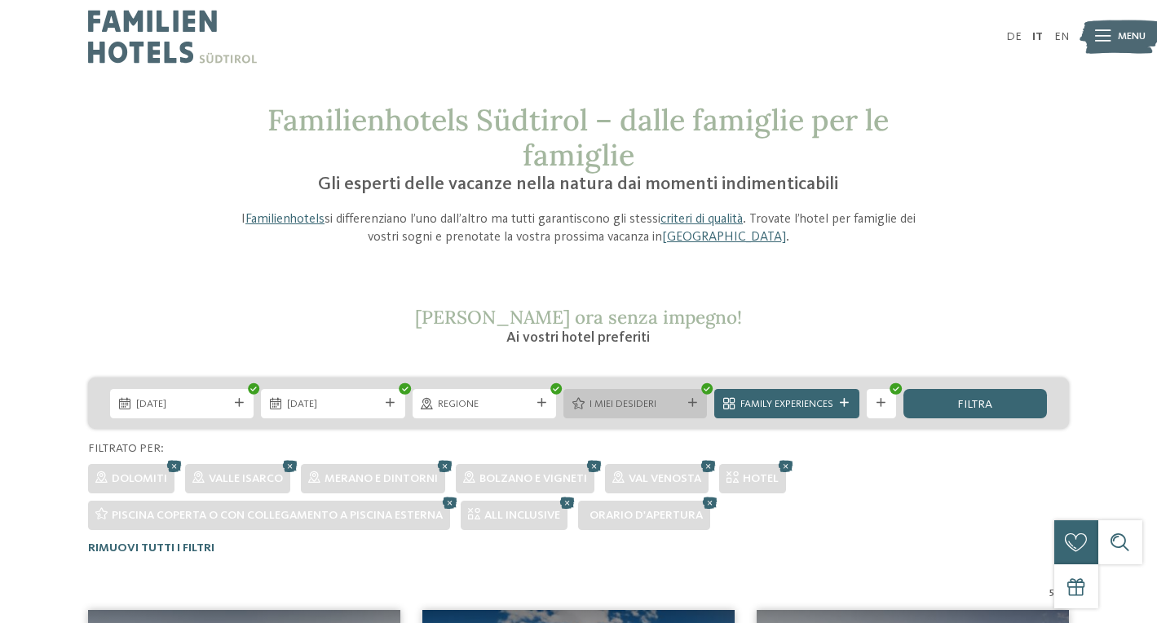
click at [675, 393] on div "I miei desideri" at bounding box center [634, 403] width 143 height 29
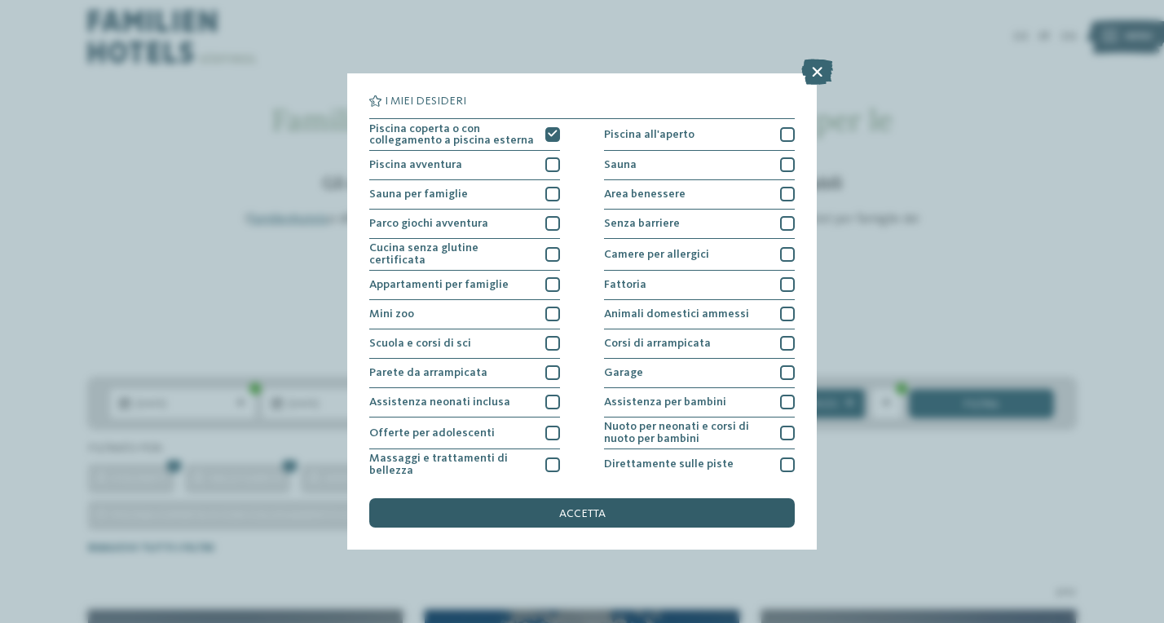
click at [658, 498] on div "accetta" at bounding box center [582, 512] width 426 height 29
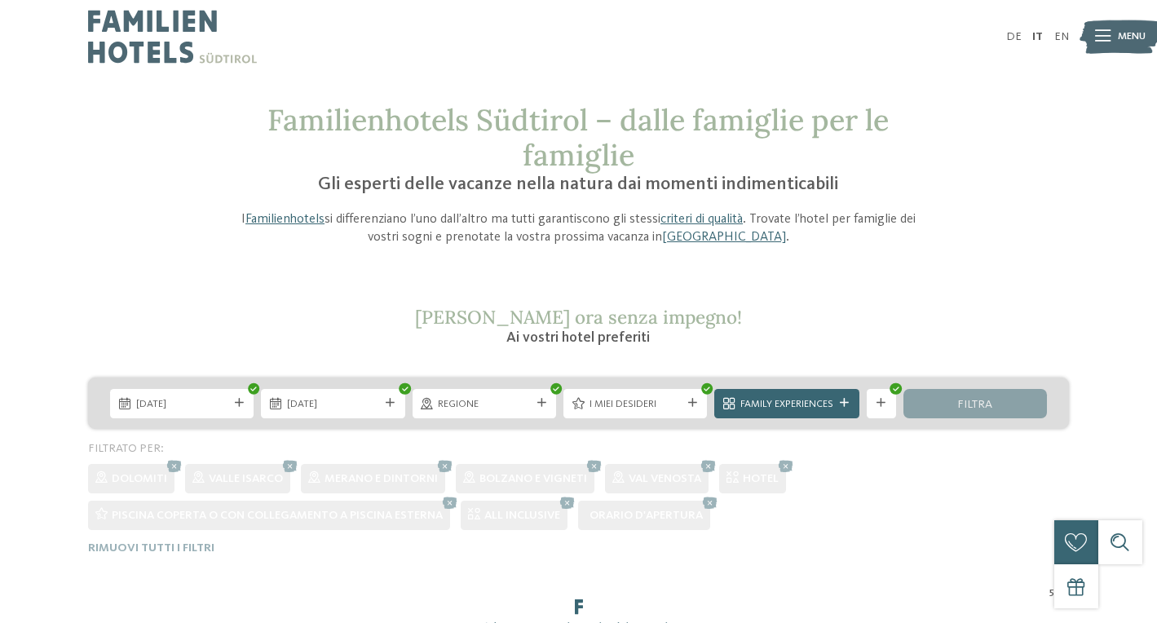
scroll to position [265, 0]
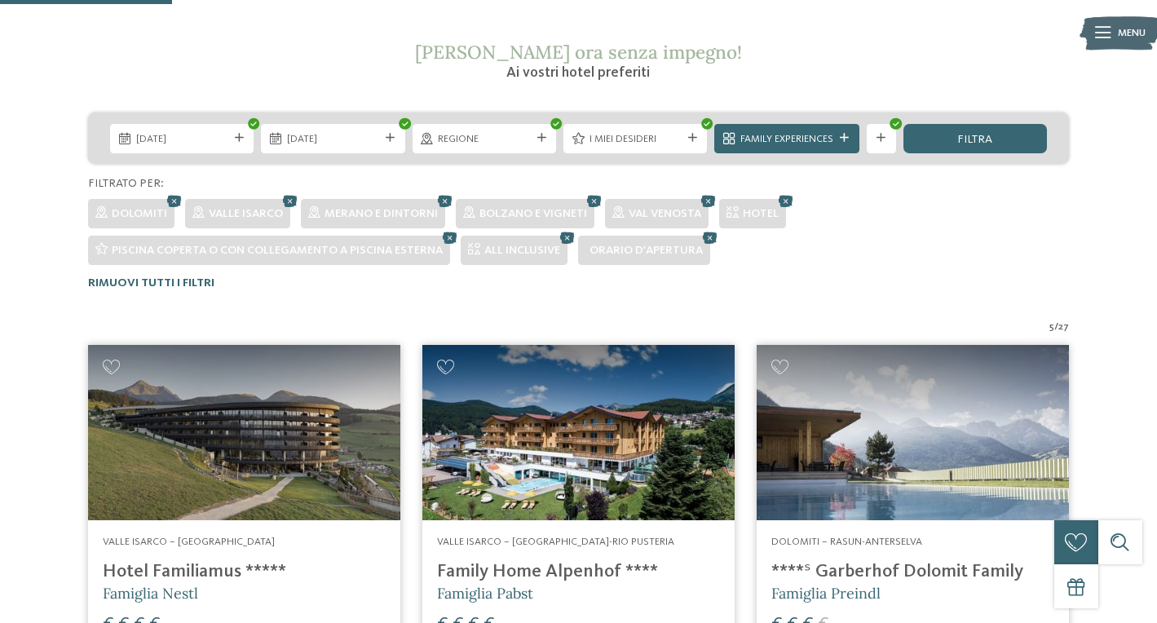
click at [764, 401] on img at bounding box center [913, 432] width 312 height 175
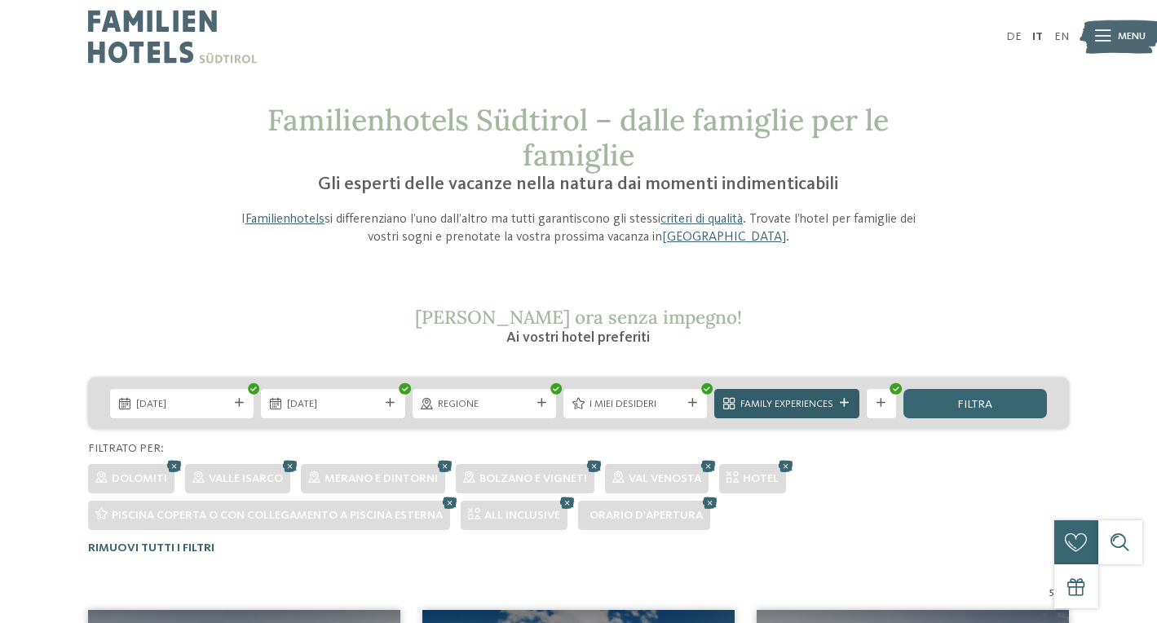
click at [836, 401] on div "Family Experiences" at bounding box center [787, 402] width 100 height 15
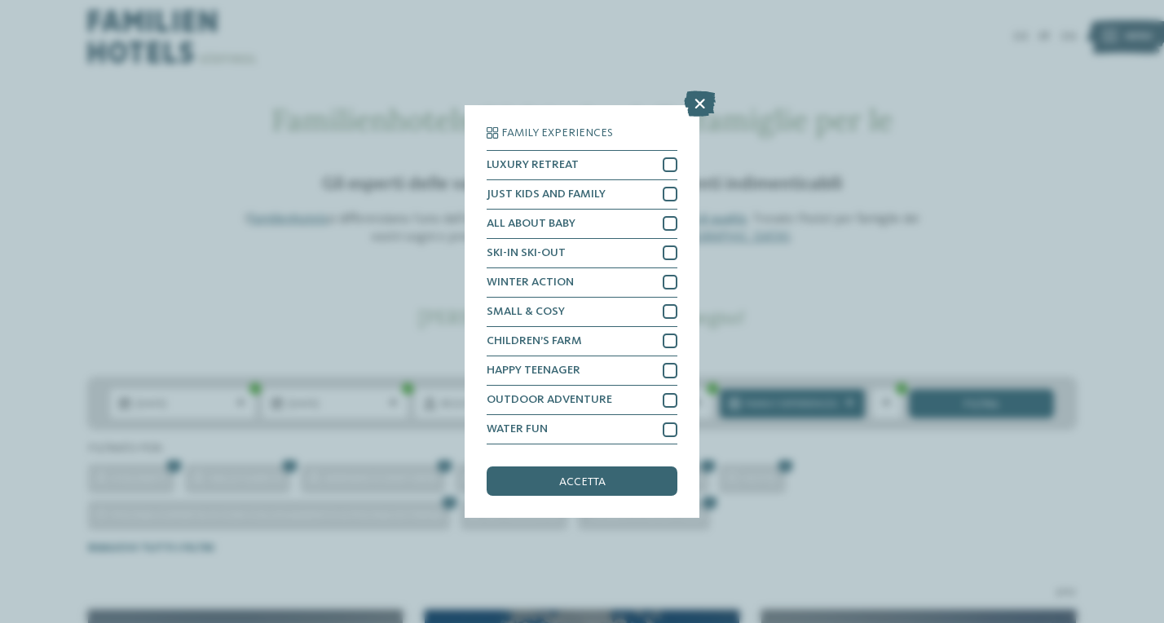
click at [873, 259] on div "Family Experiences LUXURY RETREAT JUST KIDS AND FAMILY" at bounding box center [582, 311] width 1164 height 623
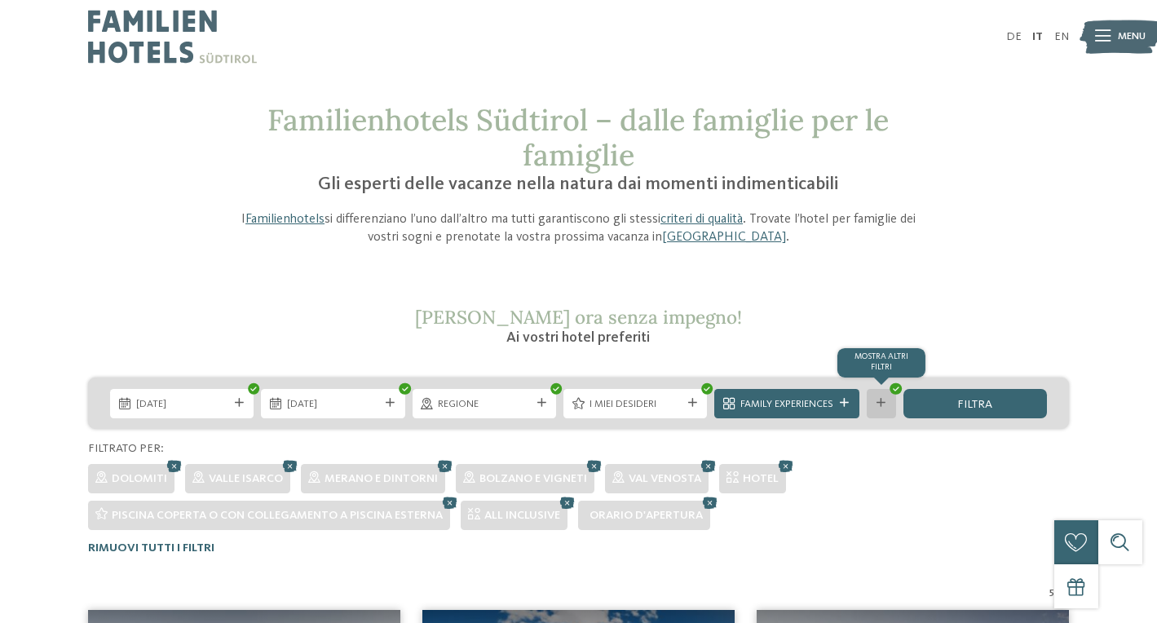
click at [885, 399] on icon at bounding box center [880, 403] width 9 height 9
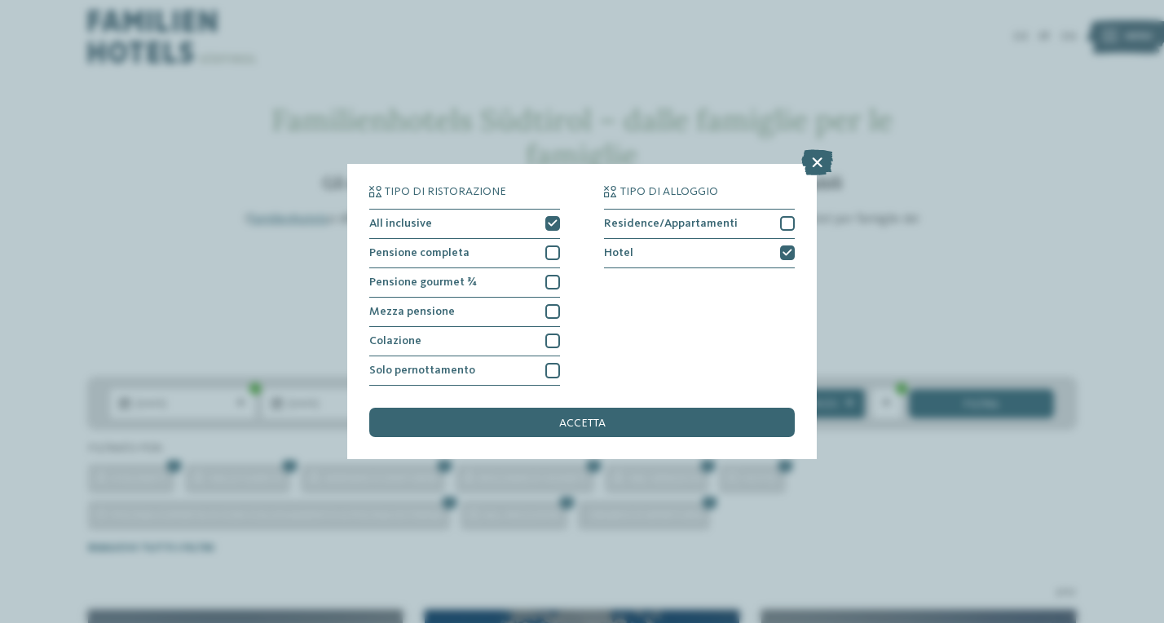
click at [920, 311] on div "Tipo di ristorazione All inclusive Pensione completa" at bounding box center [582, 311] width 1164 height 623
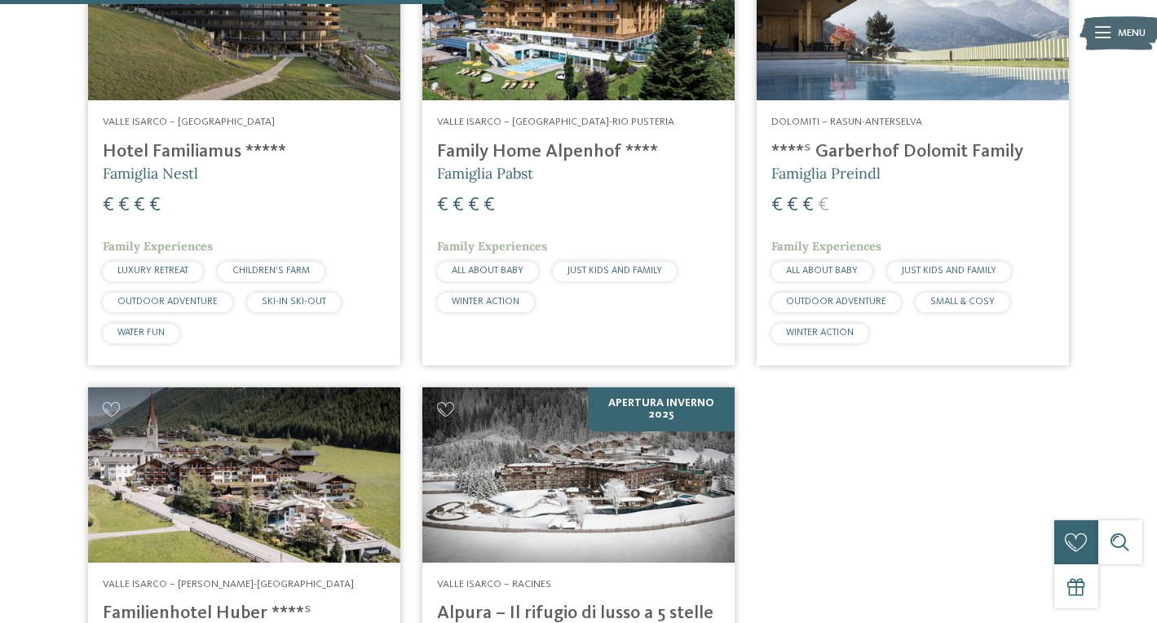
scroll to position [683, 0]
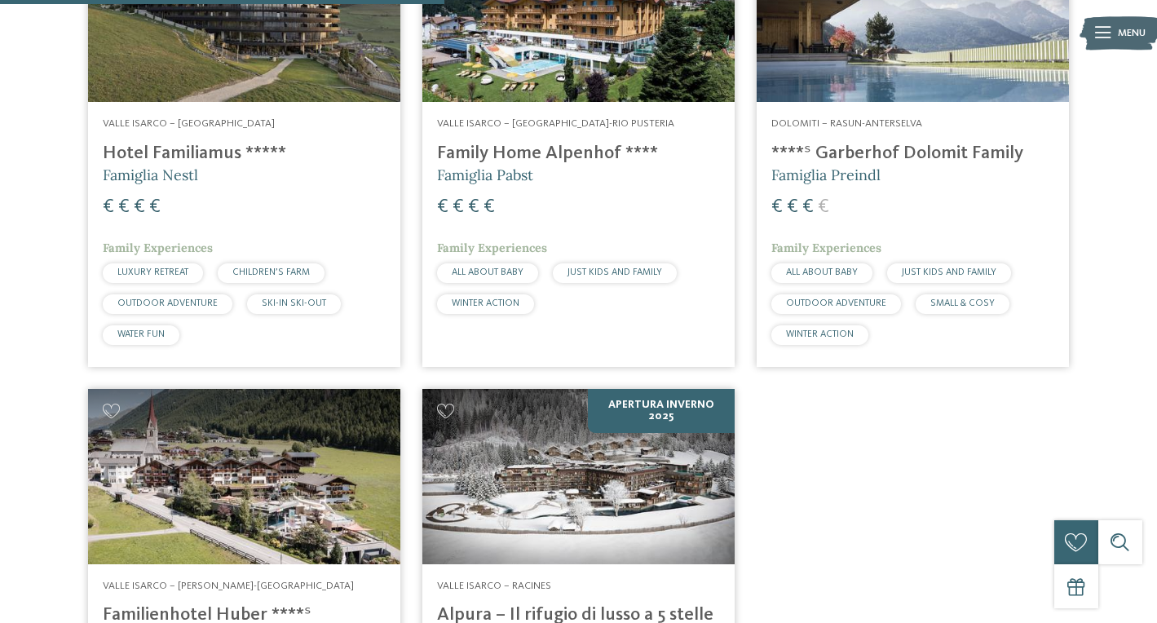
drag, startPoint x: 95, startPoint y: 141, endPoint x: 131, endPoint y: 146, distance: 36.2
click at [547, 143] on h4 "Family Home Alpenhof ****" at bounding box center [578, 154] width 283 height 22
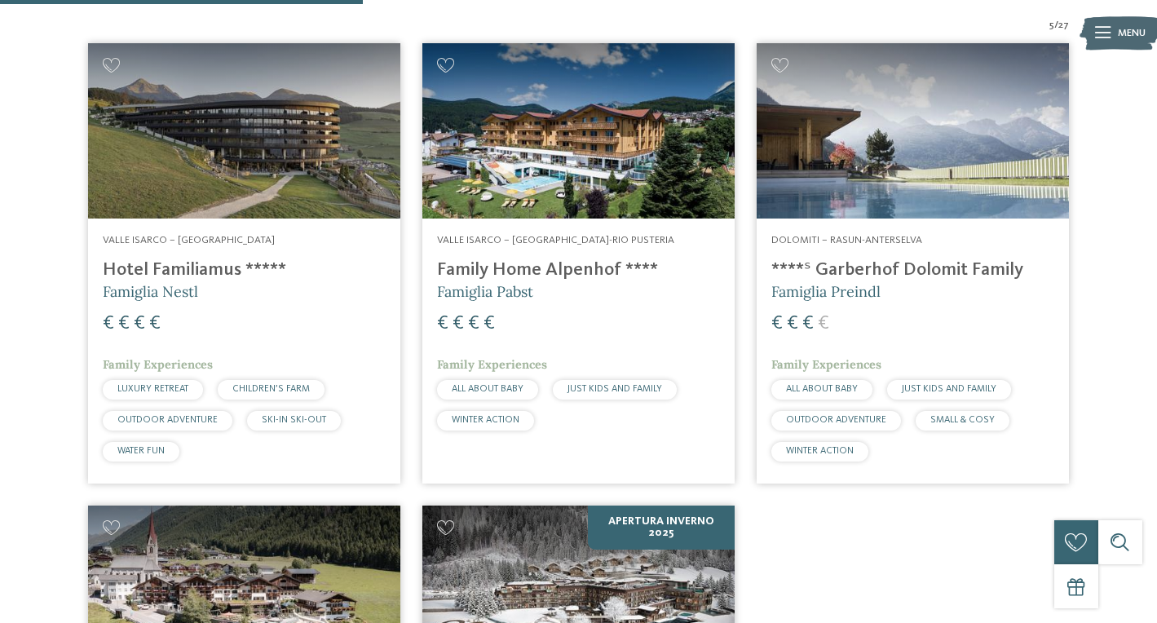
scroll to position [576, 0]
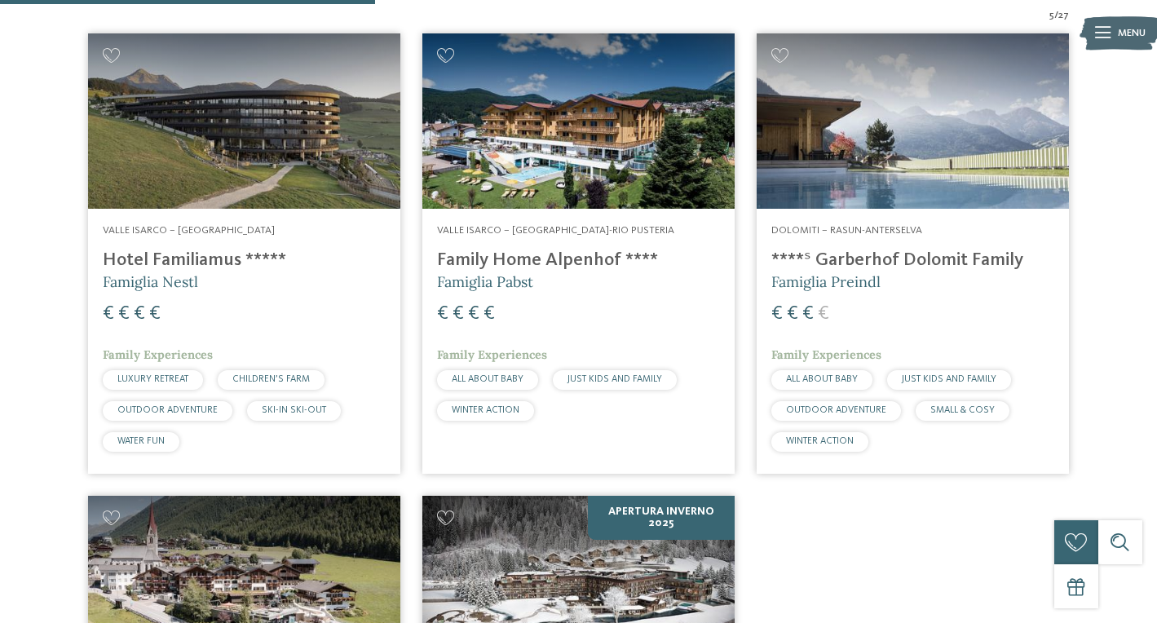
click at [977, 265] on h4 "****ˢ Garberhof Dolomit Family" at bounding box center [912, 260] width 283 height 22
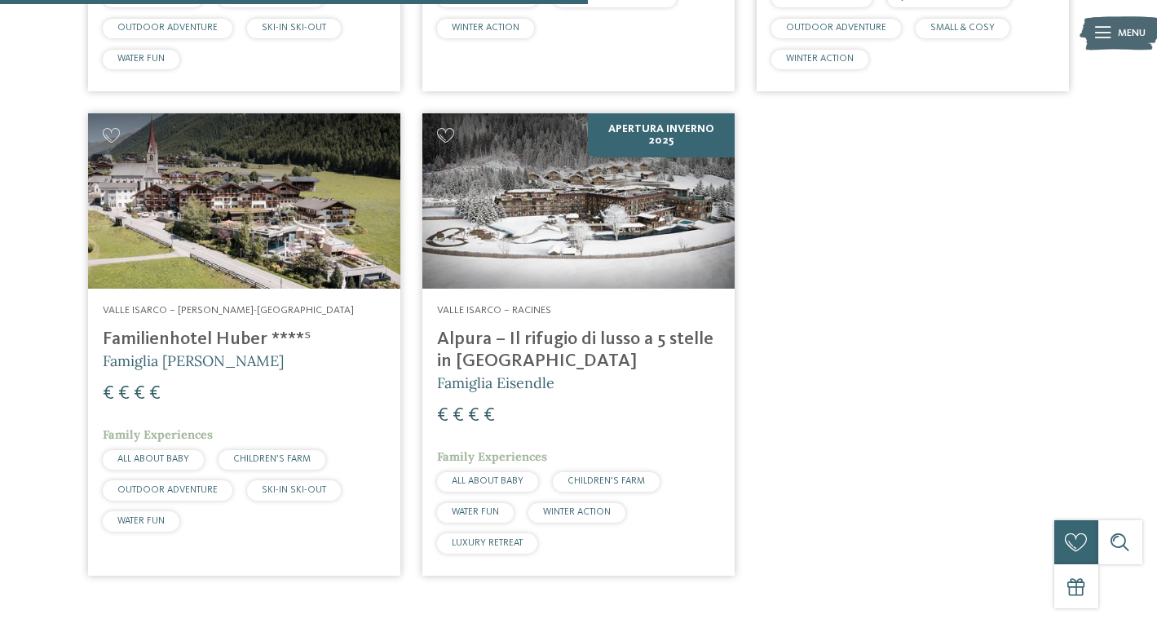
scroll to position [976, 0]
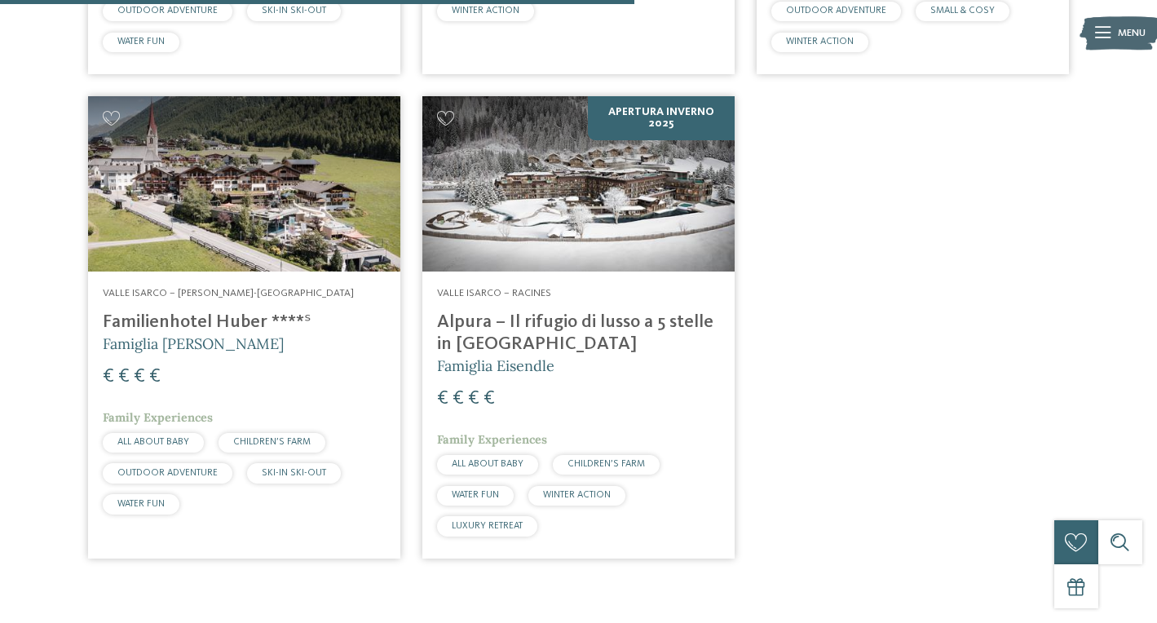
click at [158, 302] on div "Valle Isarco – Valles-Rio Pusteria Familienhotel Huber ****ˢ Famiglia Stolz € €…" at bounding box center [244, 403] width 312 height 264
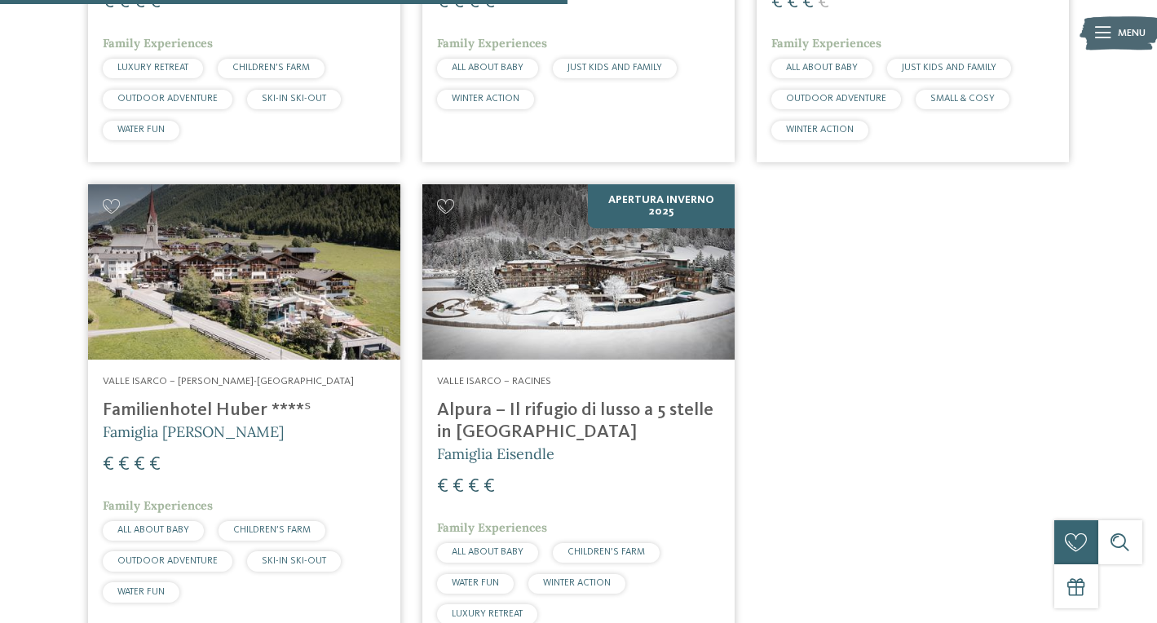
scroll to position [902, 0]
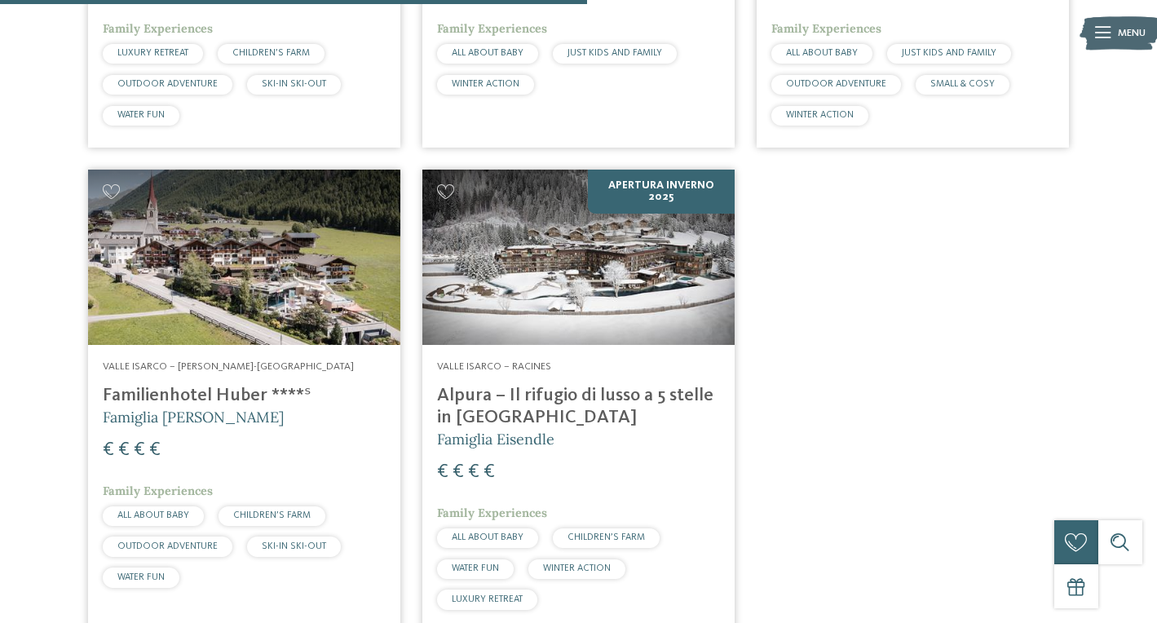
click at [567, 412] on h4 "Alpura – Il rifugio di lusso a 5 stelle in [GEOGRAPHIC_DATA]" at bounding box center [578, 407] width 283 height 44
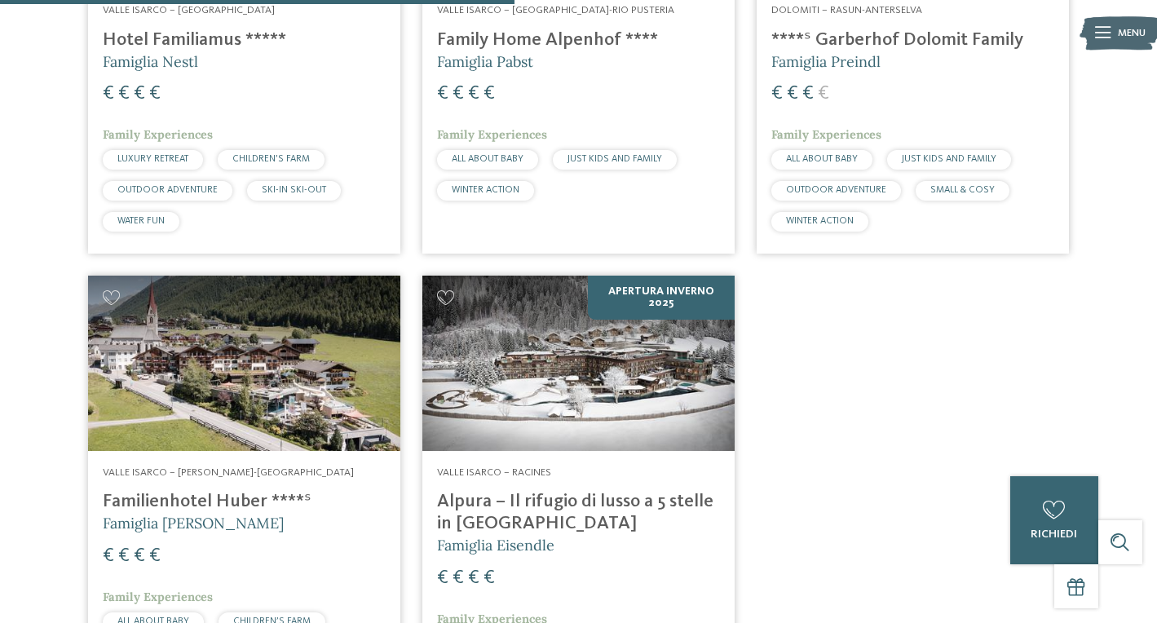
scroll to position [792, 0]
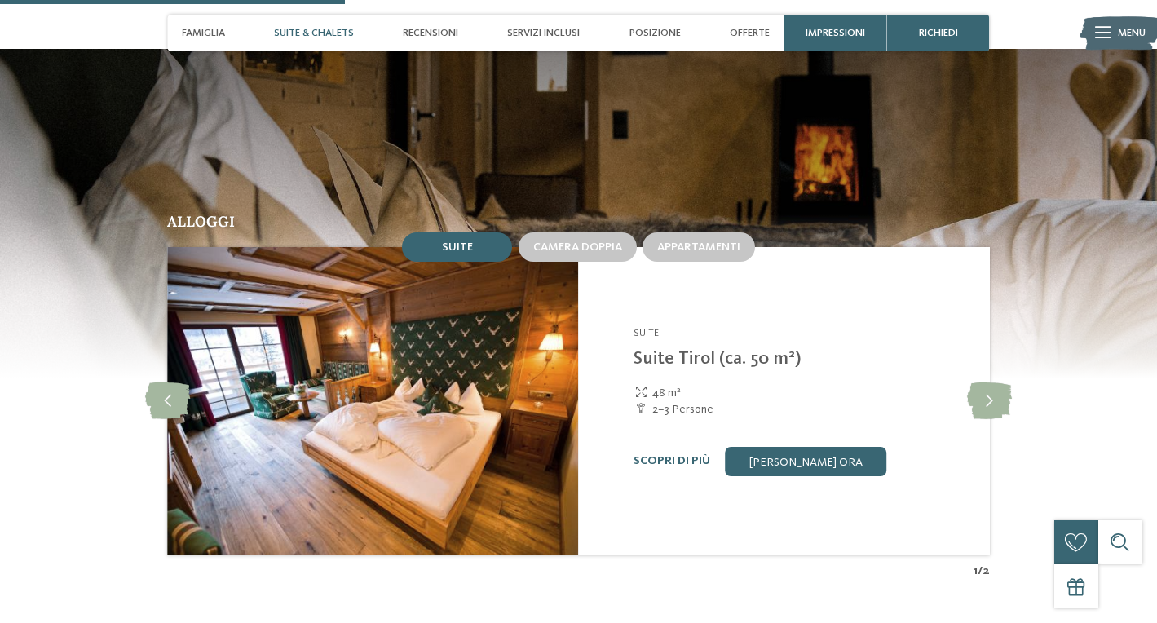
scroll to position [1360, 0]
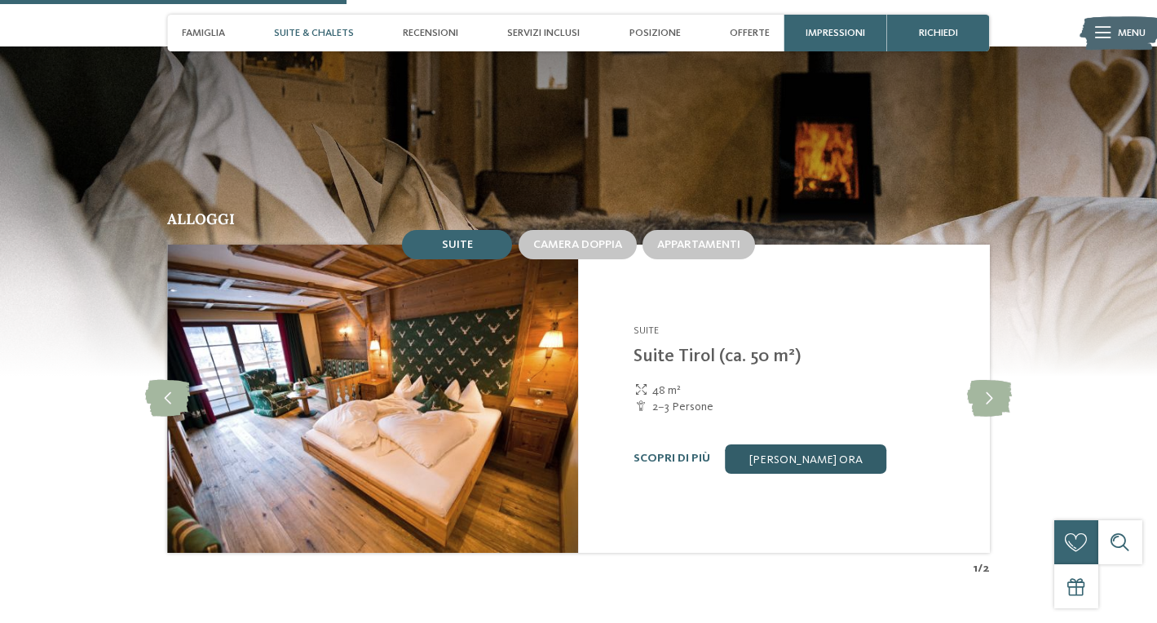
click at [782, 453] on link "[PERSON_NAME] ora" at bounding box center [805, 458] width 161 height 29
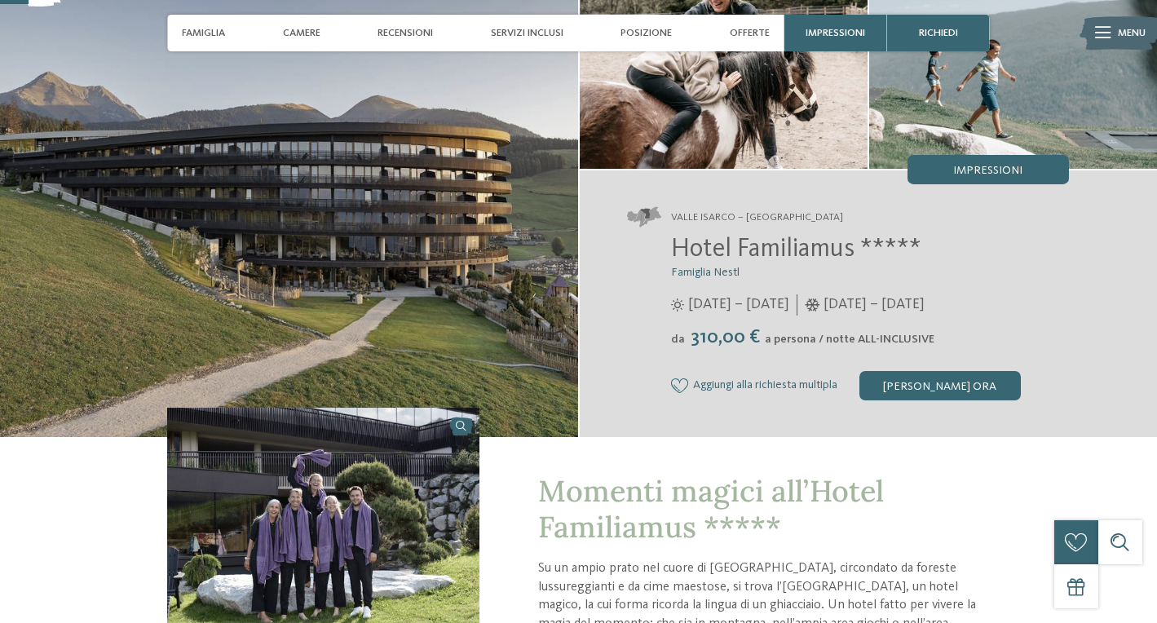
scroll to position [130, 0]
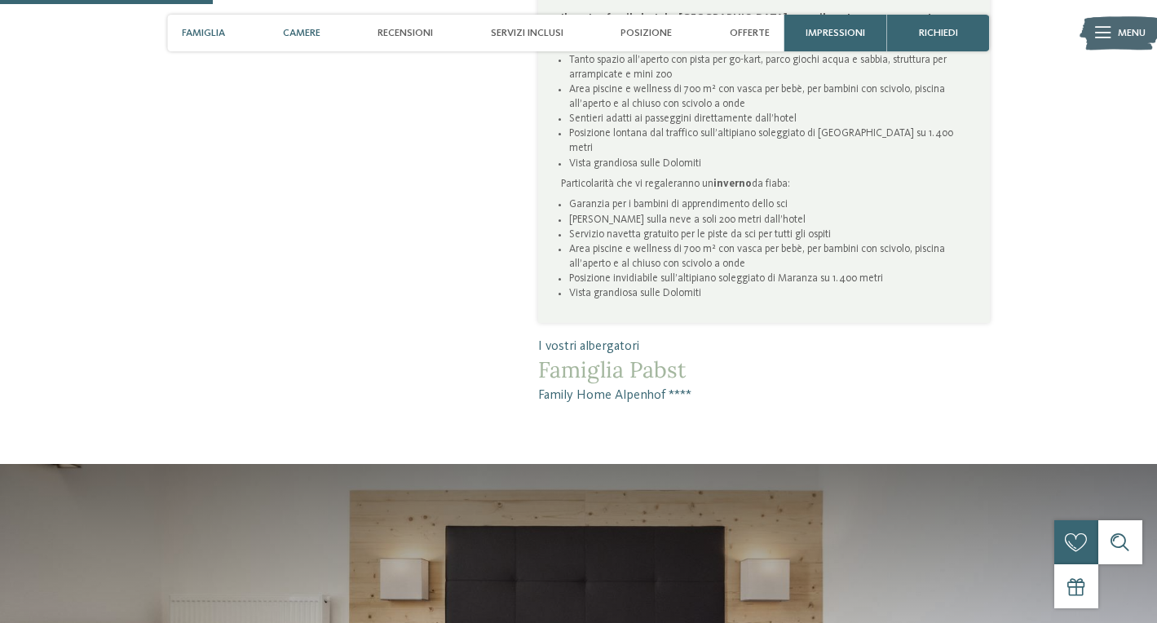
scroll to position [916, 0]
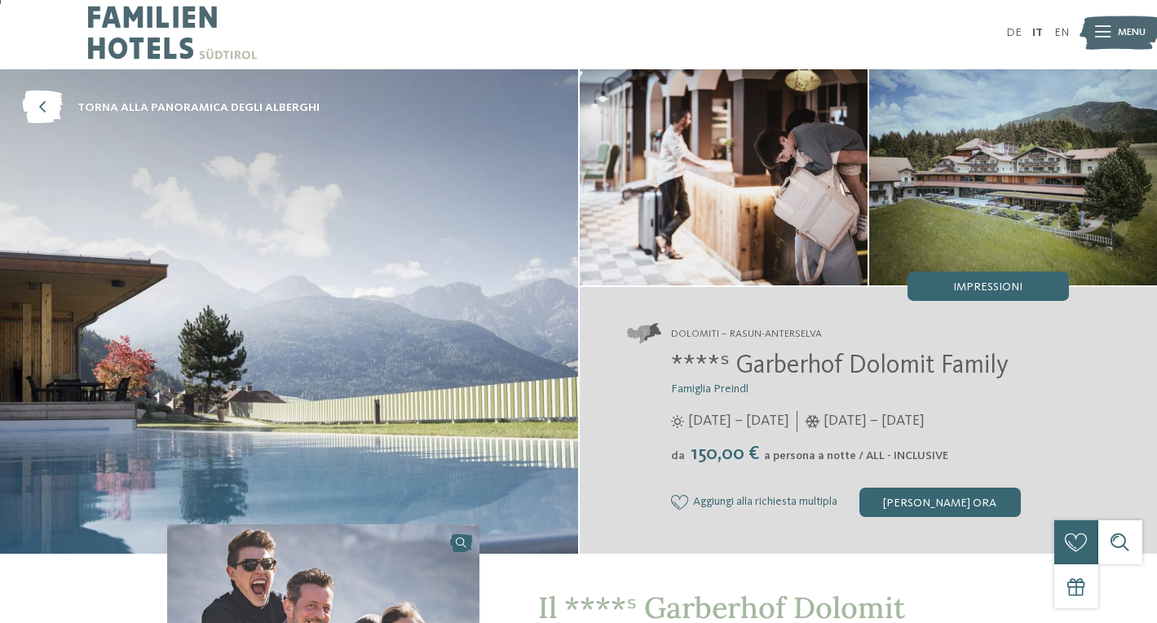
scroll to position [4, 0]
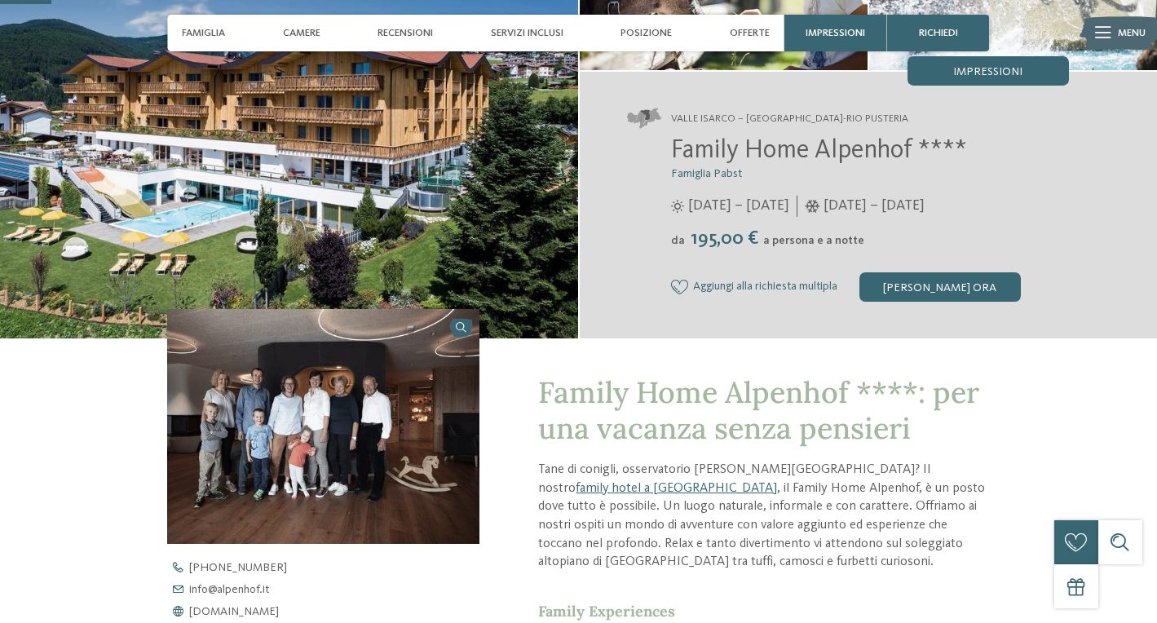
scroll to position [226, 0]
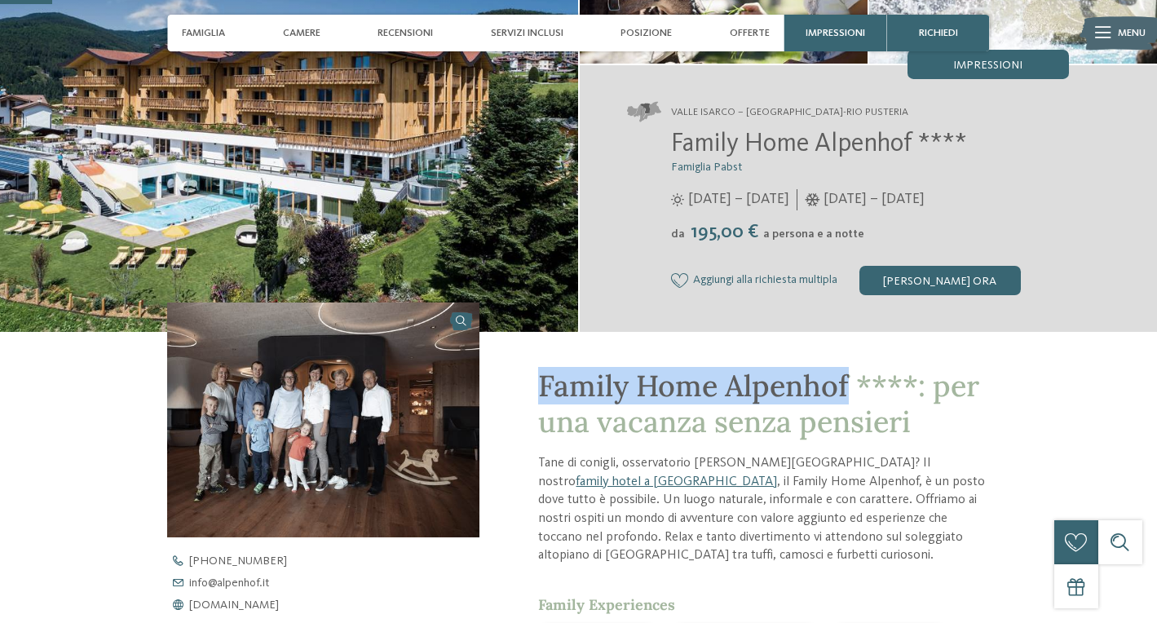
drag, startPoint x: 541, startPoint y: 382, endPoint x: 850, endPoint y: 387, distance: 309.0
click at [850, 386] on span "Family Home Alpenhof ****: per una vacanza senza pensieri" at bounding box center [758, 403] width 441 height 73
copy span "Family Home Alpenhof"
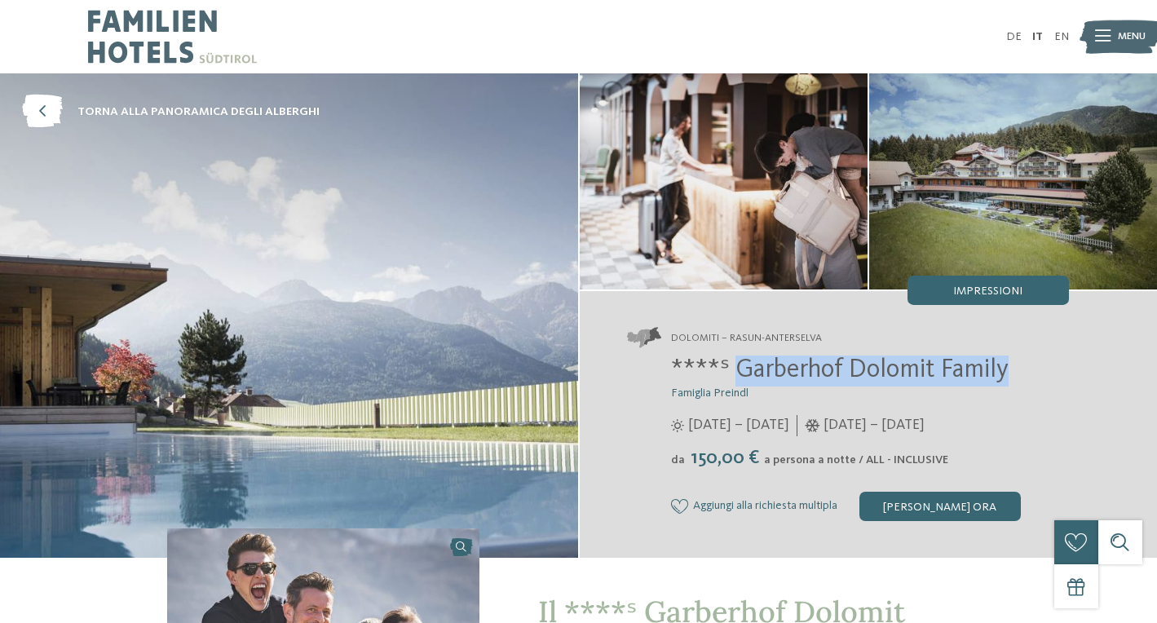
drag, startPoint x: 730, startPoint y: 369, endPoint x: 1002, endPoint y: 379, distance: 271.6
click at [1002, 379] on span "****ˢ Garberhof Dolomit Family" at bounding box center [839, 370] width 337 height 26
copy span "Garberhof Dolomit Family"
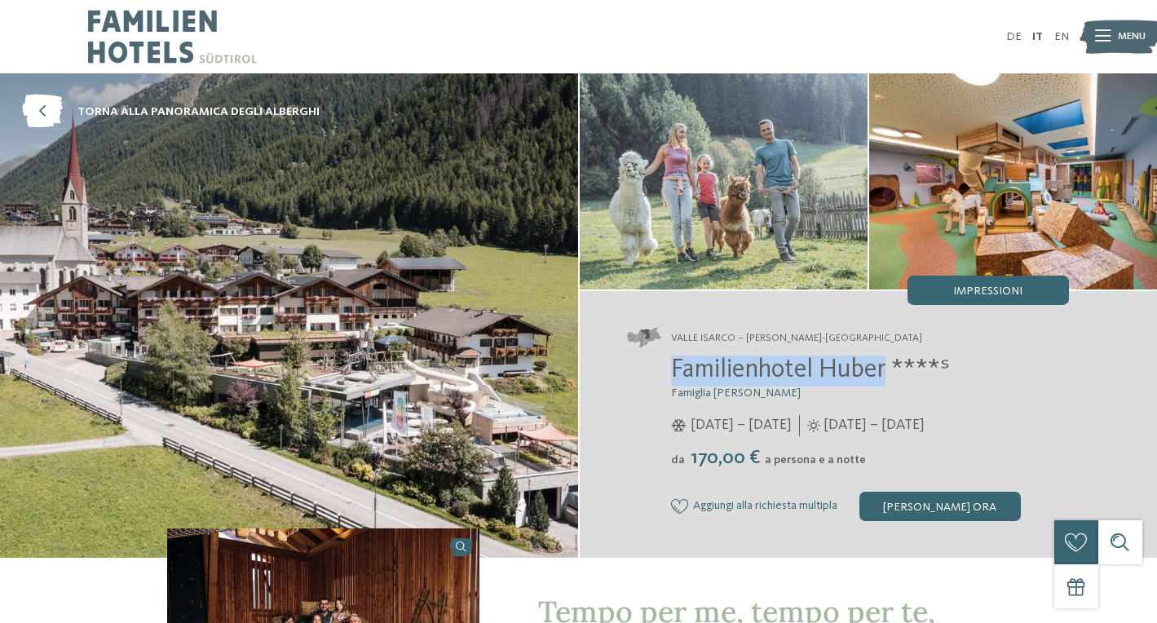
drag, startPoint x: 0, startPoint y: 0, endPoint x: 889, endPoint y: 376, distance: 964.8
click at [889, 376] on span "Familienhotel Huber ****ˢ" at bounding box center [810, 370] width 279 height 26
copy span "Familienhotel Huber"
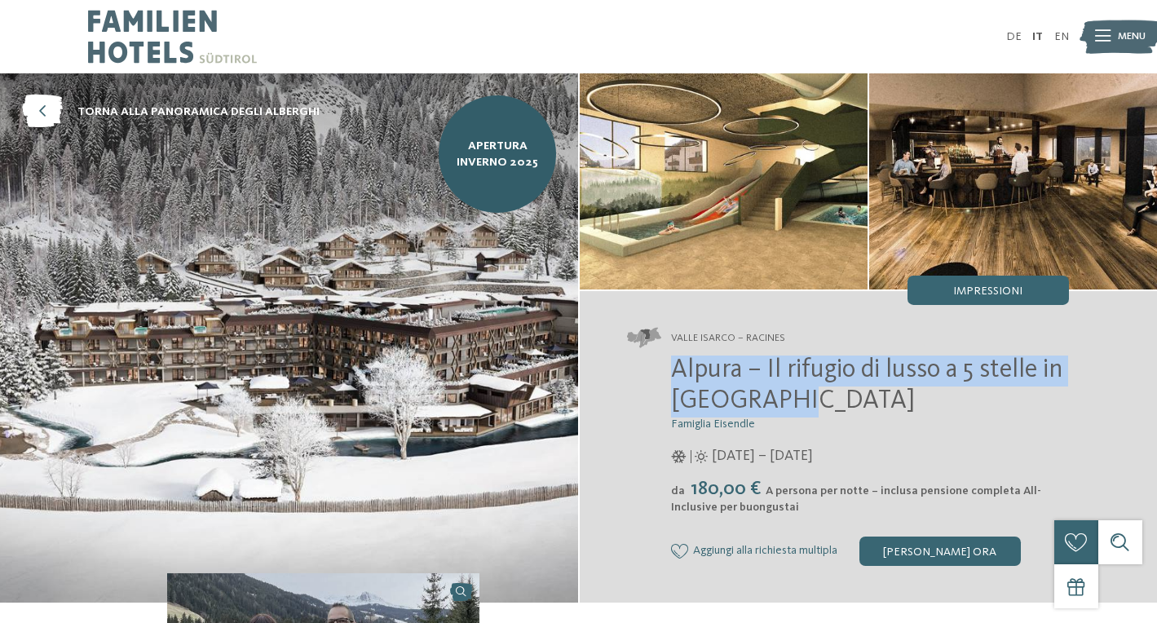
drag, startPoint x: 675, startPoint y: 370, endPoint x: 785, endPoint y: 401, distance: 114.3
click at [785, 401] on h2 "Alpura – Il rifugio di lusso a 5 stelle in [GEOGRAPHIC_DATA]" at bounding box center [870, 386] width 398 height 62
copy span "Alpura – Il rifugio di lusso a 5 stelle in [GEOGRAPHIC_DATA]"
